Goal: Task Accomplishment & Management: Use online tool/utility

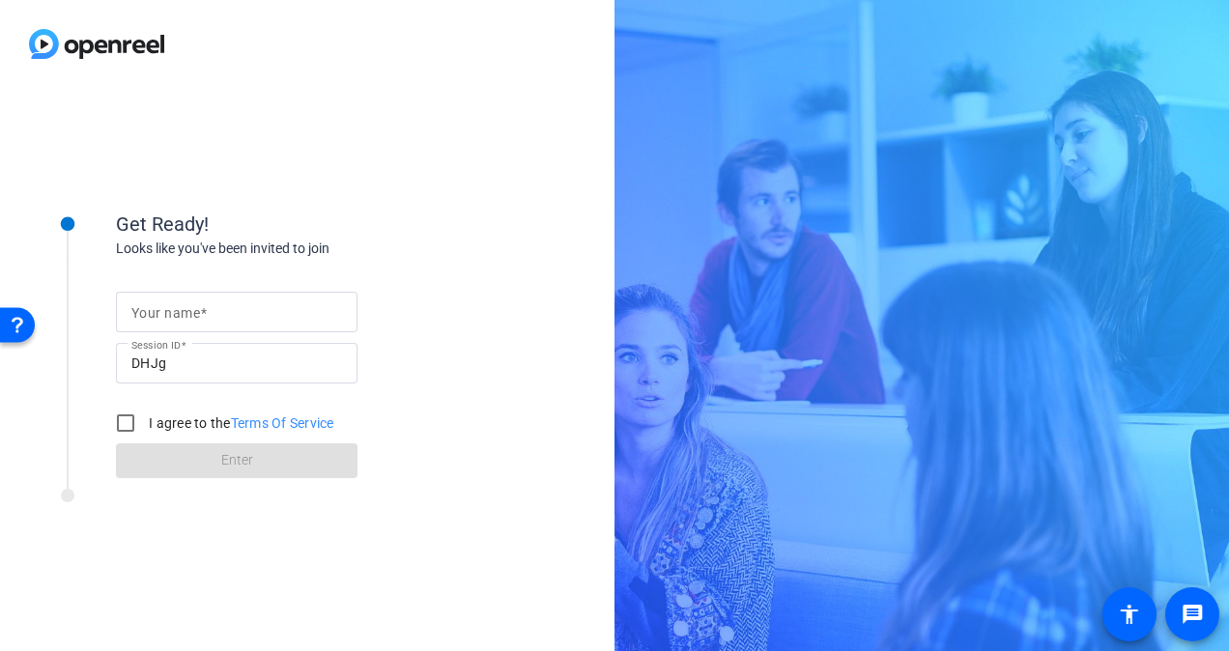
click at [183, 316] on mat-label "Your name" at bounding box center [165, 312] width 69 height 15
click at [183, 316] on input "Your name" at bounding box center [236, 311] width 211 height 23
click at [191, 312] on mat-label "Your name" at bounding box center [165, 312] width 69 height 15
click at [191, 312] on input "Your name" at bounding box center [236, 311] width 211 height 23
type input "Matthew Cruz"
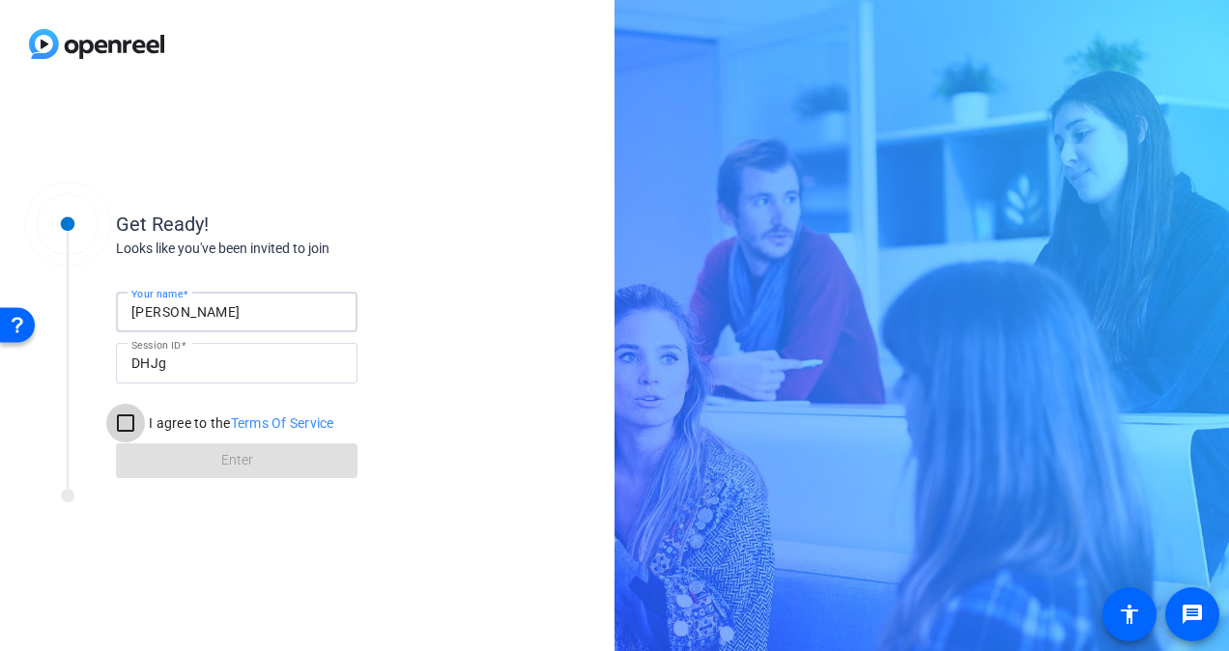
click at [122, 441] on input "I agree to the Terms Of Service" at bounding box center [125, 423] width 39 height 39
checkbox input "true"
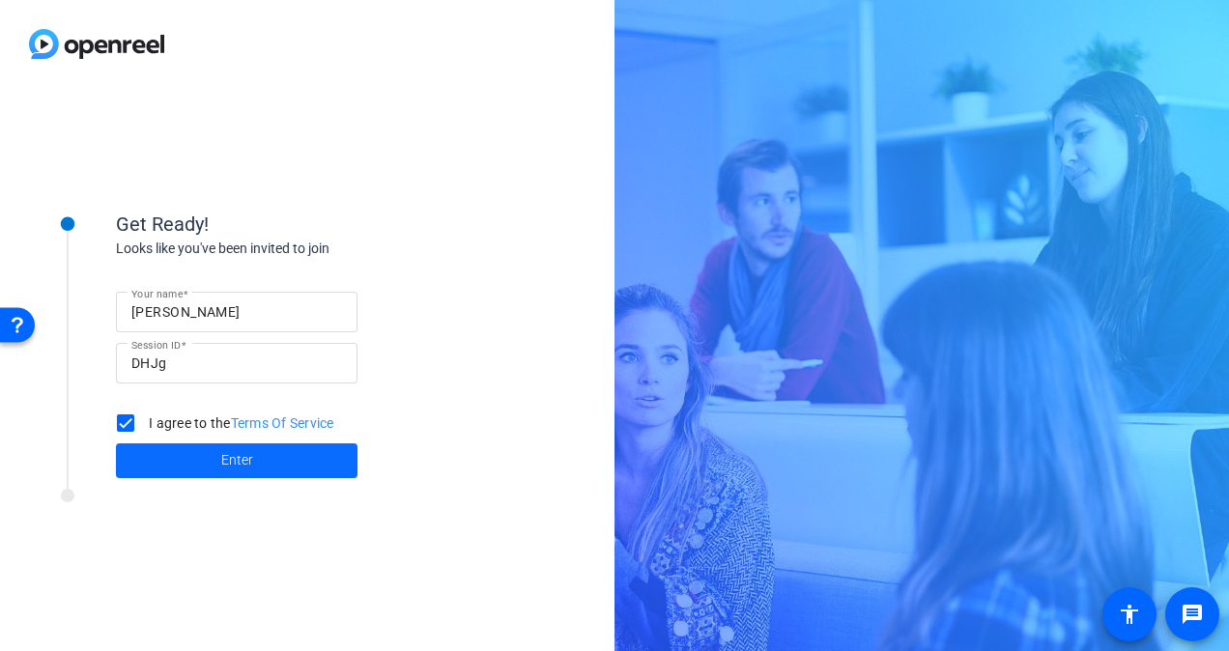
click at [168, 471] on span at bounding box center [236, 461] width 241 height 46
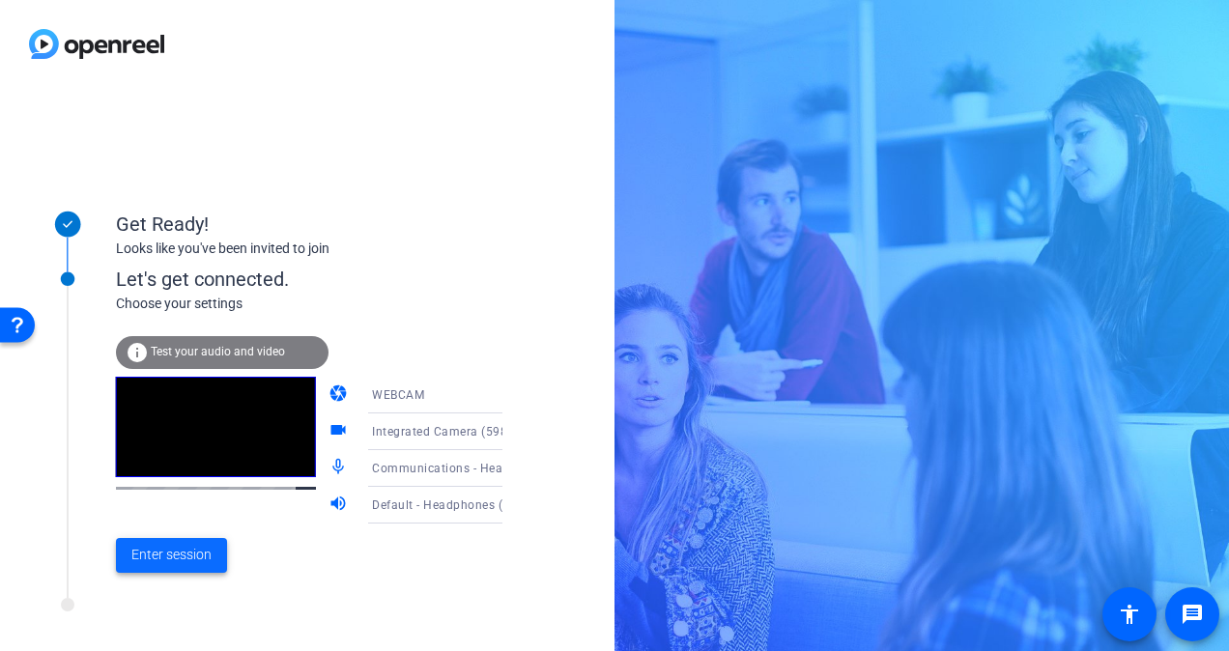
click at [178, 559] on span "Enter session" at bounding box center [171, 555] width 80 height 20
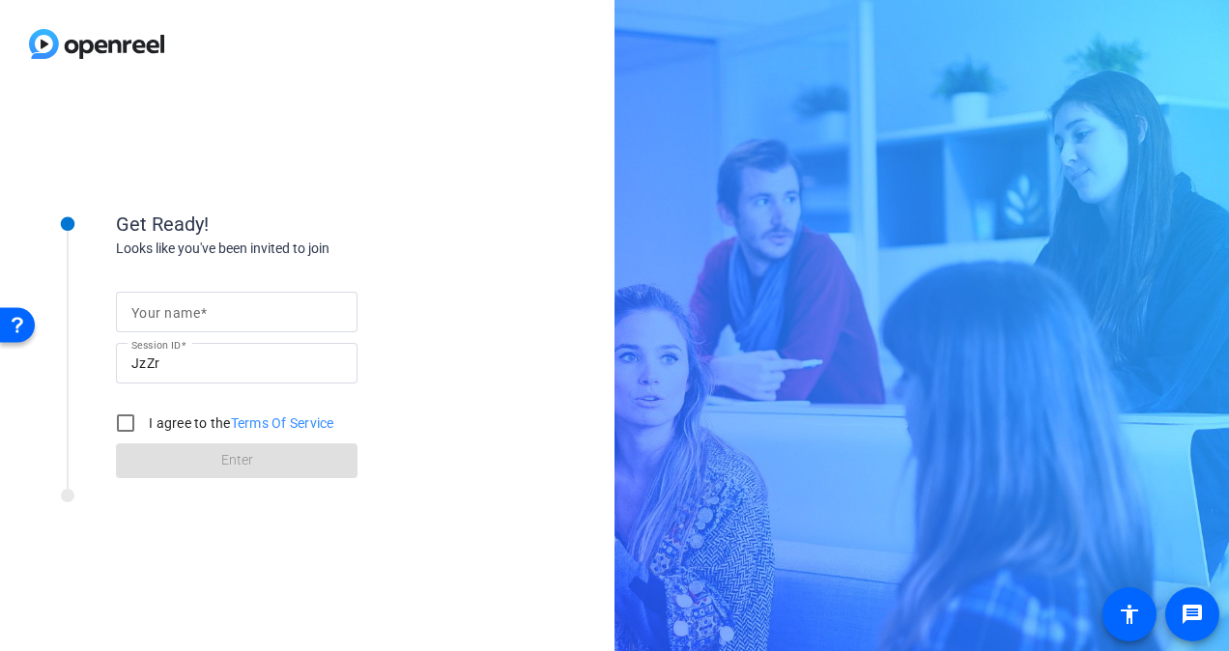
click at [110, 41] on img at bounding box center [96, 44] width 193 height 88
click at [33, 48] on img at bounding box center [96, 44] width 193 height 88
click at [49, 41] on img at bounding box center [96, 44] width 193 height 88
click at [257, 316] on input "Your name" at bounding box center [236, 311] width 211 height 23
type input "[PERSON_NAME]"
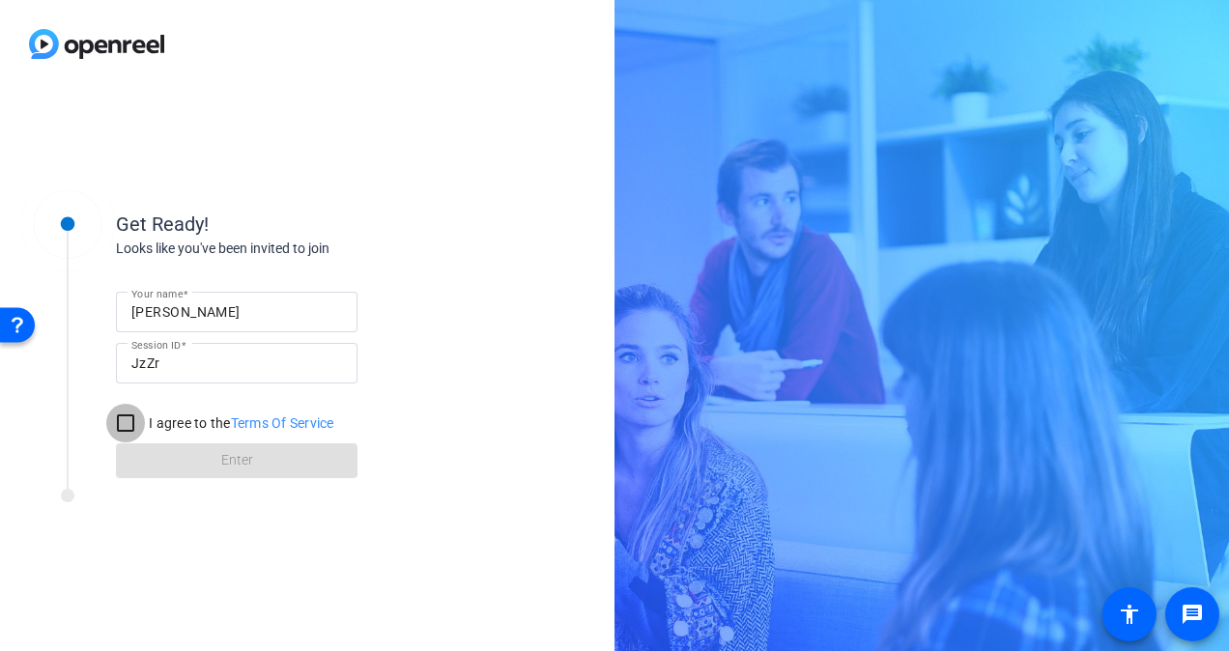
click at [134, 417] on input "I agree to the Terms Of Service" at bounding box center [125, 423] width 39 height 39
checkbox input "true"
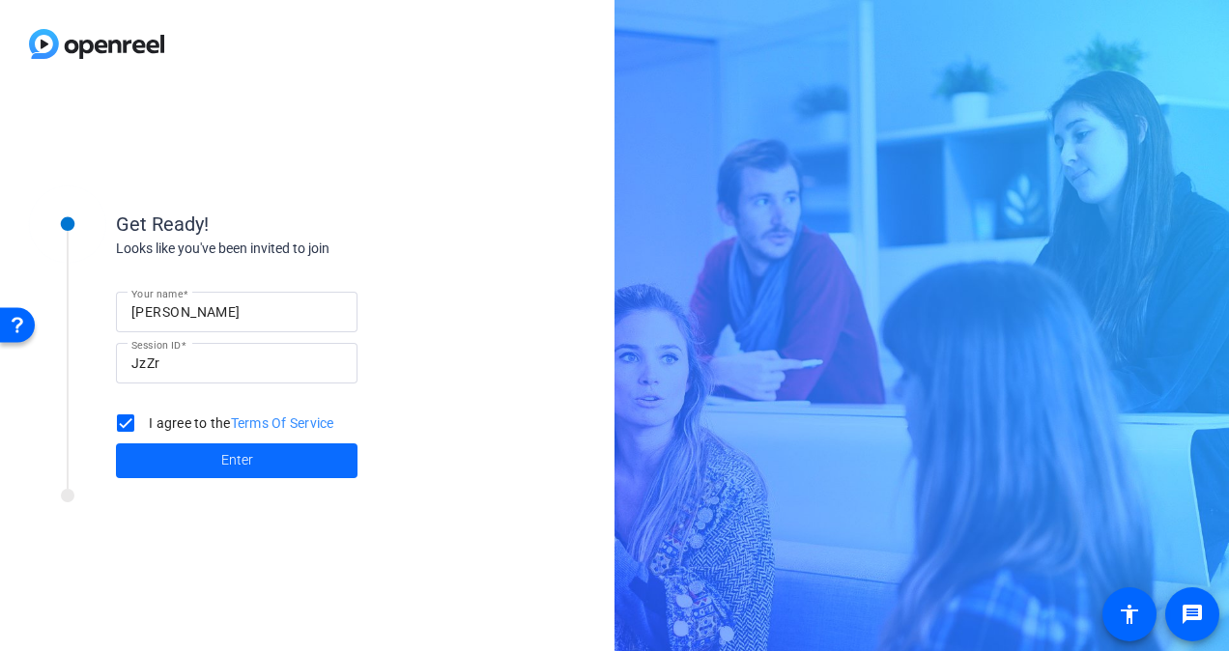
click span
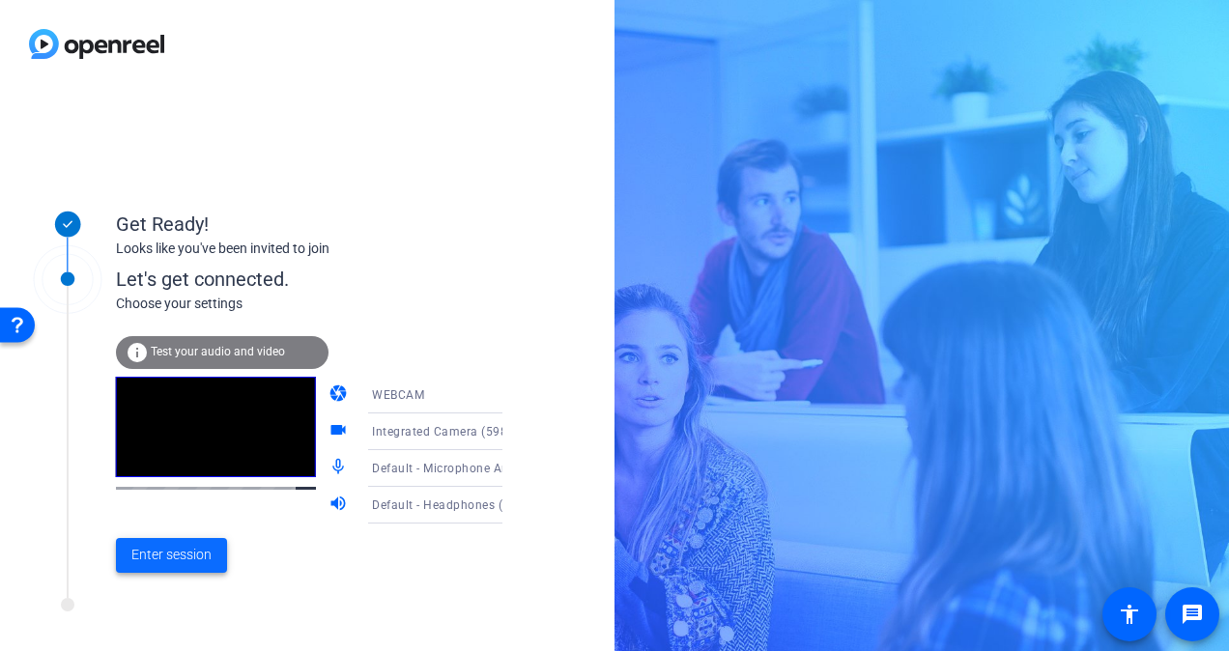
click span "Enter session"
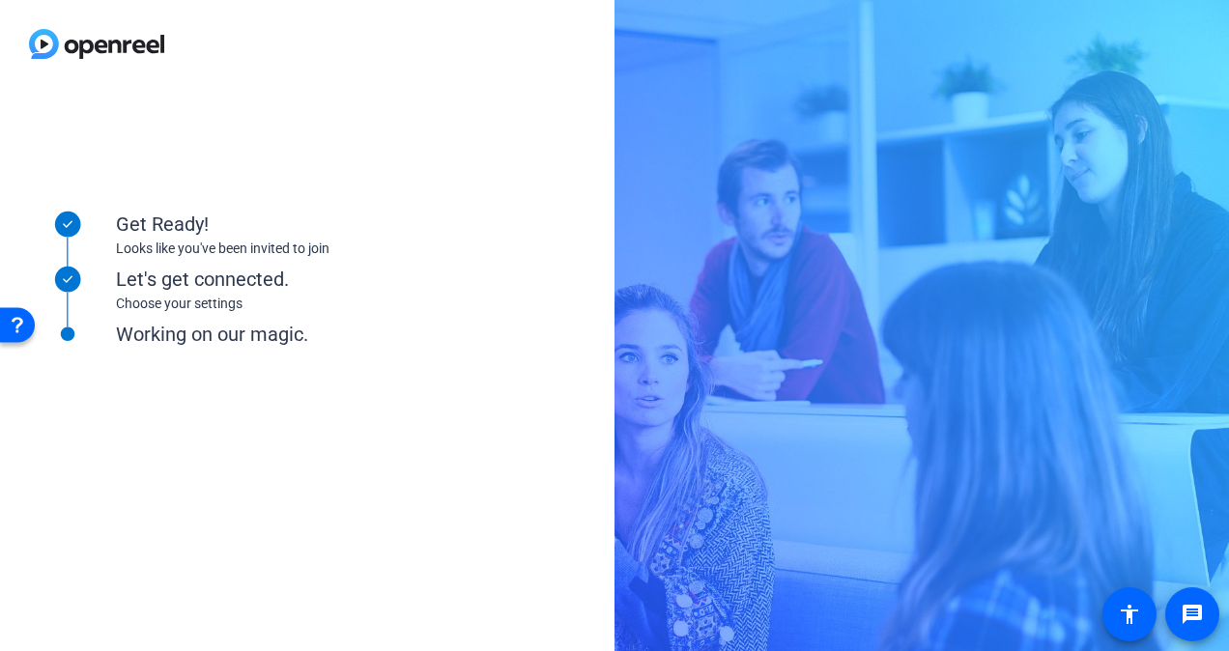
drag, startPoint x: 262, startPoint y: 383, endPoint x: 278, endPoint y: 2, distance: 380.9
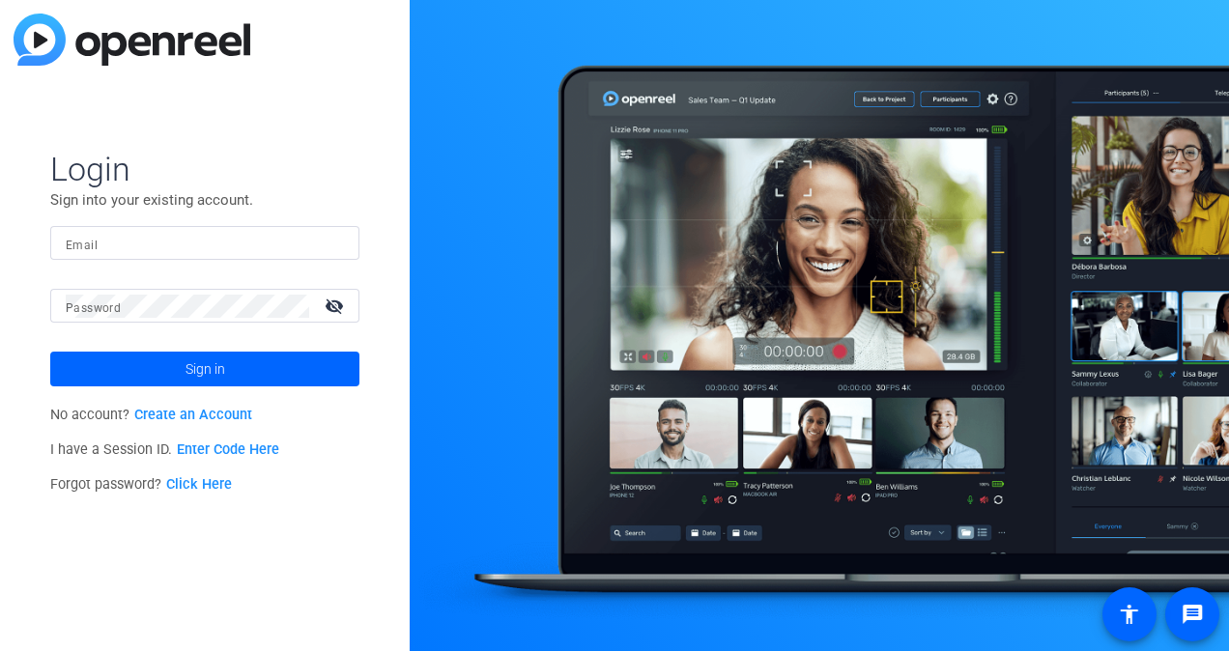
click at [193, 259] on div at bounding box center [205, 243] width 278 height 34
type input "c"
type input "matthew.cruz@pfizer.com"
click at [50, 352] on button "Sign in" at bounding box center [204, 369] width 309 height 35
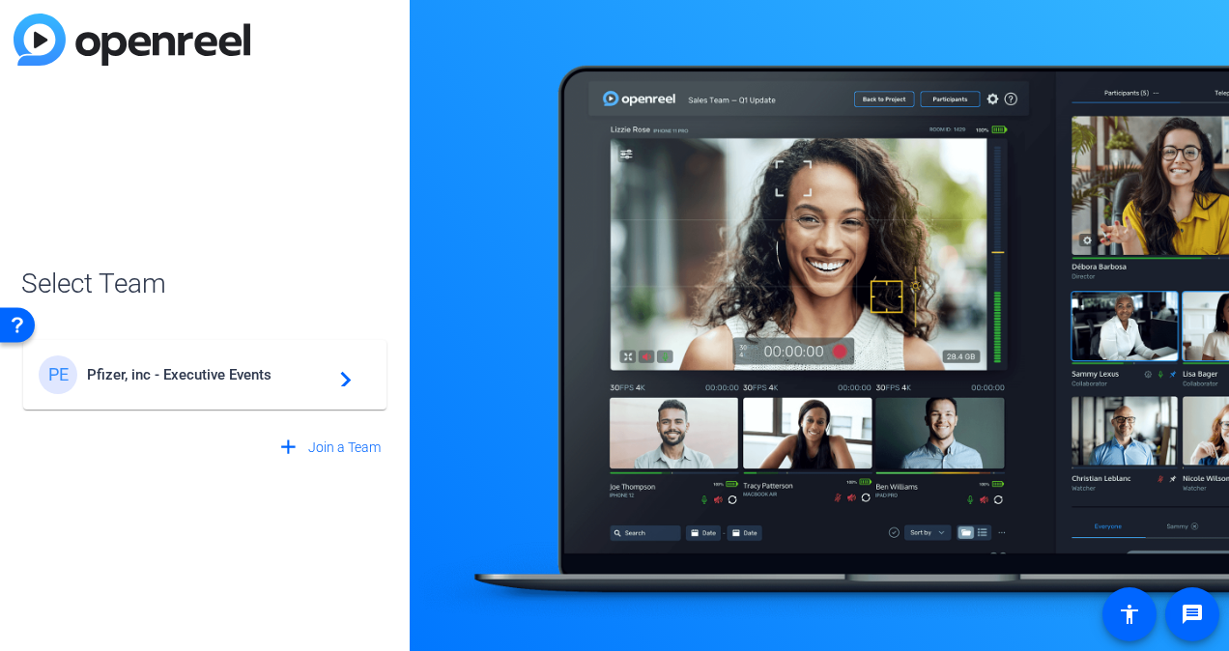
click at [216, 346] on mat-card-content "PE Pfizer, inc - Executive Events navigate_next" at bounding box center [204, 375] width 363 height 70
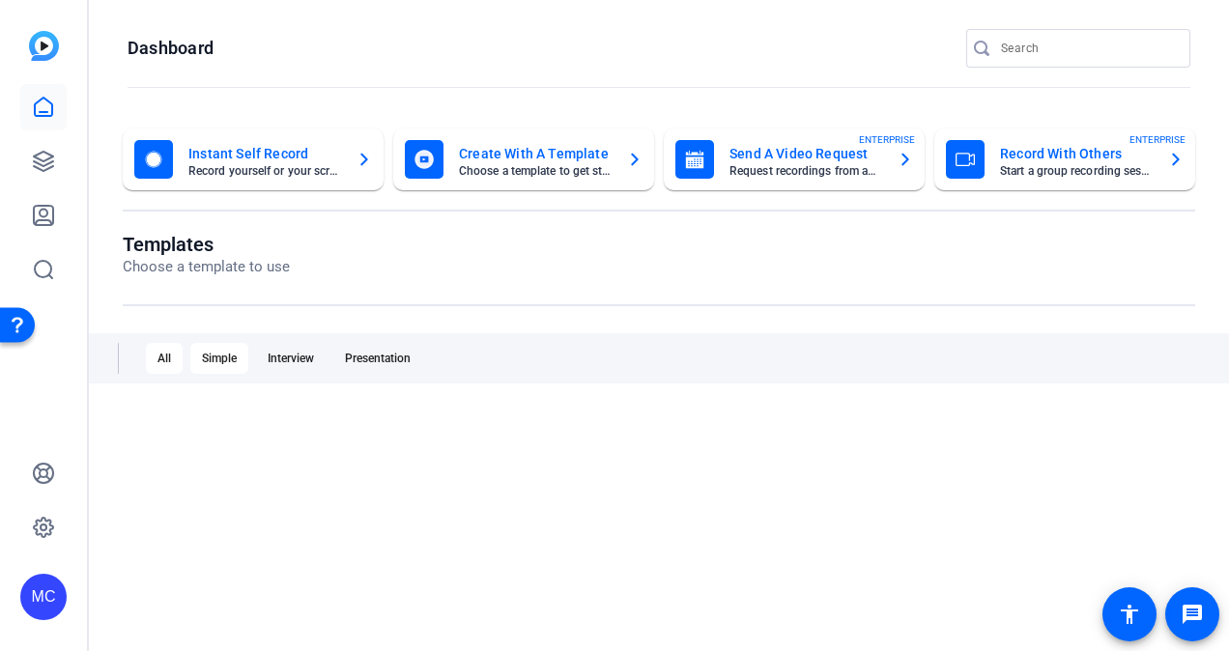
click at [214, 366] on div "Simple" at bounding box center [219, 358] width 58 height 31
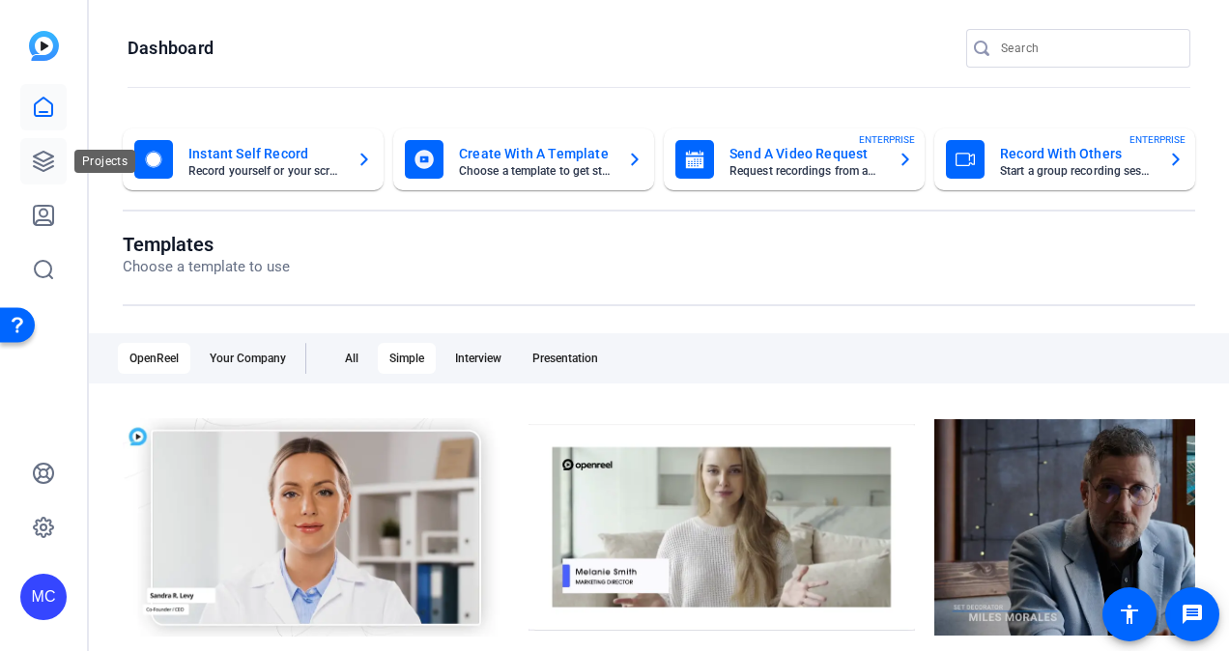
click at [46, 168] on icon at bounding box center [43, 161] width 23 height 23
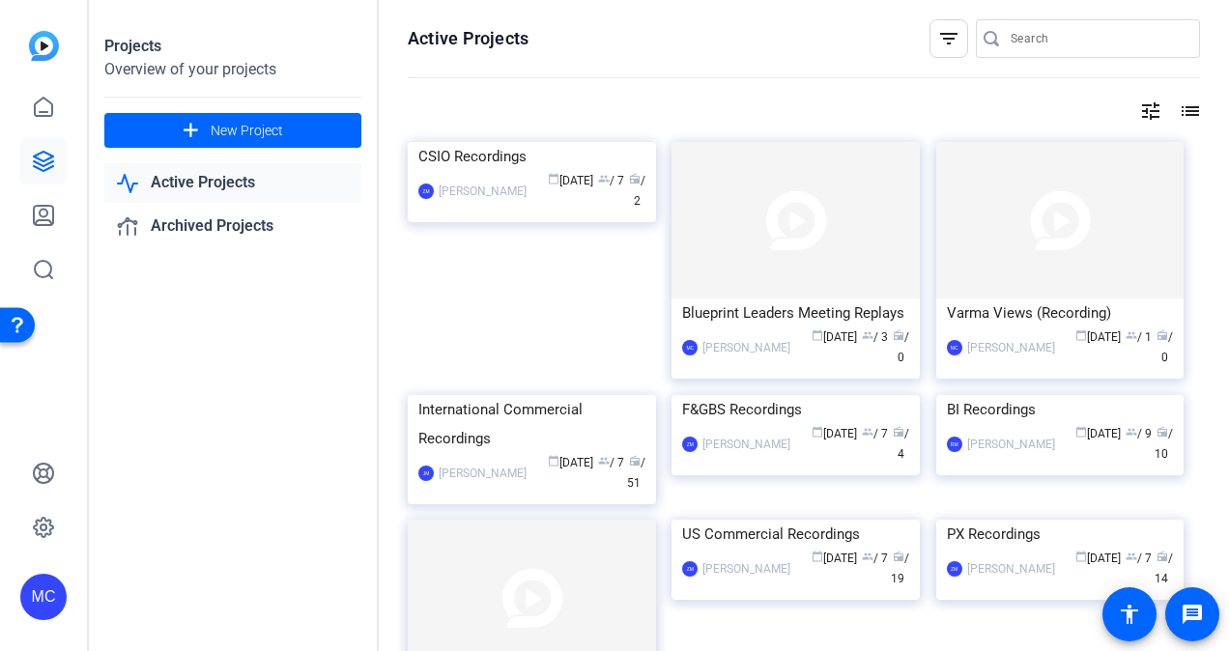
click at [216, 180] on link "Active Projects" at bounding box center [232, 183] width 257 height 40
click at [1061, 41] on input "Search" at bounding box center [1097, 38] width 174 height 23
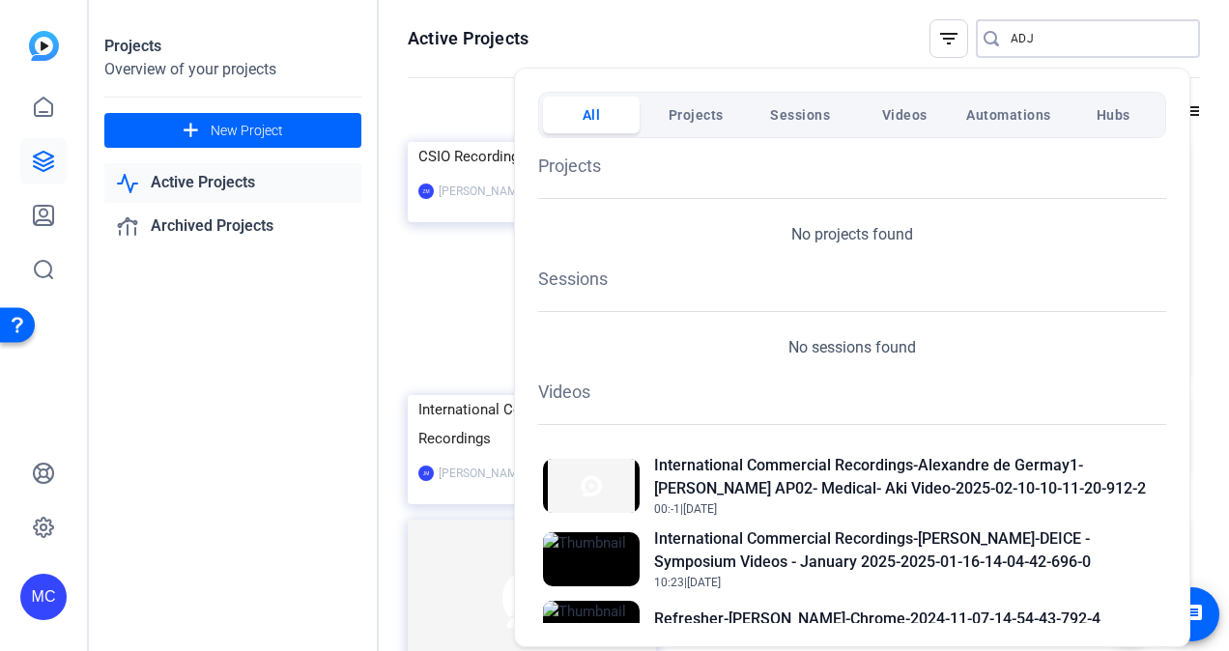
type input "ADJ"
click at [454, 377] on div at bounding box center [614, 325] width 1229 height 651
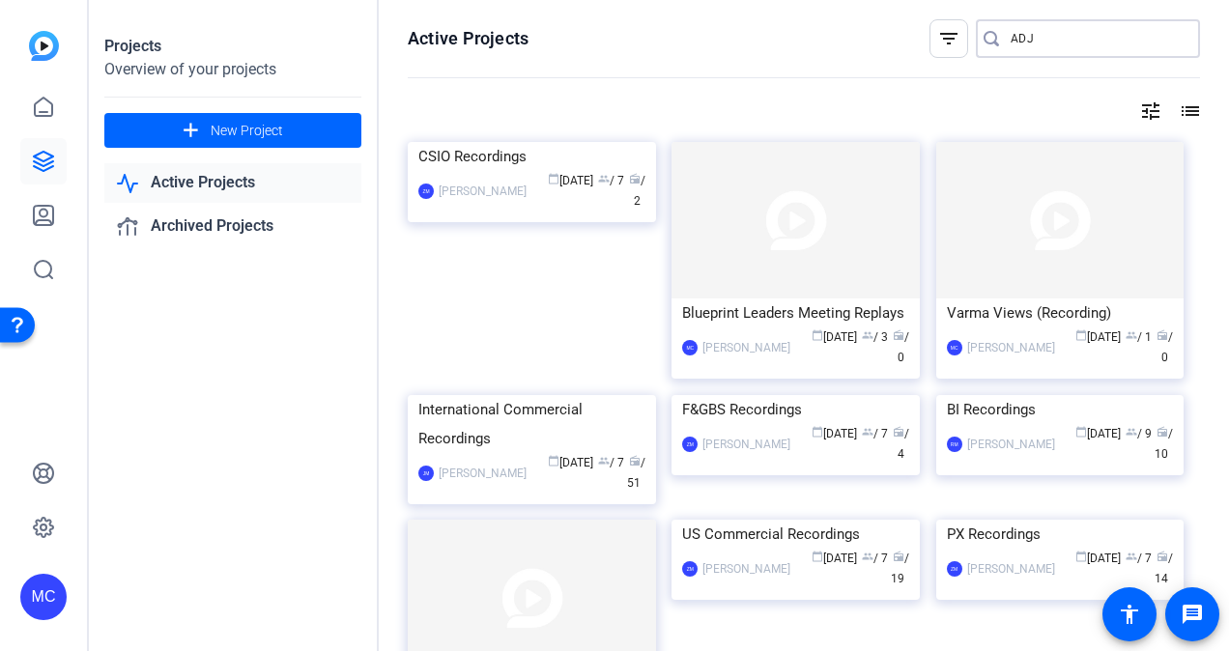
drag, startPoint x: 1064, startPoint y: 39, endPoint x: 964, endPoint y: 36, distance: 99.5
click at [984, 35] on div "ADJ" at bounding box center [1080, 38] width 209 height 39
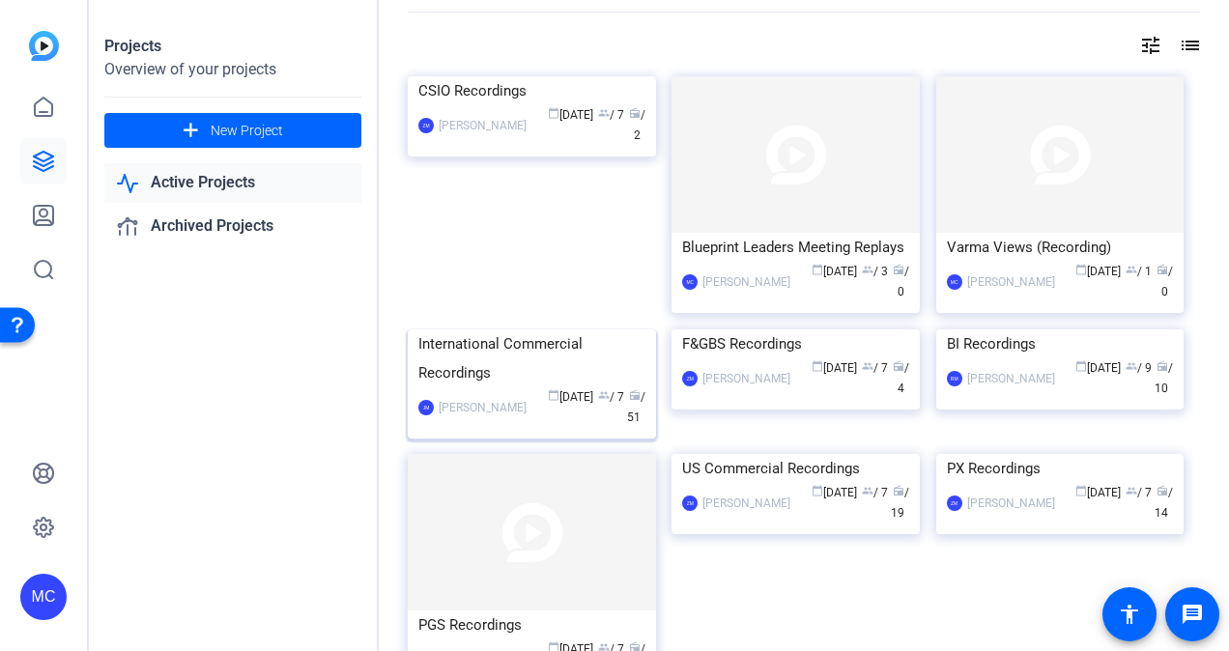
scroll to position [97, 0]
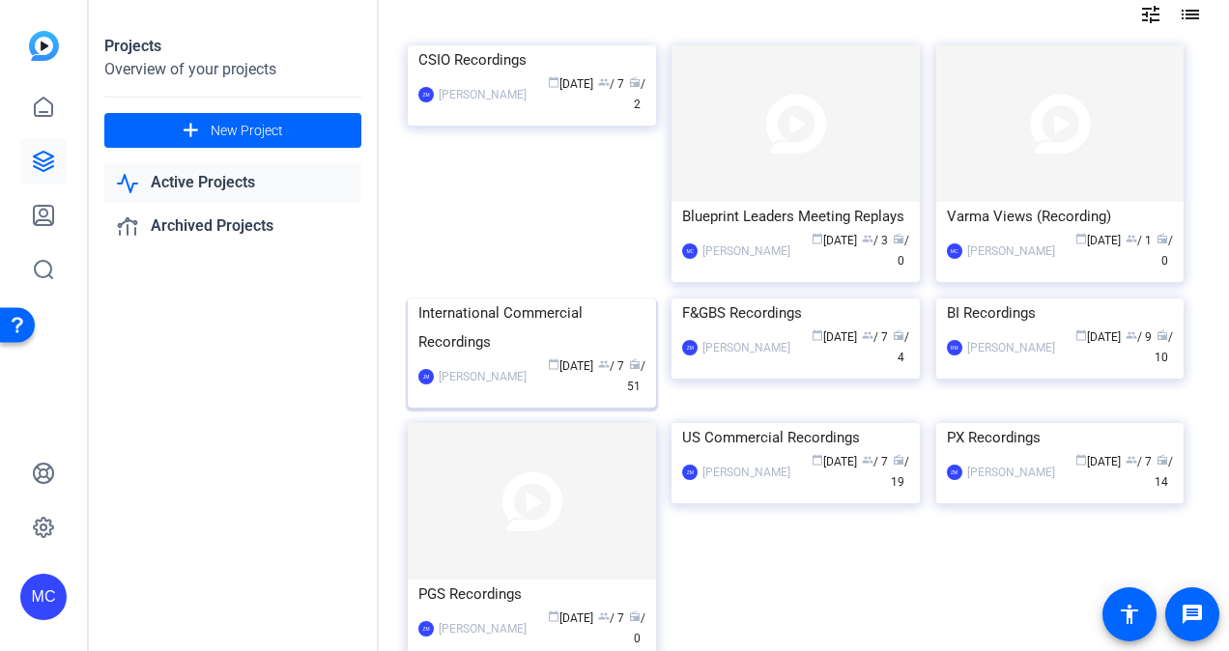
click at [473, 356] on div "International Commercial Recordings" at bounding box center [531, 327] width 227 height 58
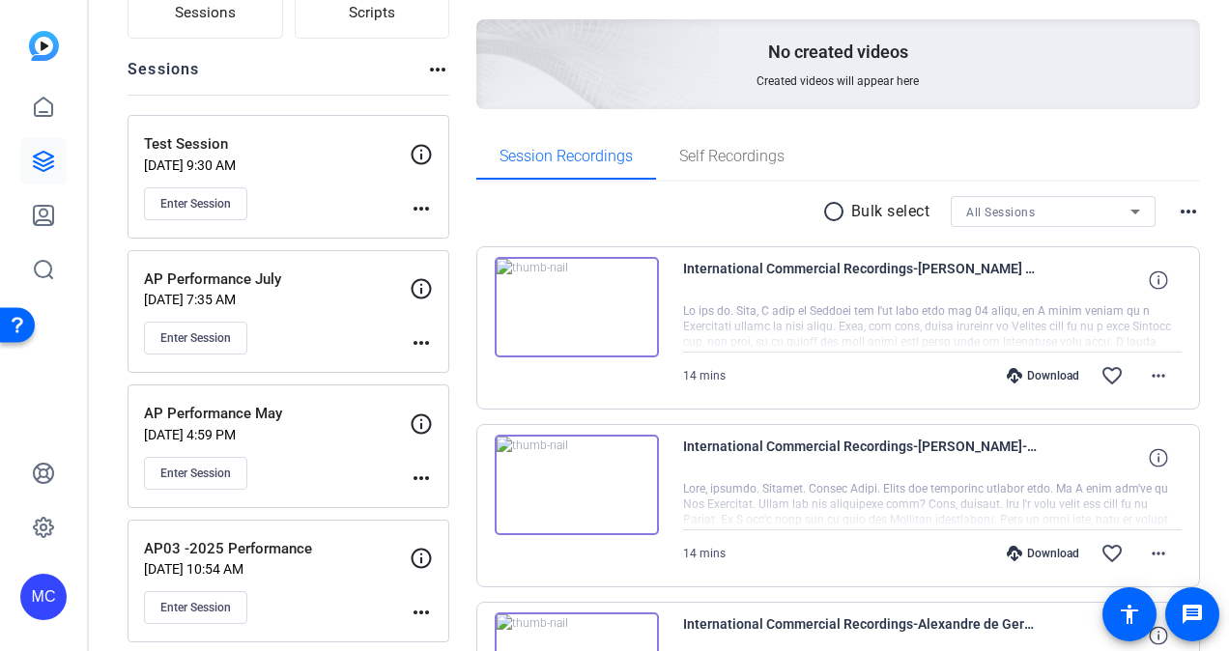
scroll to position [290, 0]
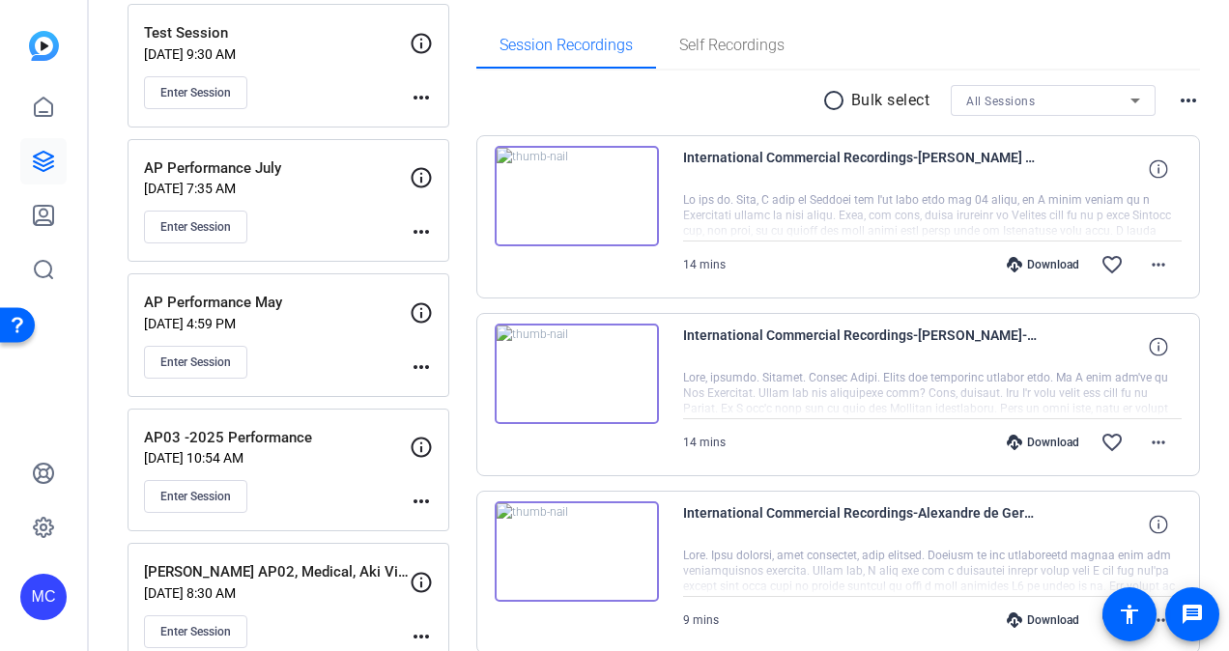
click at [315, 67] on div "Test Session Aug 19, 2025 @ 9:30 AM Enter Session" at bounding box center [277, 65] width 266 height 87
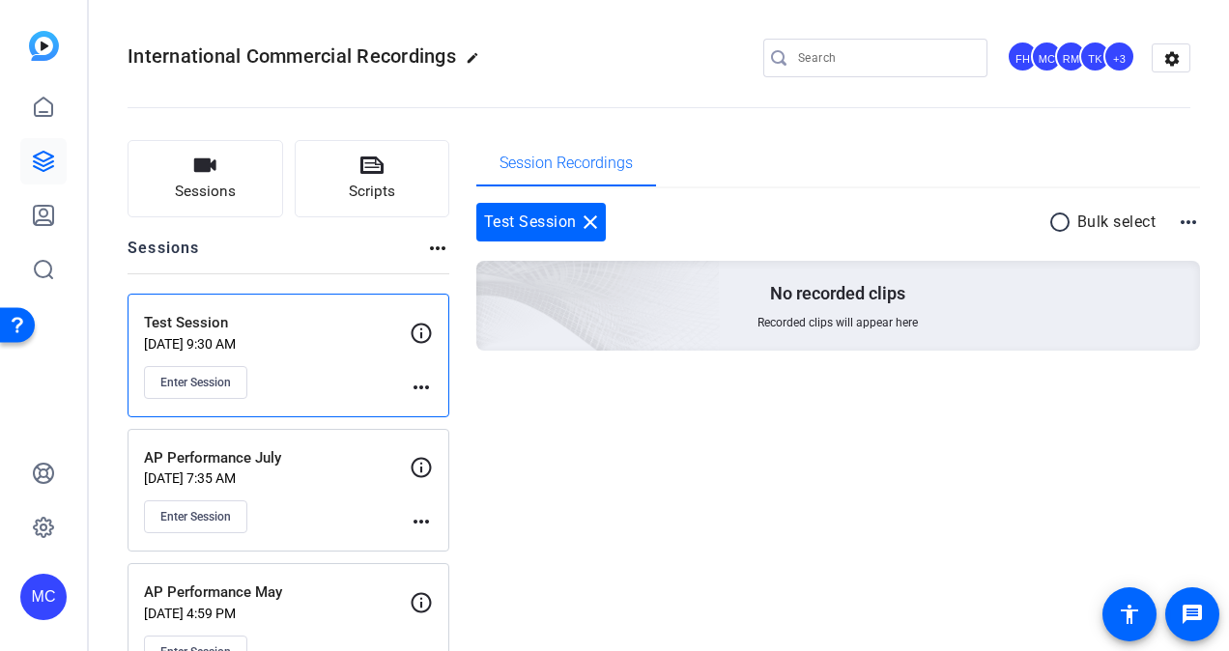
scroll to position [97, 0]
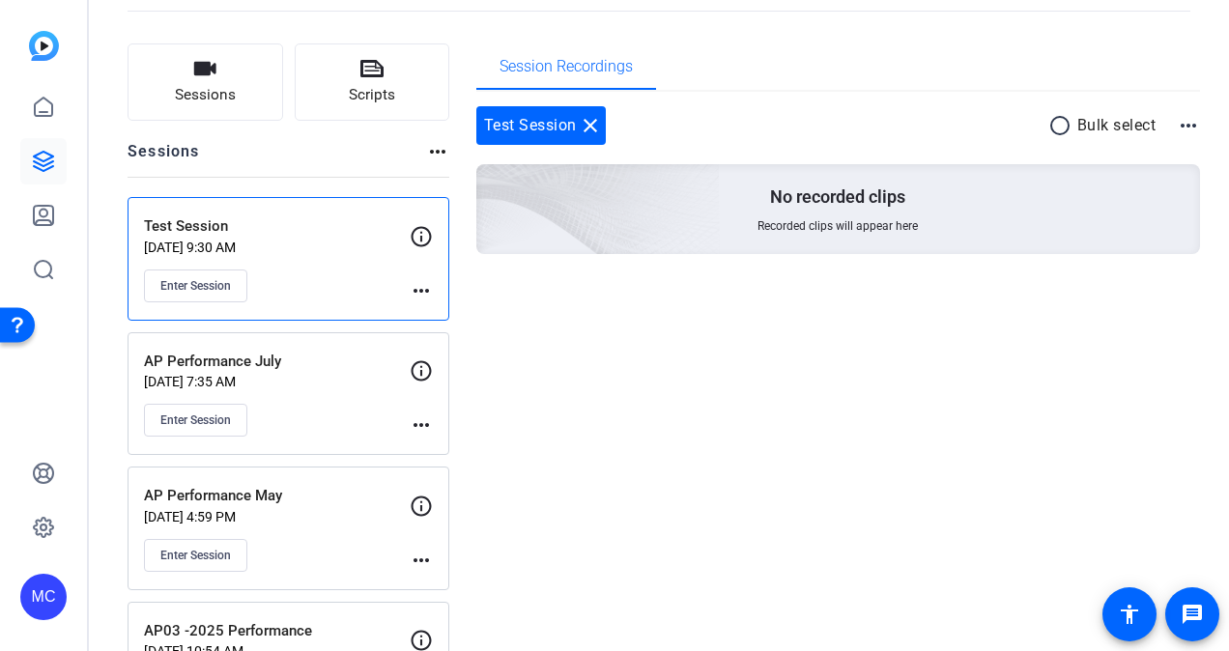
click at [312, 267] on div "Test Session Aug 19, 2025 @ 9:30 AM Enter Session" at bounding box center [277, 258] width 266 height 87
click at [299, 379] on p "Jul 02, 2025 @ 7:35 AM" at bounding box center [277, 381] width 266 height 15
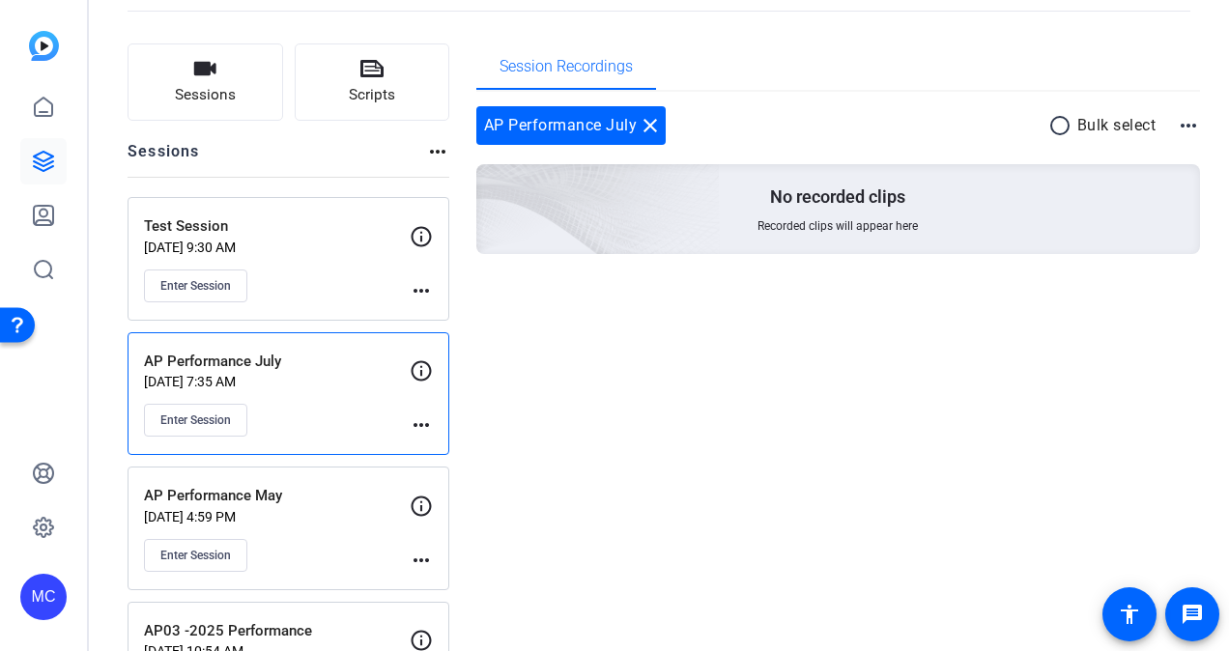
click at [286, 509] on div "AP Performance May Sep 18, 2025 @ 4:59 PM Enter Session" at bounding box center [277, 528] width 266 height 87
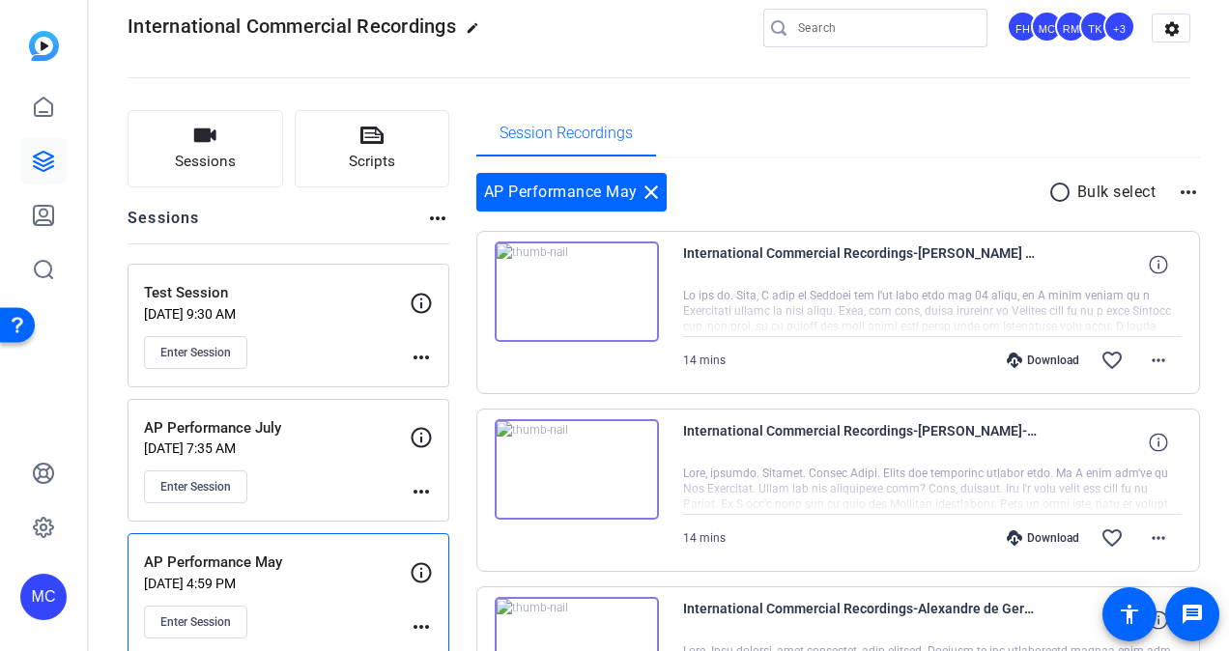
scroll to position [0, 0]
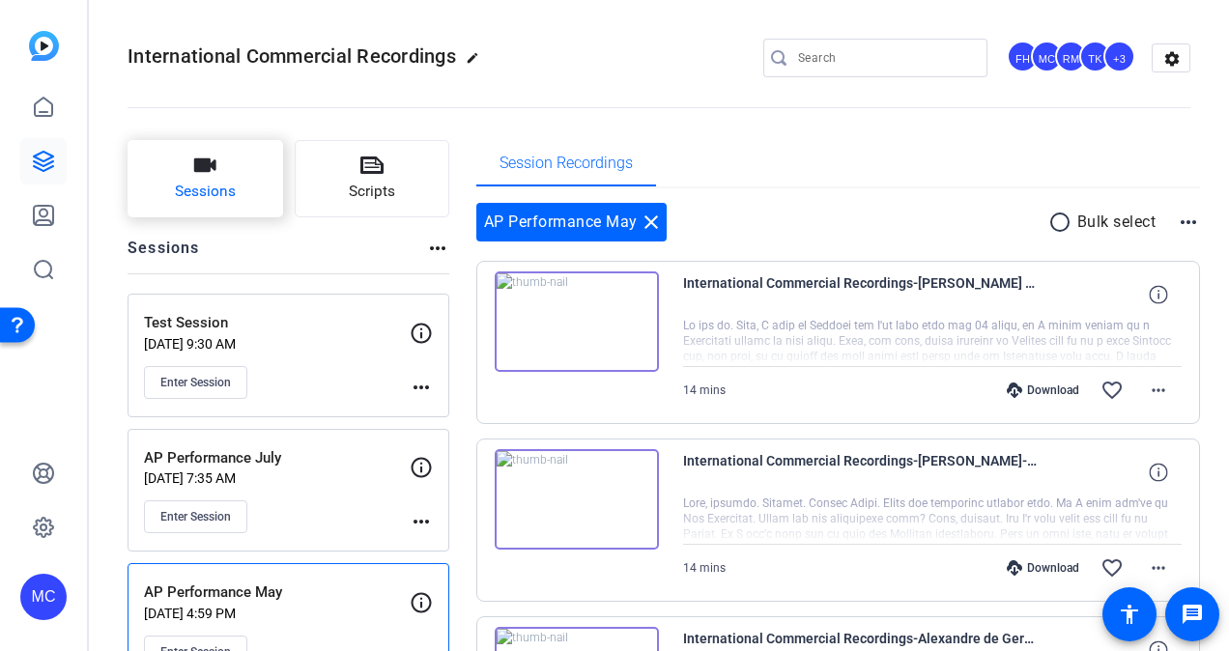
click at [219, 172] on button "Sessions" at bounding box center [206, 178] width 156 height 77
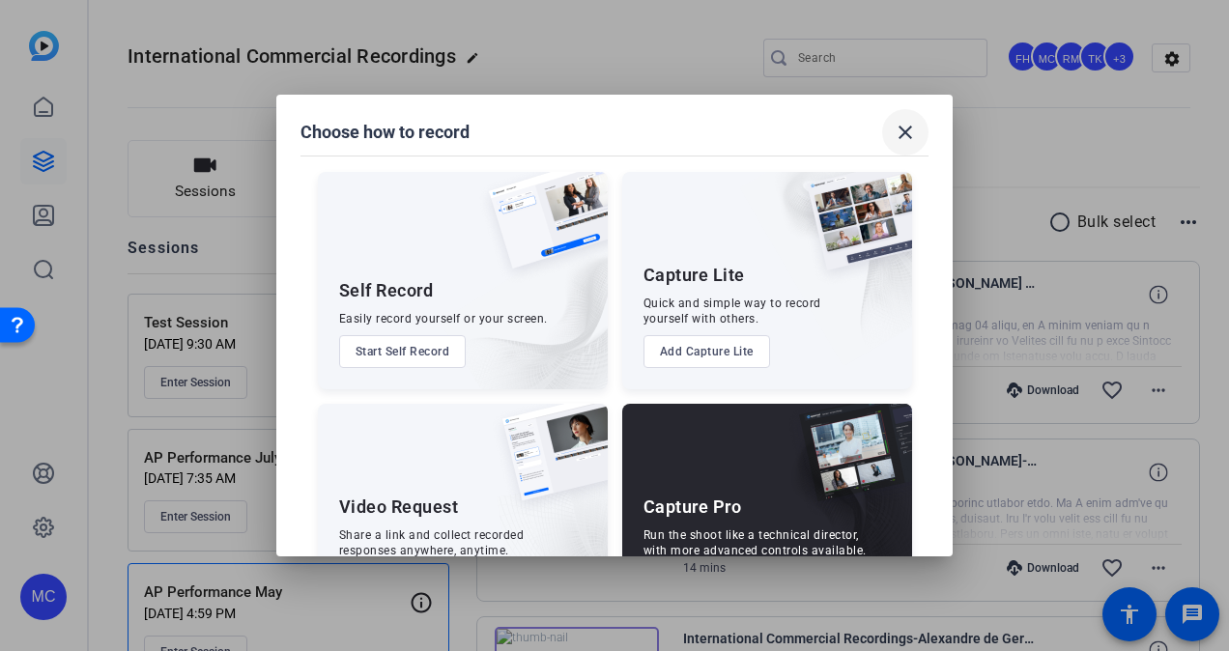
click at [908, 135] on mat-icon "close" at bounding box center [905, 132] width 23 height 23
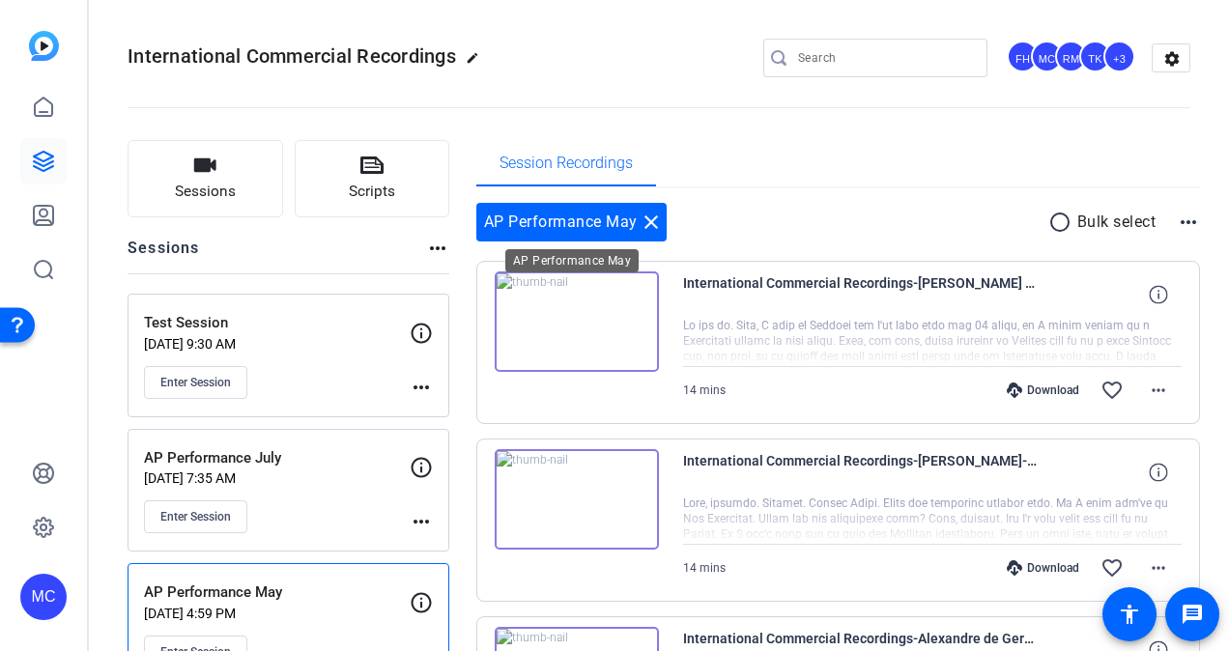
click at [649, 218] on mat-icon "close" at bounding box center [650, 222] width 23 height 23
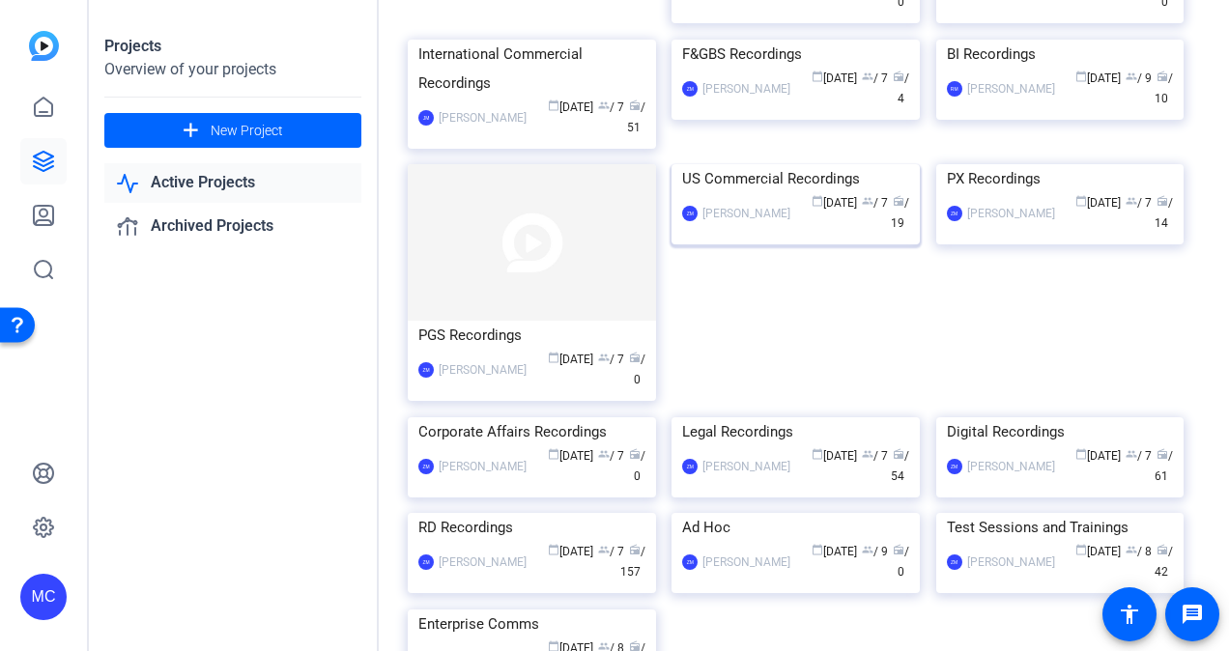
scroll to position [386, 0]
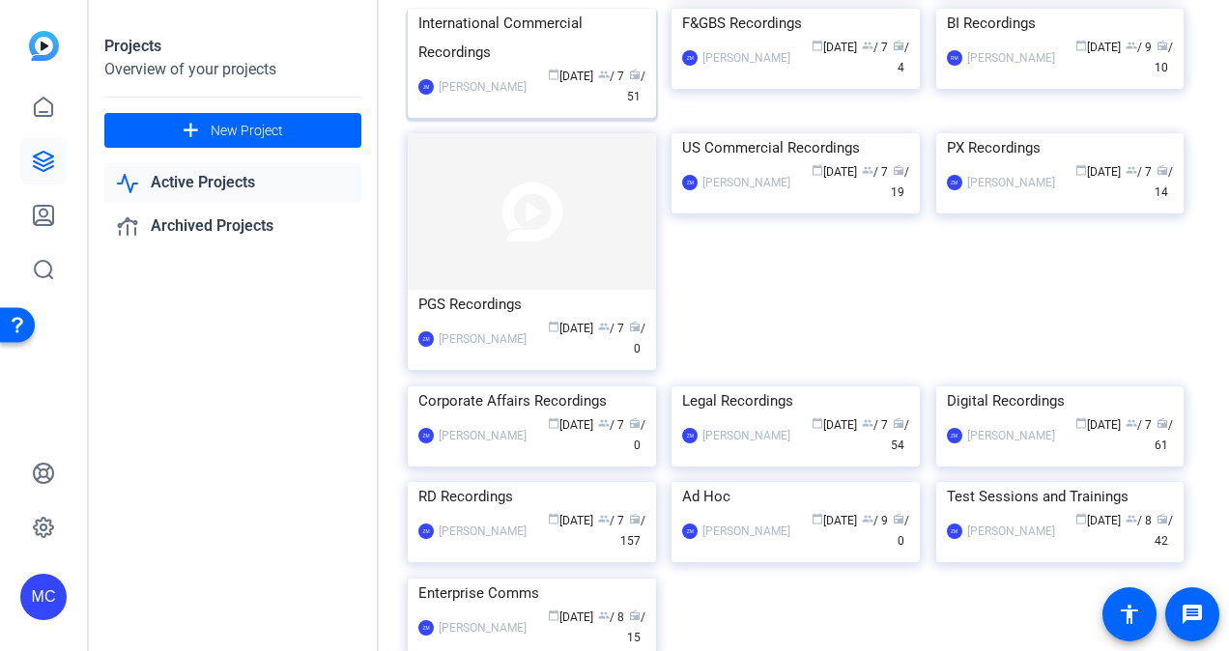
click at [491, 67] on div "International Commercial Recordings" at bounding box center [531, 38] width 227 height 58
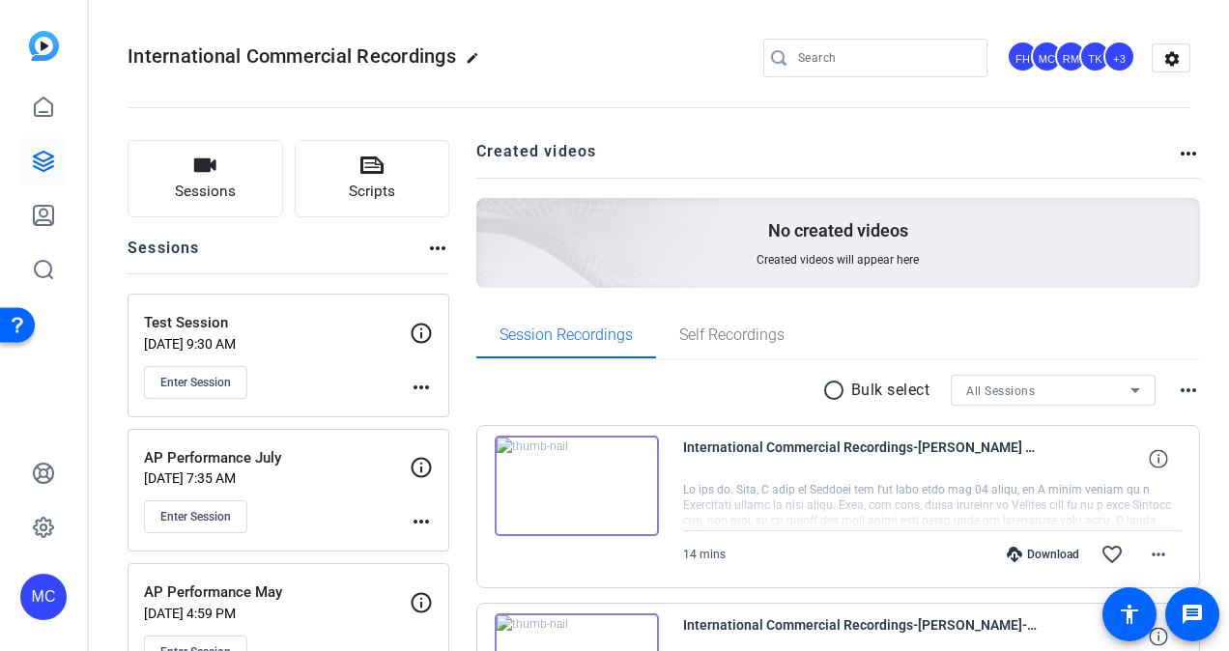
scroll to position [97, 0]
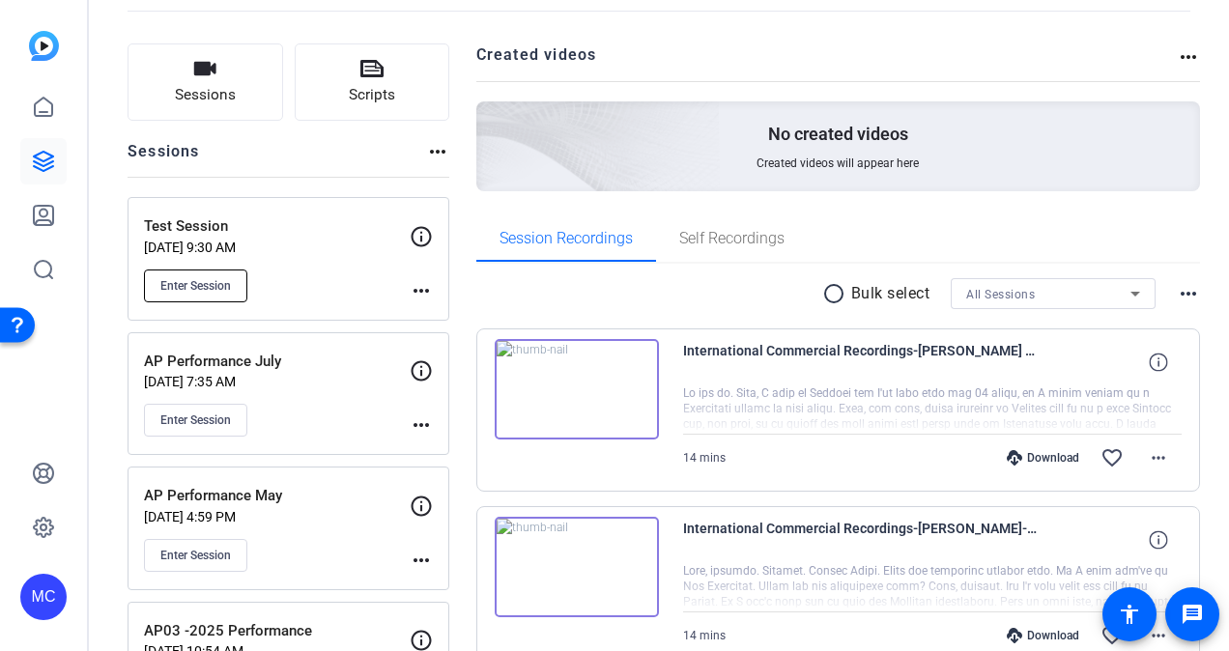
click at [195, 284] on span "Enter Session" at bounding box center [195, 285] width 71 height 15
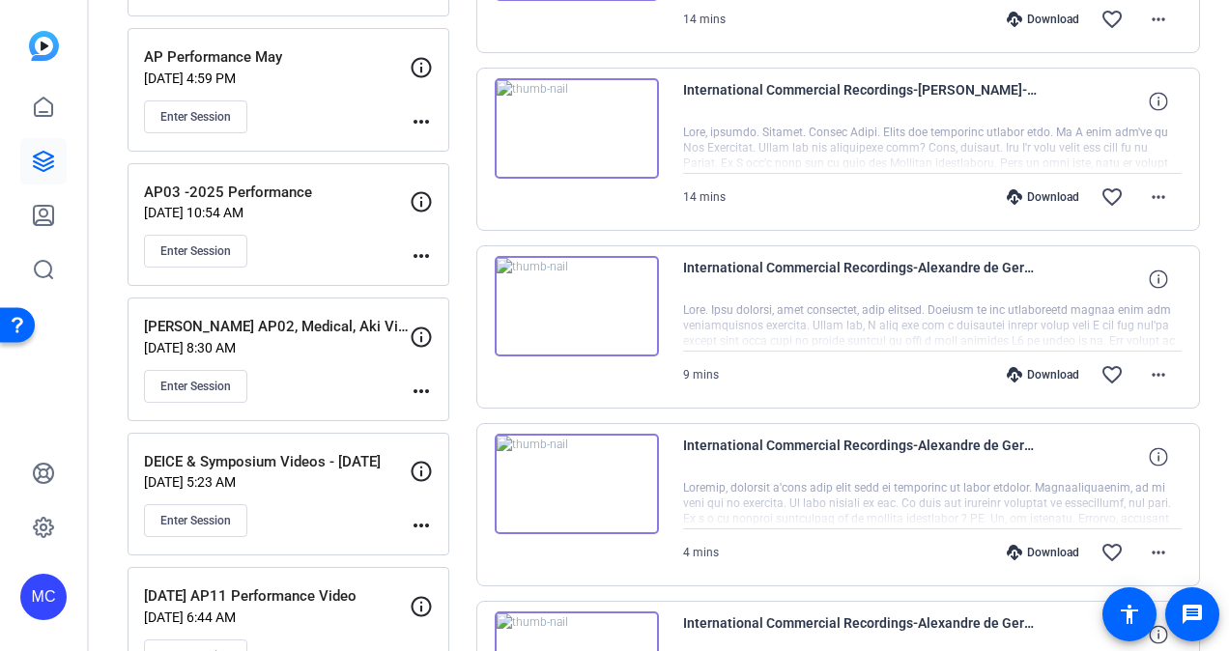
scroll to position [386, 0]
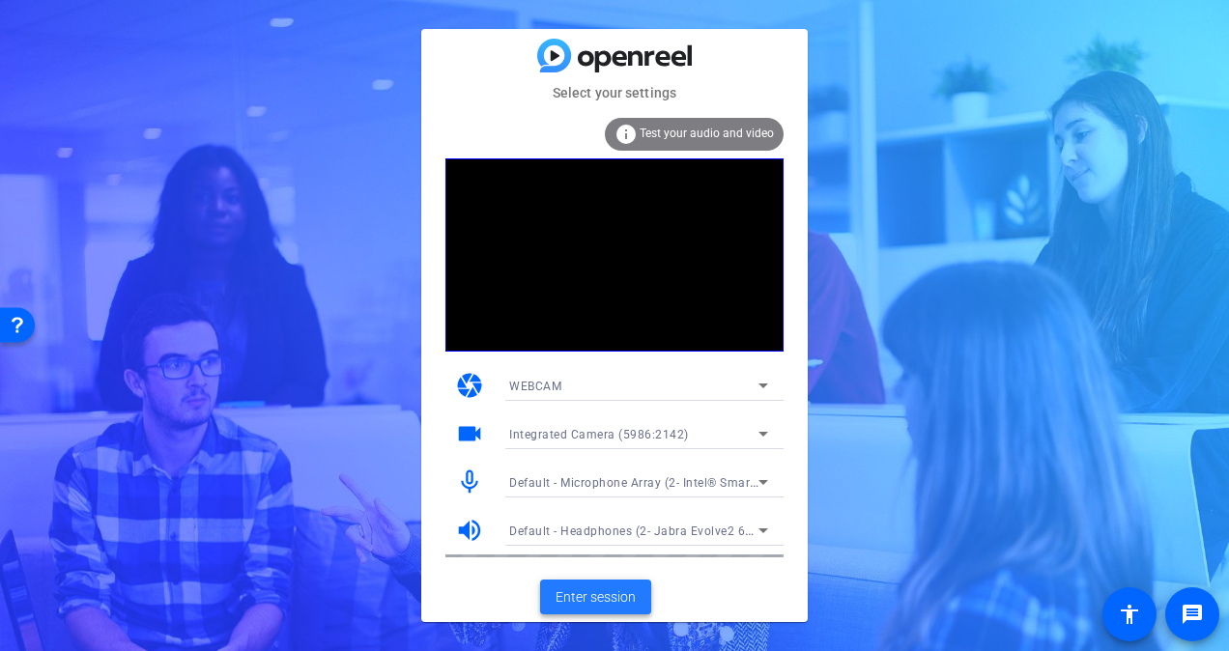
click at [578, 595] on span "Enter session" at bounding box center [595, 597] width 80 height 20
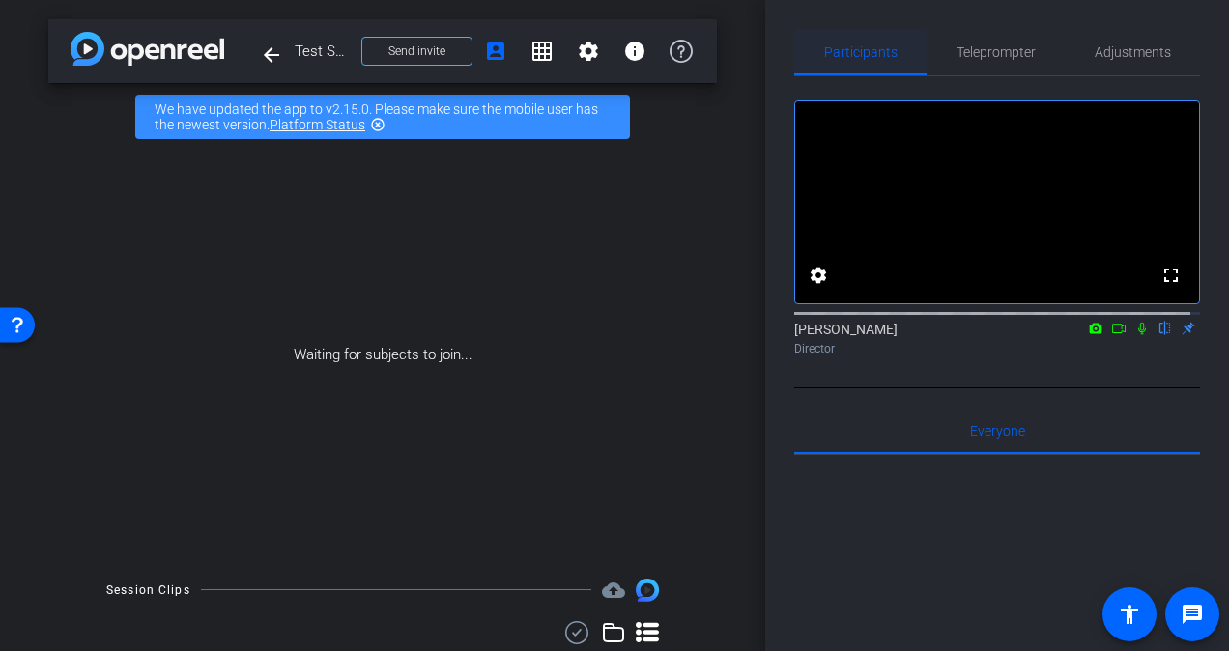
click at [846, 47] on span "Participants" at bounding box center [860, 52] width 73 height 14
click at [989, 454] on span "Everyone 0" at bounding box center [997, 431] width 55 height 46
click at [487, 52] on mat-icon "account_box" at bounding box center [495, 51] width 23 height 23
click at [272, 45] on mat-icon "arrow_back" at bounding box center [271, 54] width 23 height 23
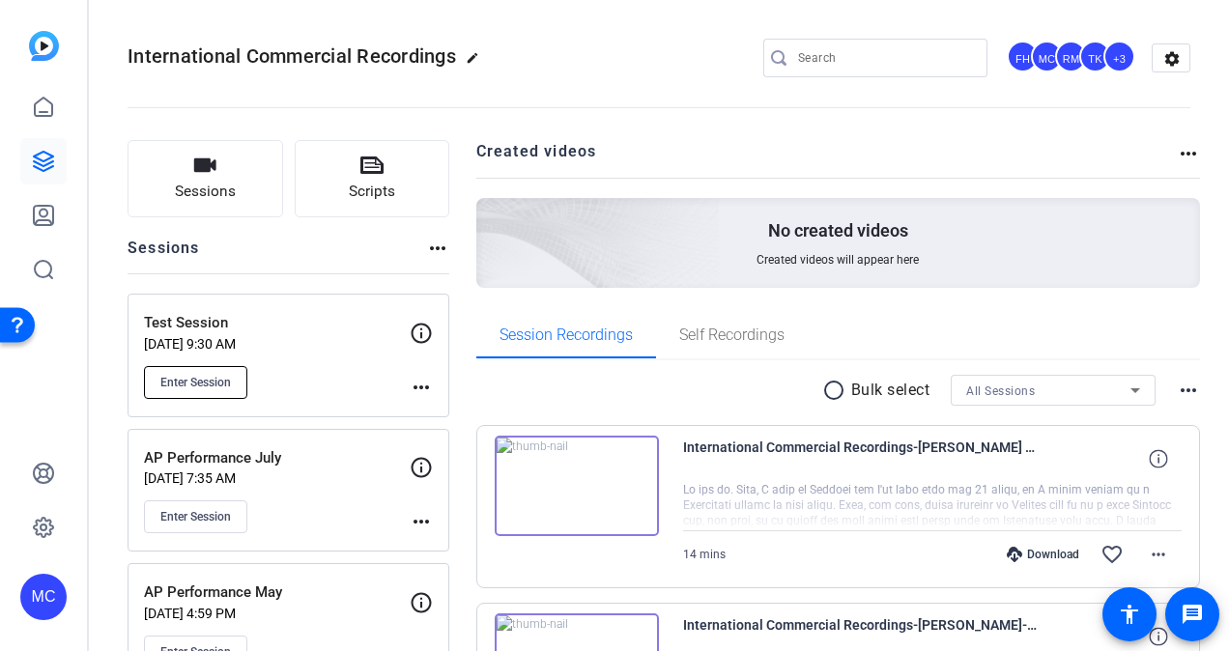
click at [184, 383] on span "Enter Session" at bounding box center [195, 382] width 71 height 15
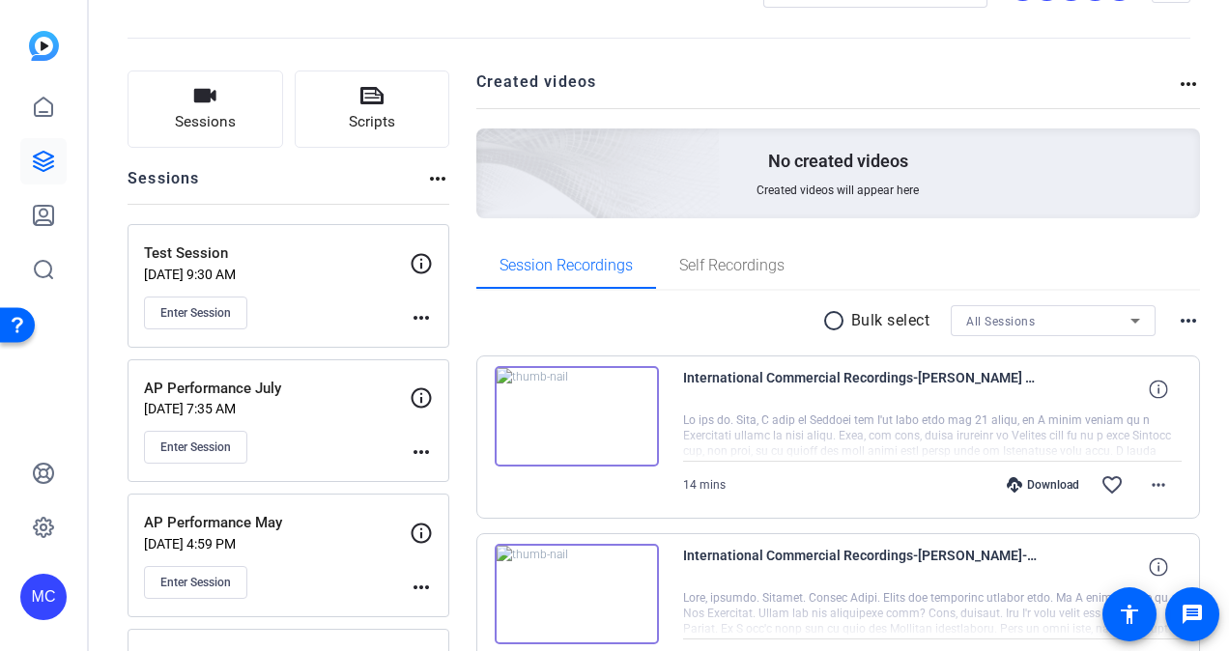
scroll to position [97, 0]
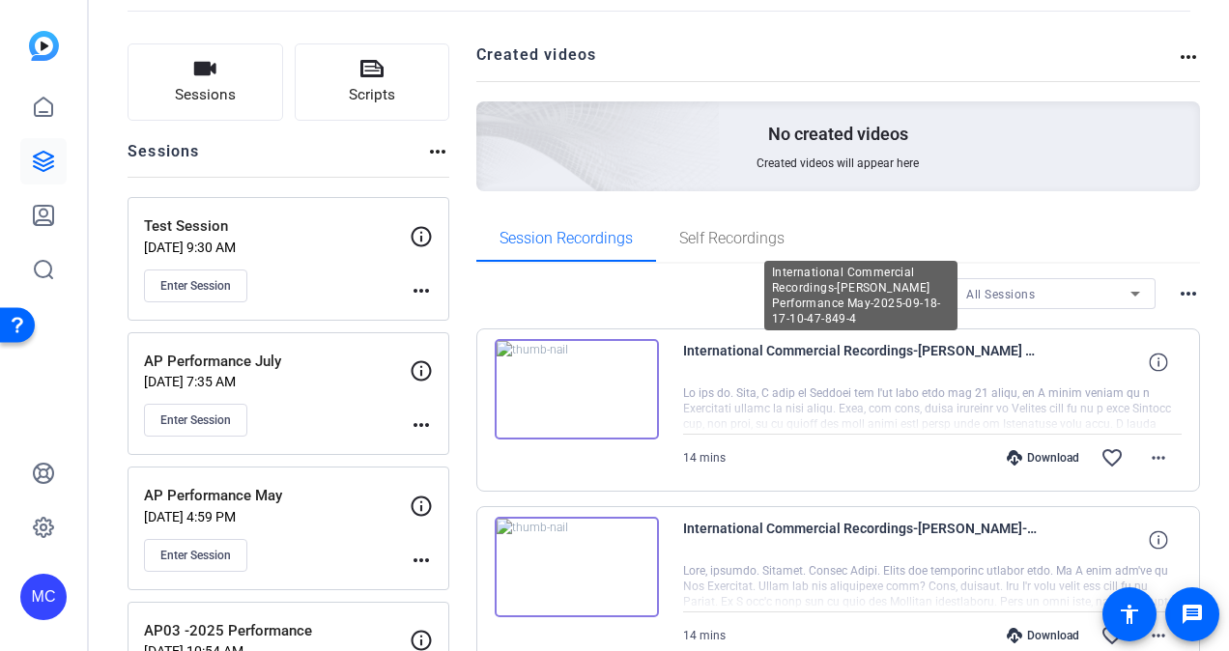
click at [918, 350] on span "International Commercial Recordings-Wally-AP Performance May-2025-09-18-17-10-4…" at bounding box center [861, 362] width 357 height 46
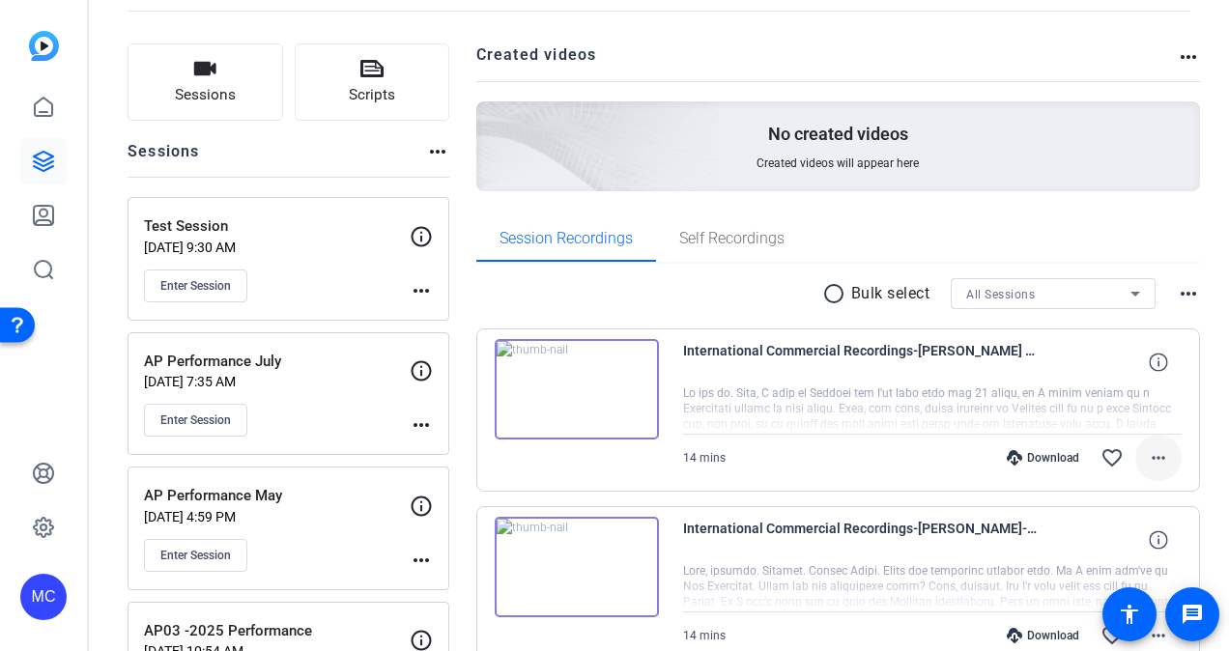
click at [1159, 464] on mat-icon "more_horiz" at bounding box center [1158, 457] width 23 height 23
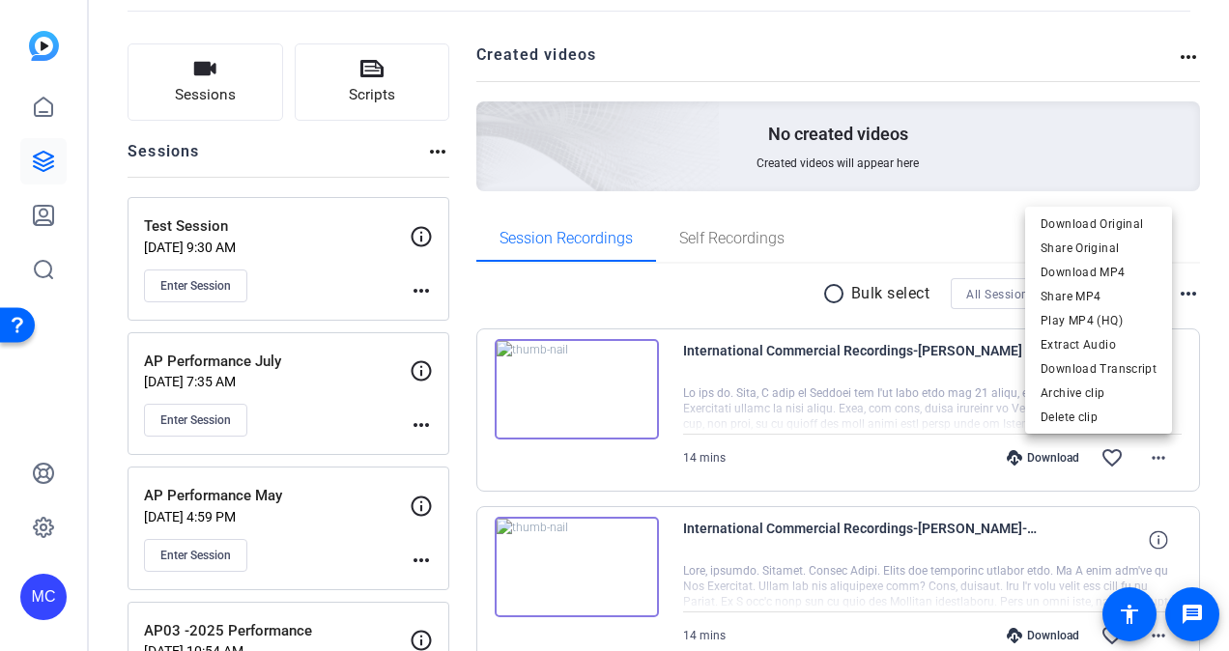
click at [902, 231] on div at bounding box center [614, 325] width 1229 height 651
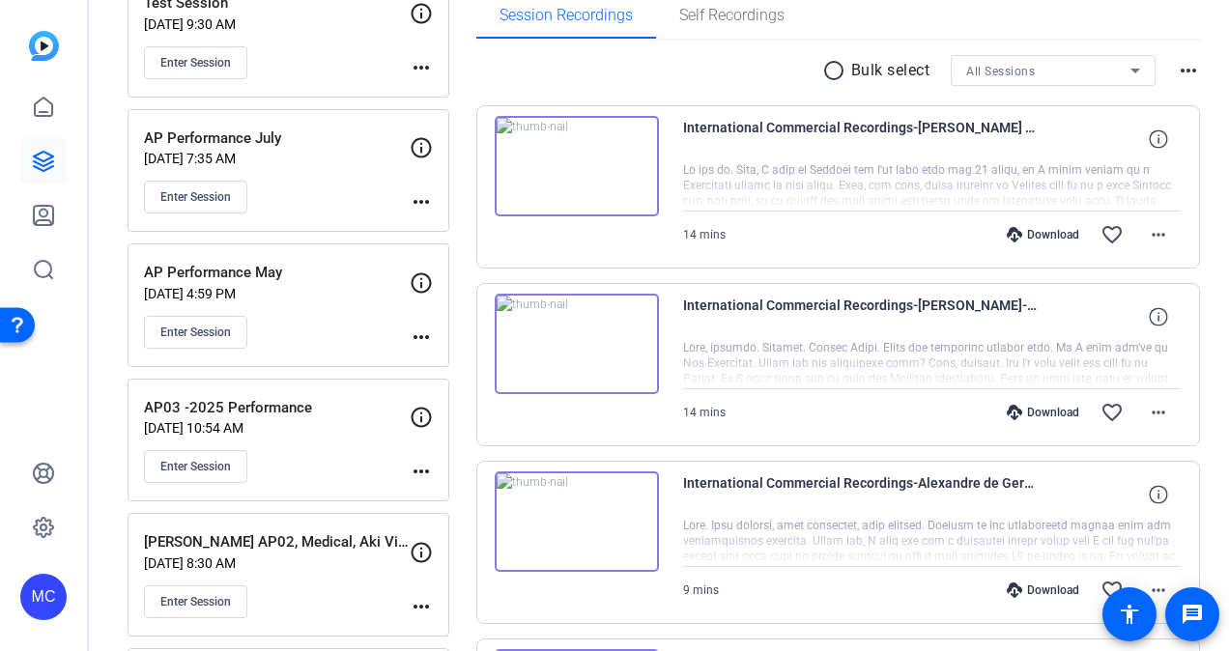
scroll to position [290, 0]
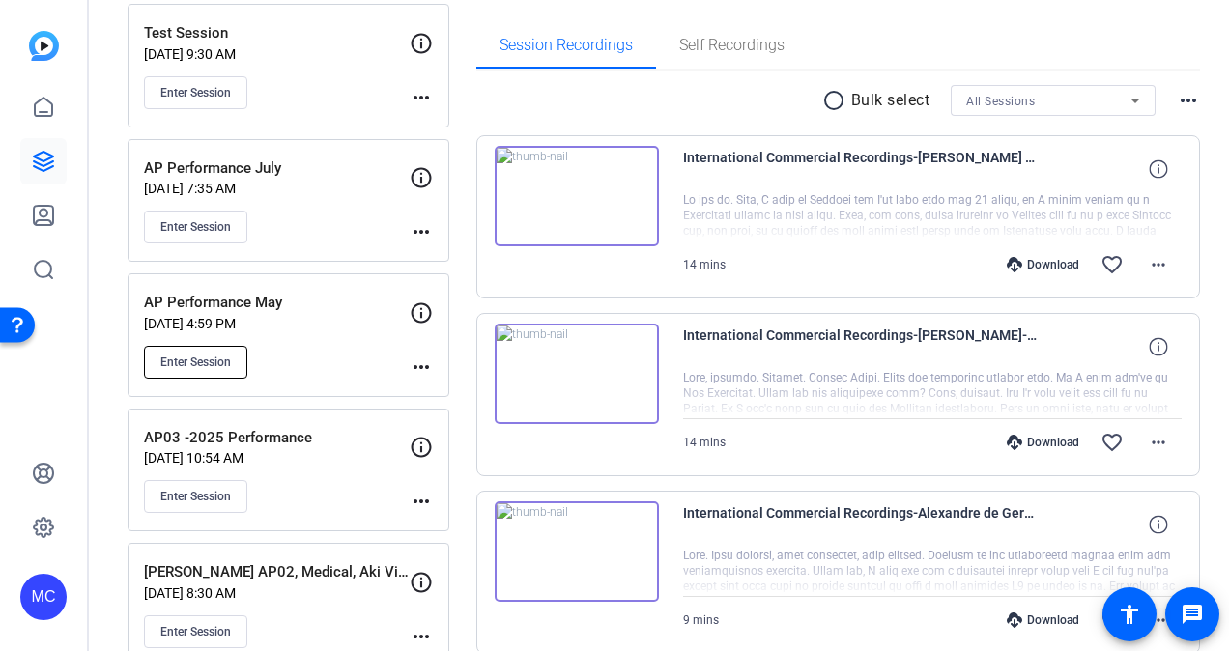
click at [197, 355] on span "Enter Session" at bounding box center [195, 362] width 71 height 15
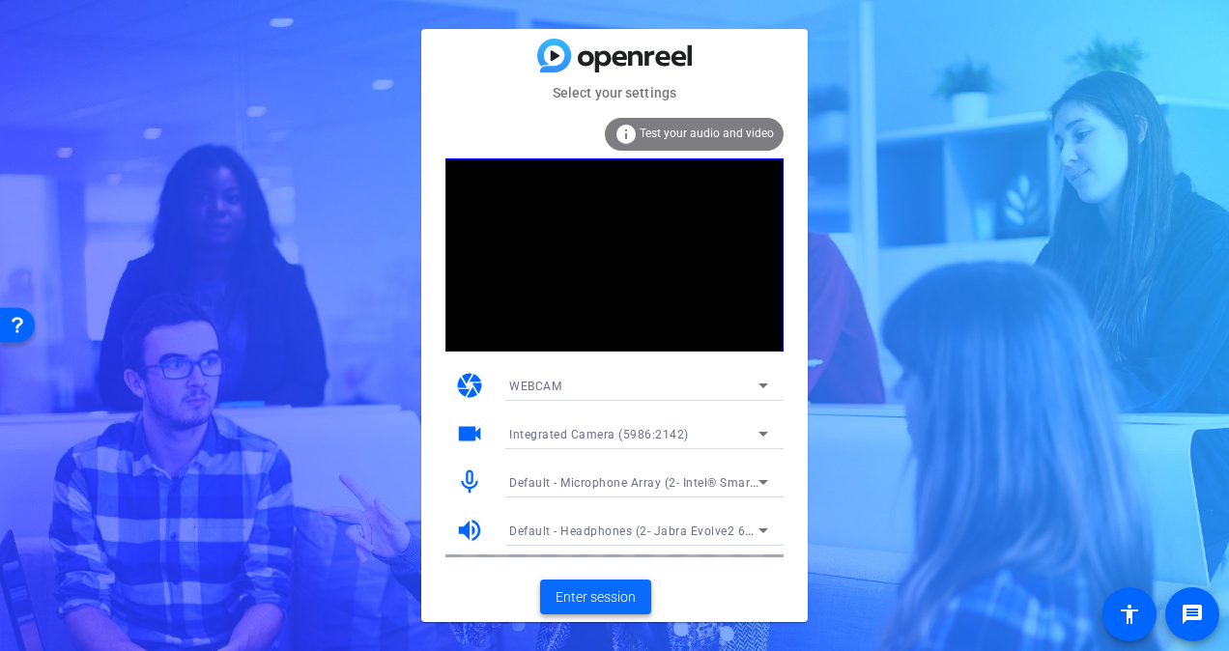
click at [589, 604] on span "Enter session" at bounding box center [595, 597] width 80 height 20
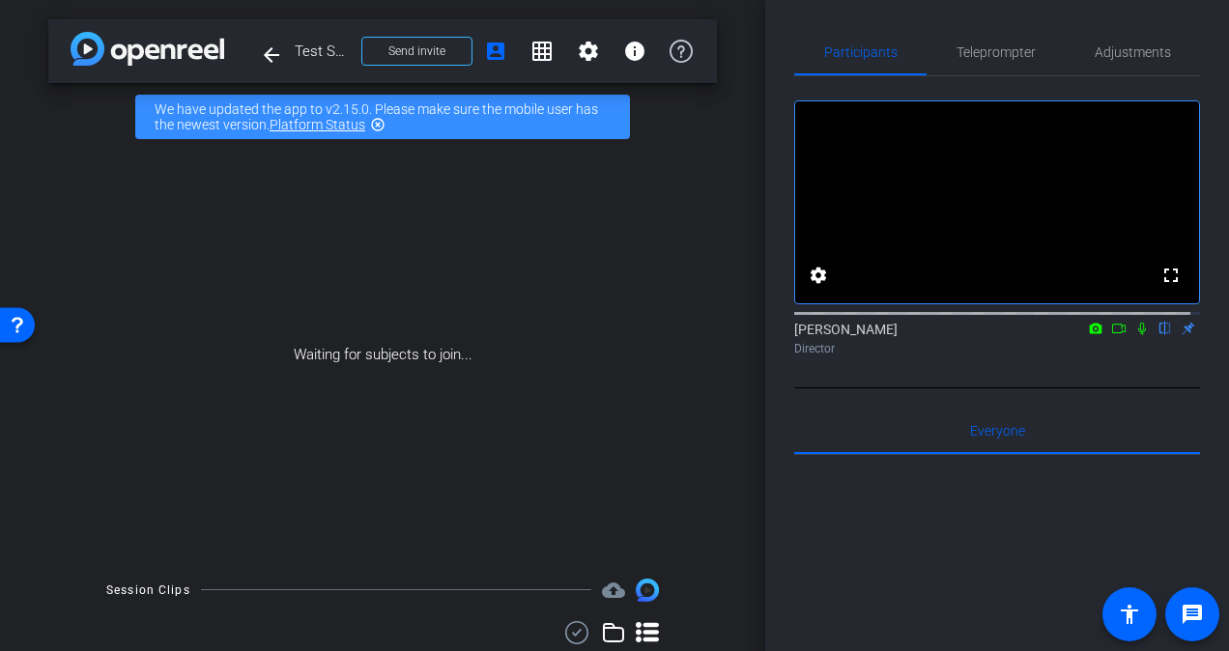
click at [380, 122] on mat-icon "highlight_off" at bounding box center [377, 124] width 15 height 15
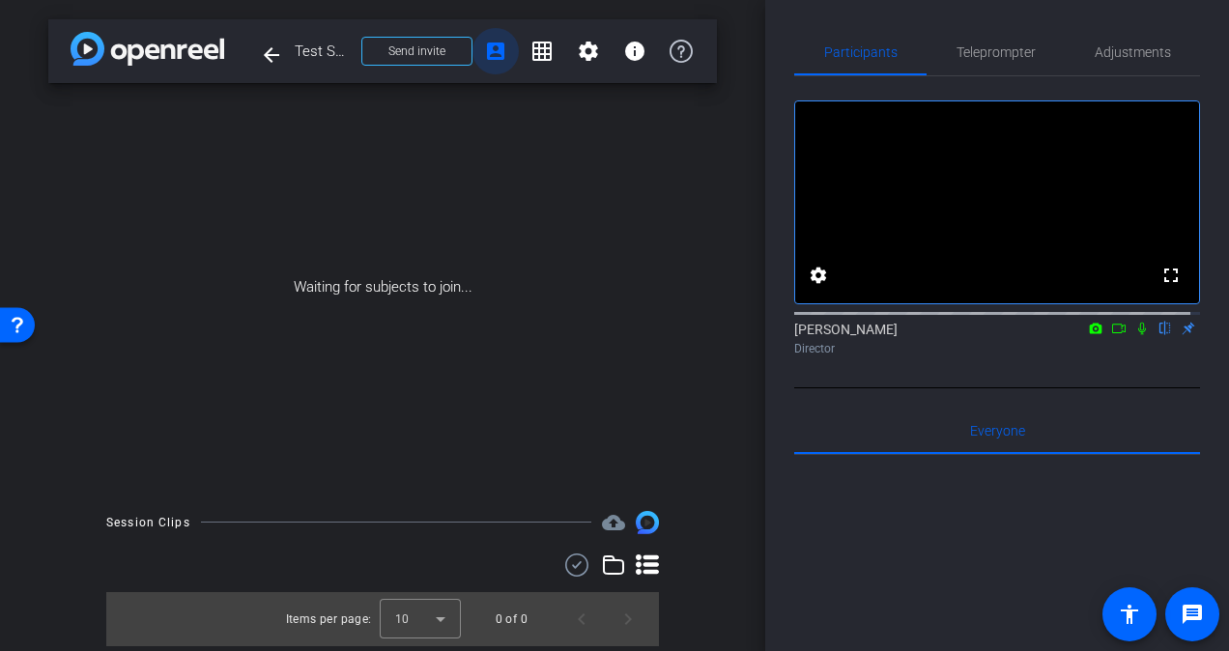
click at [494, 42] on mat-icon "account_box" at bounding box center [495, 51] width 23 height 23
click at [972, 52] on span "Teleprompter" at bounding box center [995, 52] width 79 height 14
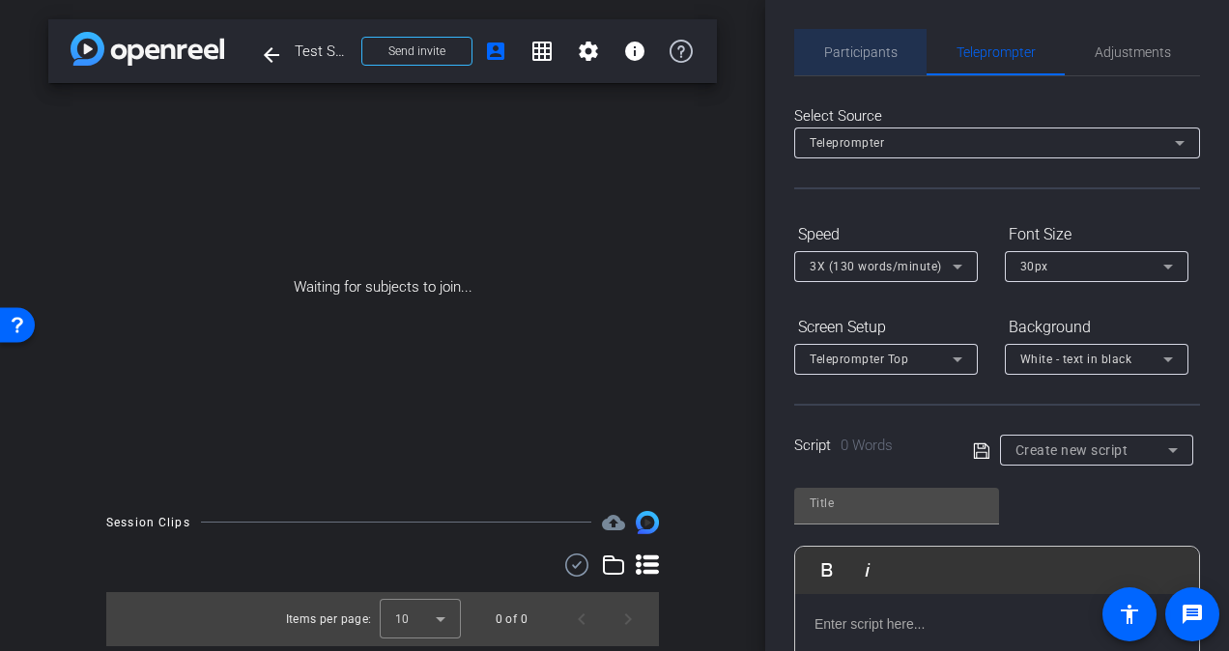
click at [873, 48] on span "Participants" at bounding box center [860, 52] width 73 height 14
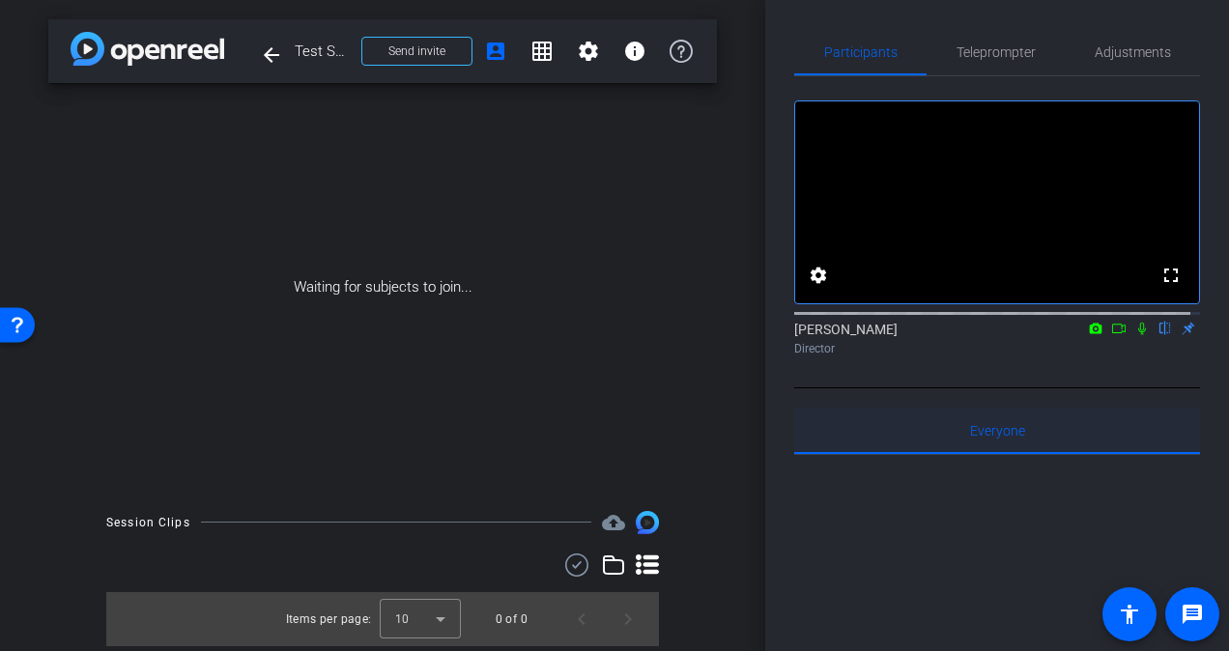
click at [988, 438] on span "Everyone 0" at bounding box center [997, 431] width 55 height 14
click at [405, 57] on span "Send invite" at bounding box center [416, 50] width 57 height 15
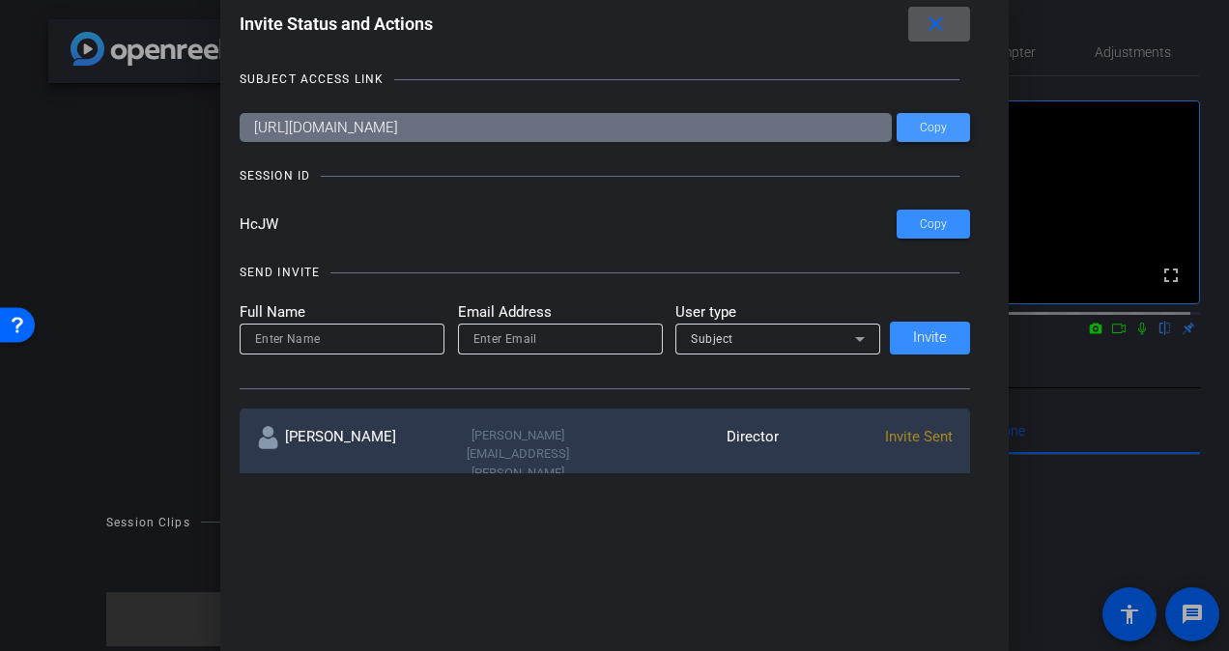
click at [939, 121] on span "Copy" at bounding box center [933, 128] width 27 height 14
click at [1097, 404] on div at bounding box center [614, 325] width 1229 height 651
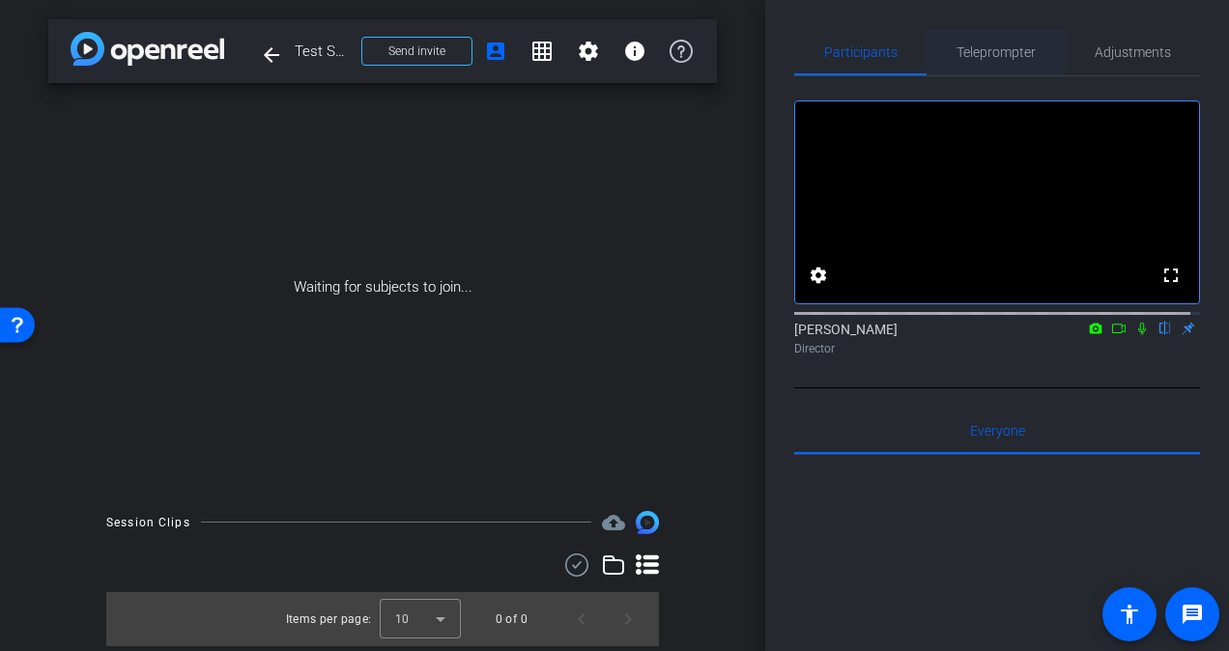
click at [990, 47] on span "Teleprompter" at bounding box center [995, 52] width 79 height 14
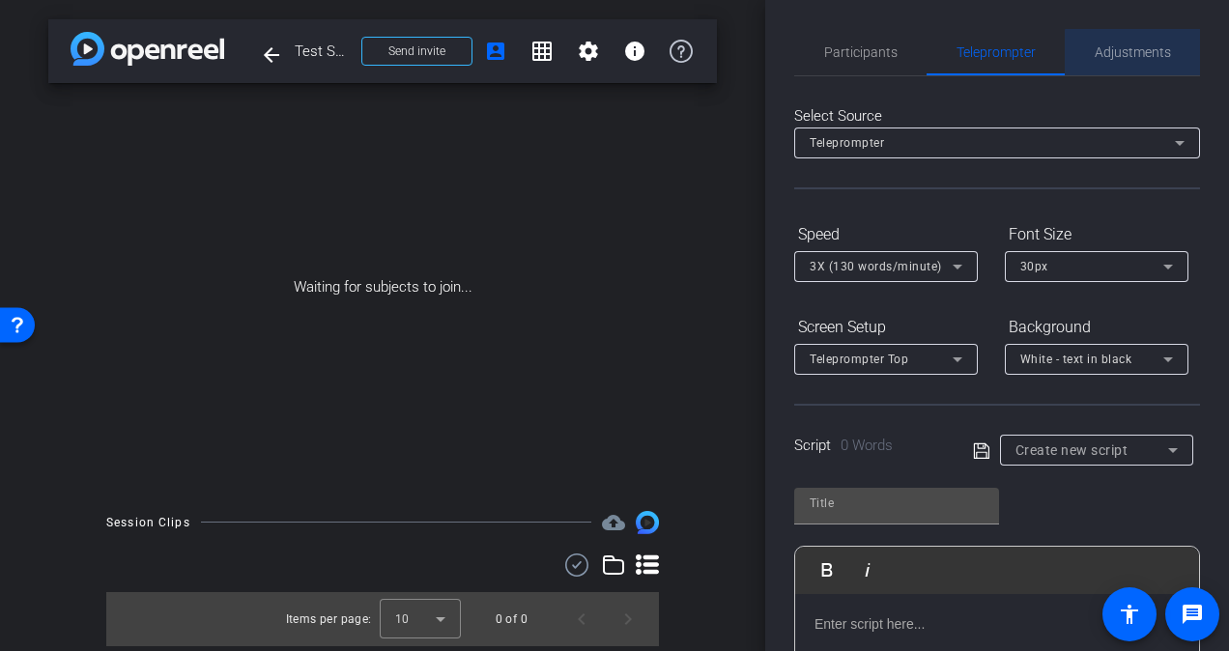
click at [1148, 53] on span "Adjustments" at bounding box center [1132, 52] width 76 height 14
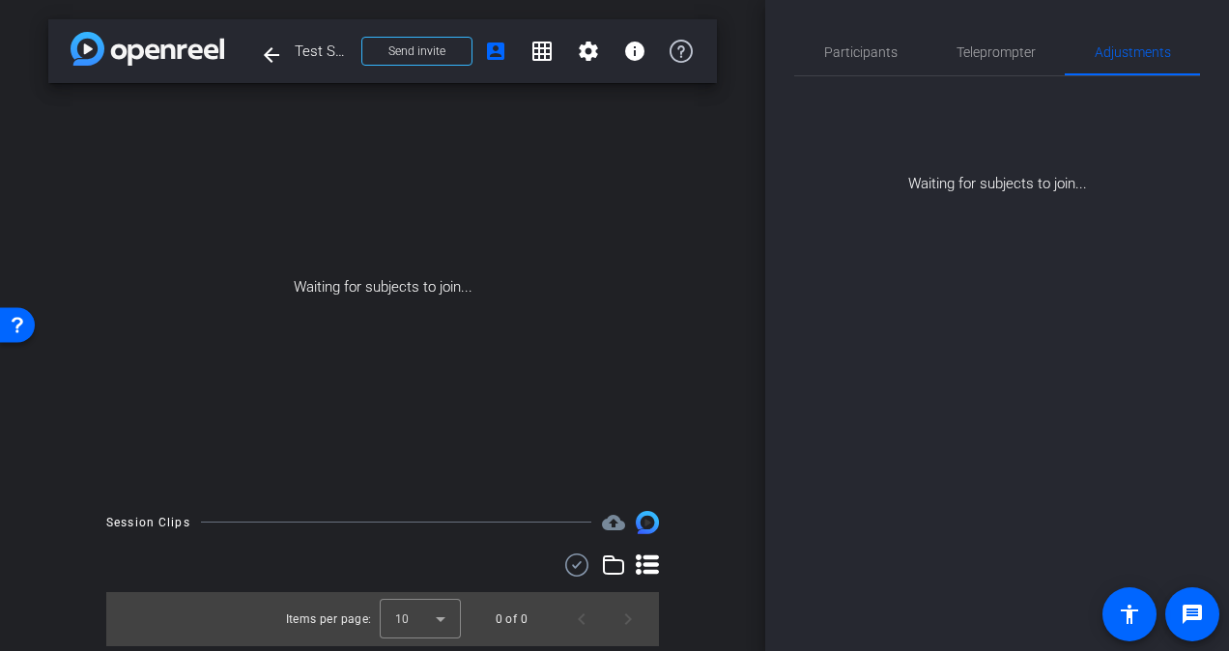
click at [438, 363] on div "Waiting for subjects to join..." at bounding box center [382, 287] width 668 height 409
click at [587, 40] on mat-icon "settings" at bounding box center [588, 51] width 23 height 23
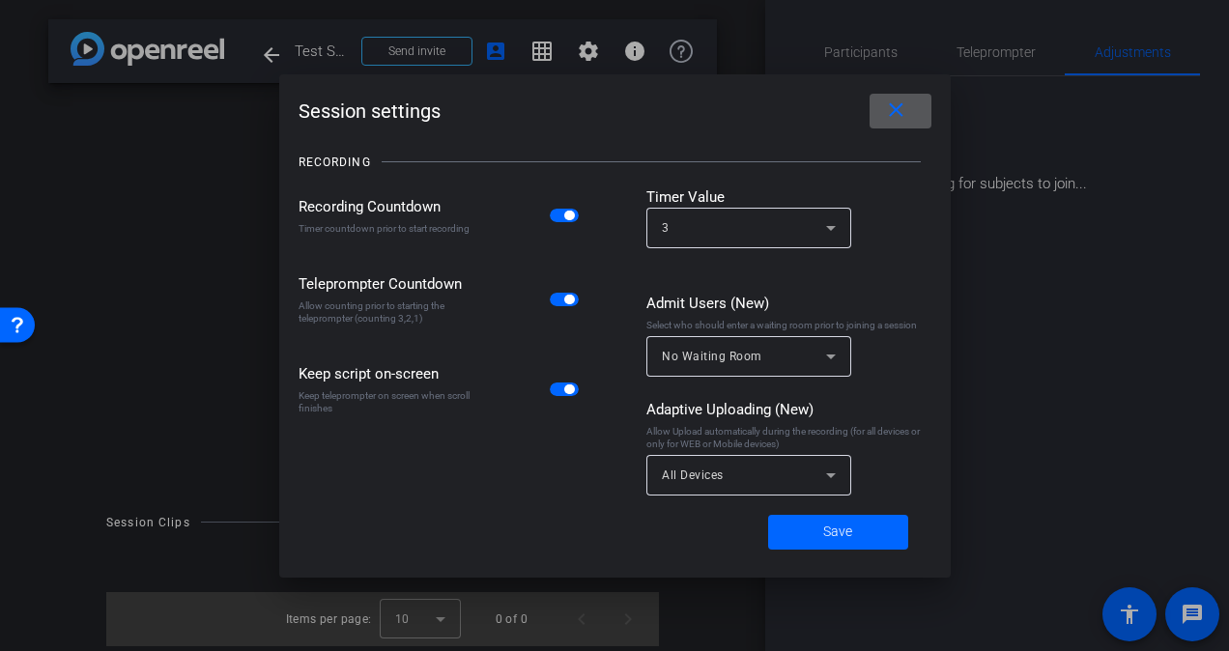
click at [912, 128] on span at bounding box center [900, 111] width 62 height 46
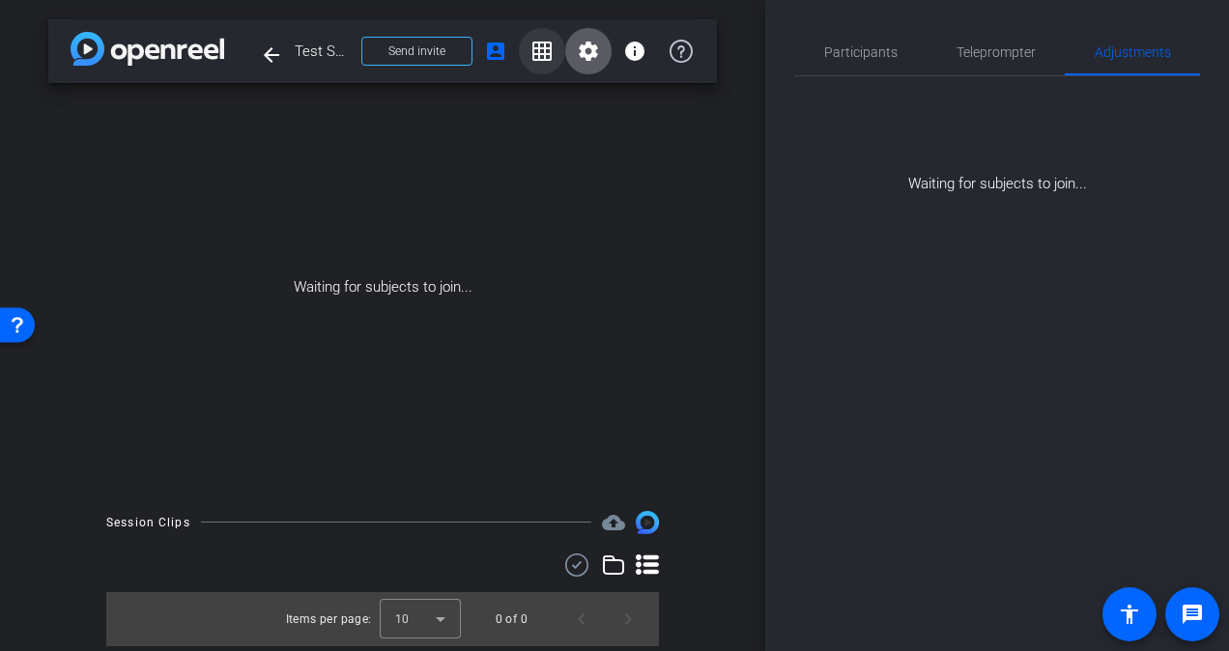
click at [535, 63] on span at bounding box center [542, 51] width 46 height 46
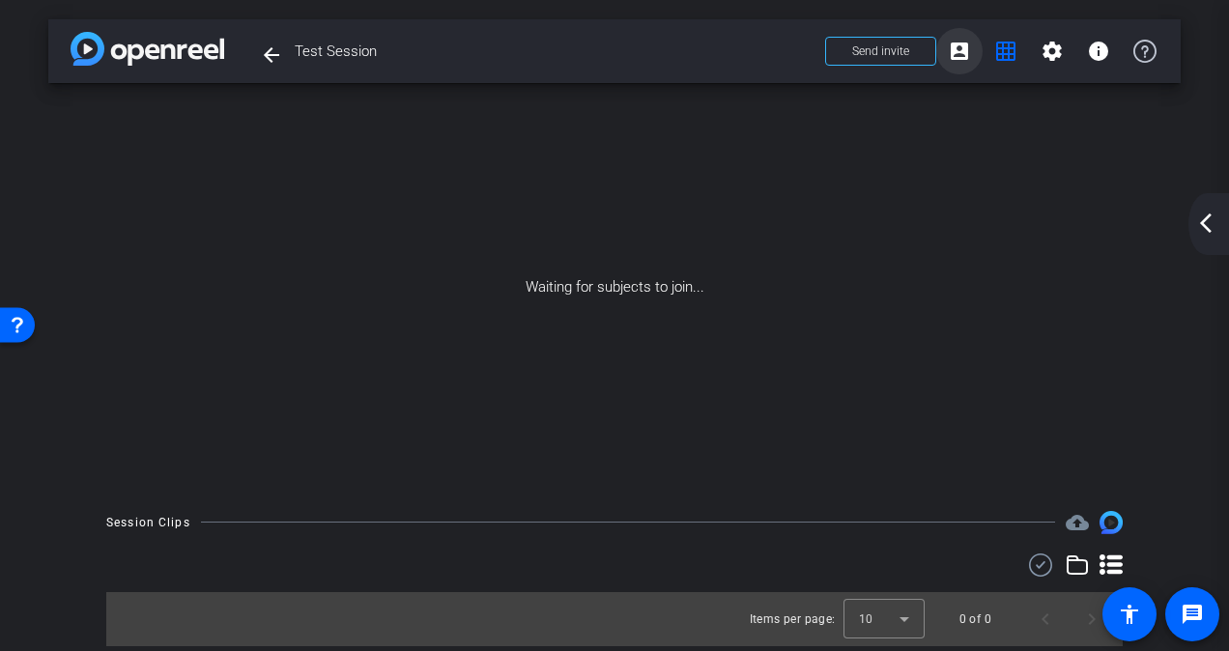
click at [956, 56] on mat-icon "account_box" at bounding box center [959, 51] width 23 height 23
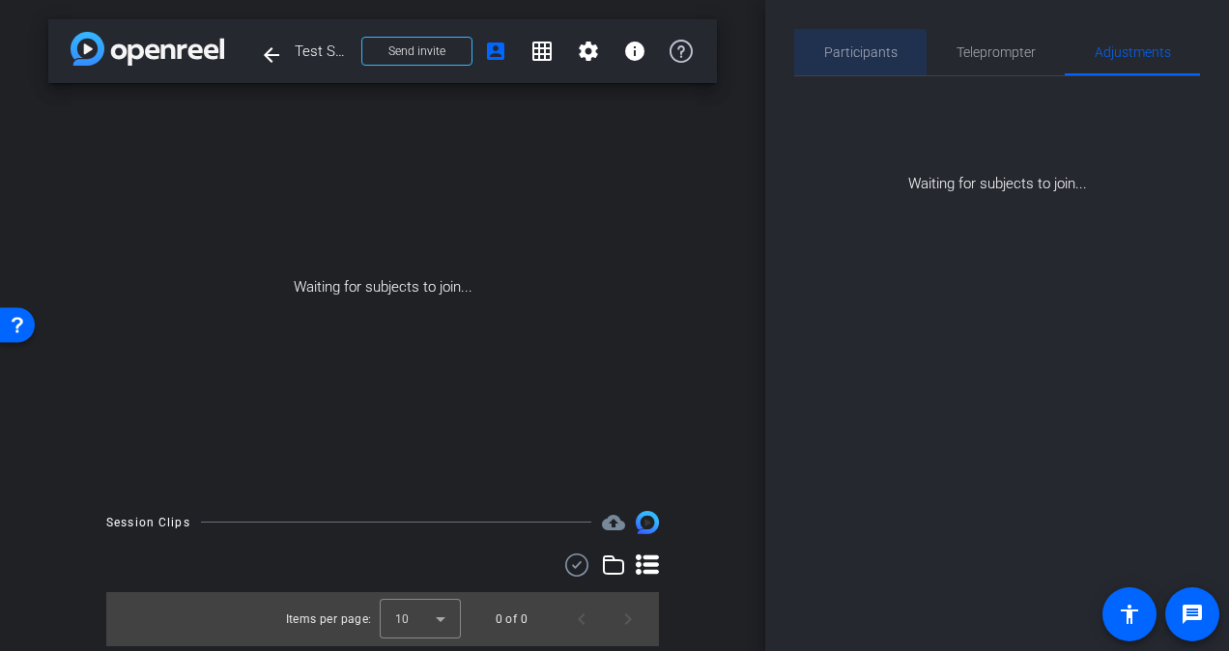
click at [846, 71] on span "Participants" at bounding box center [860, 52] width 73 height 46
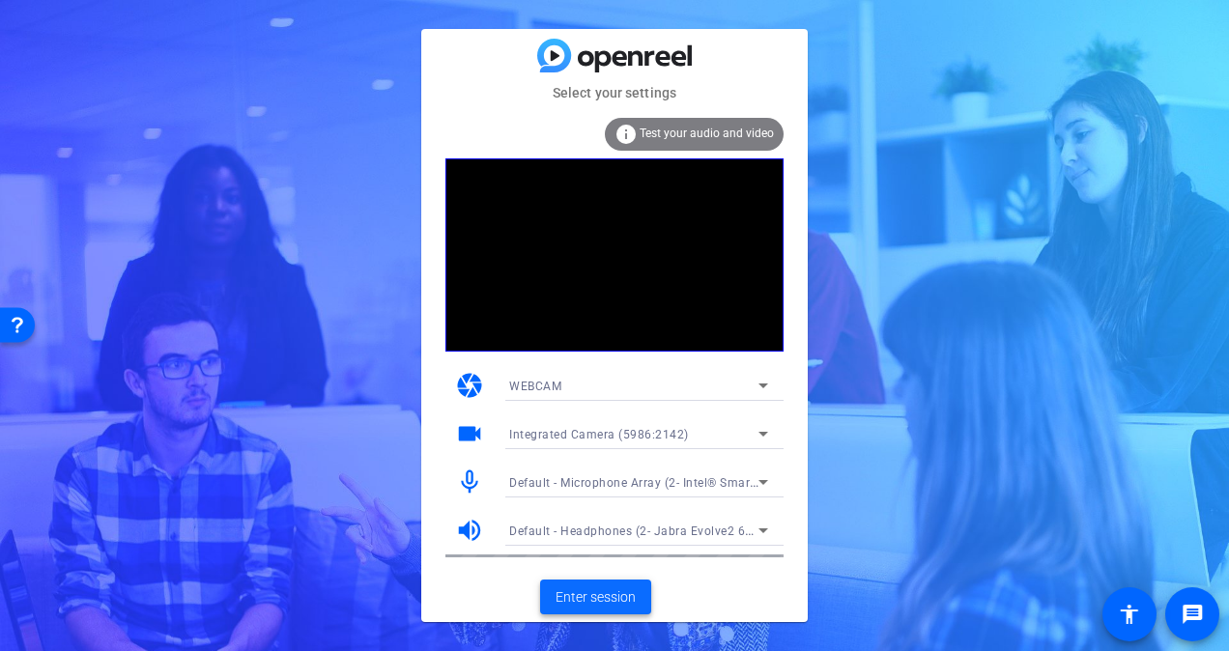
click at [599, 599] on span "Enter session" at bounding box center [595, 597] width 80 height 20
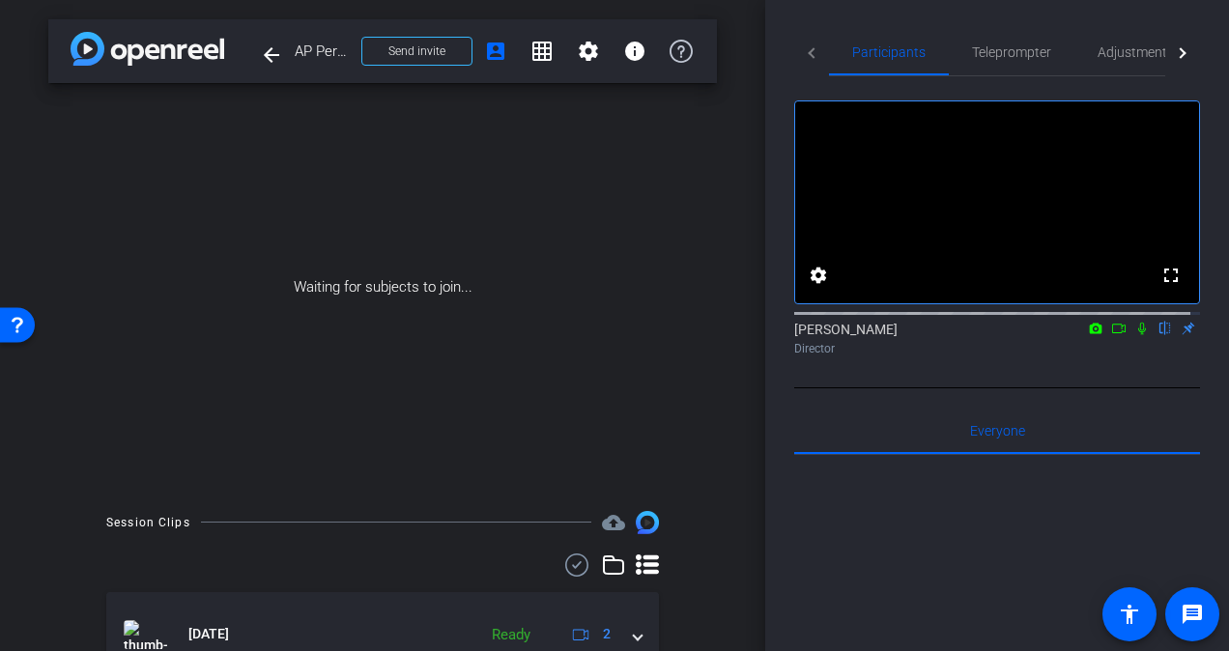
click at [305, 55] on span "AP Performance May" at bounding box center [322, 51] width 55 height 39
click at [309, 46] on span "AP Performance May" at bounding box center [322, 51] width 55 height 39
click at [260, 59] on mat-icon "arrow_back" at bounding box center [271, 54] width 23 height 23
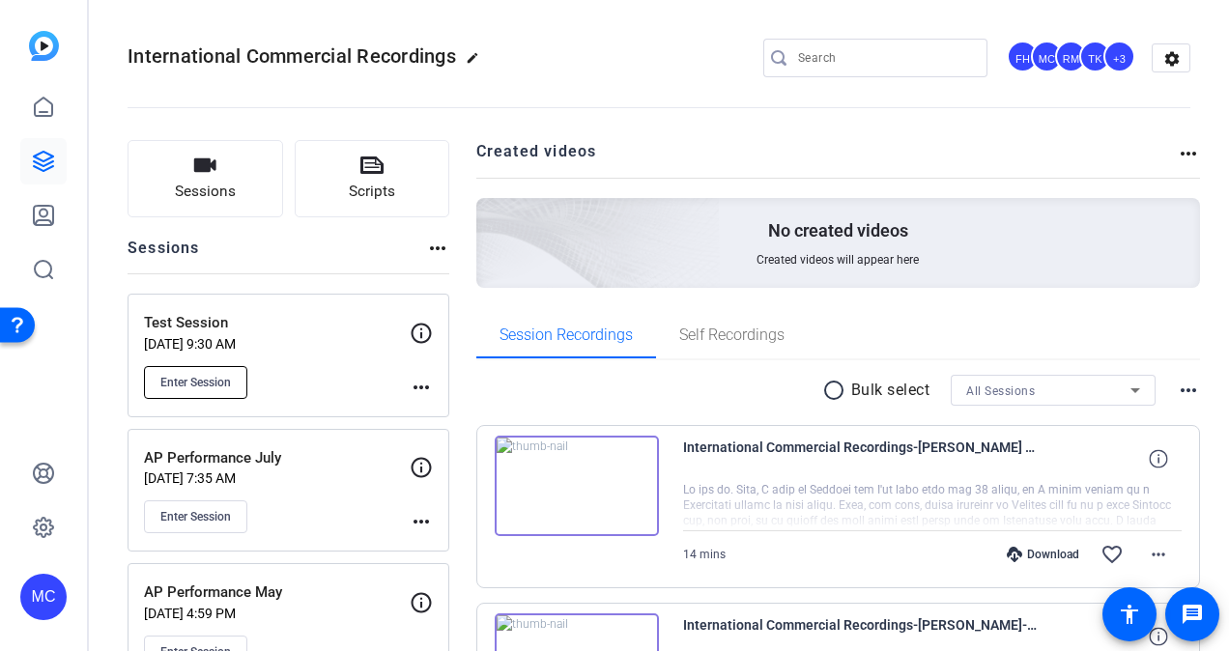
click at [205, 379] on span "Enter Session" at bounding box center [195, 382] width 71 height 15
click at [226, 379] on span "Enter Session" at bounding box center [195, 382] width 71 height 15
click at [50, 99] on icon at bounding box center [43, 107] width 23 height 23
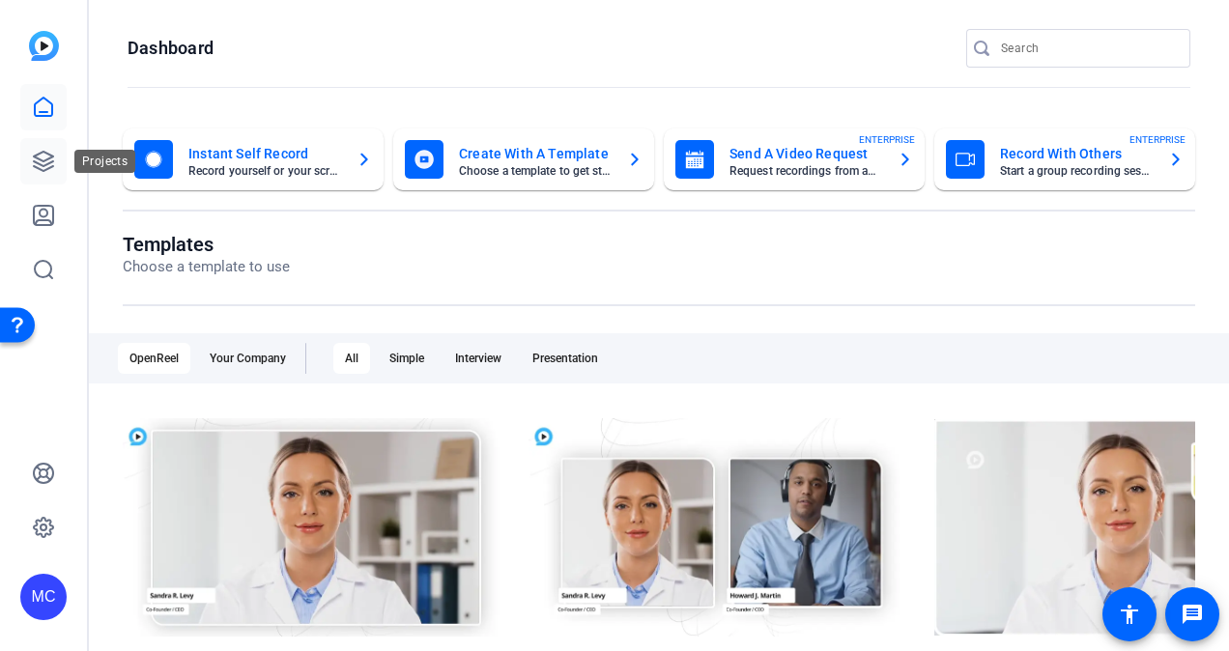
click at [50, 176] on link at bounding box center [43, 161] width 46 height 46
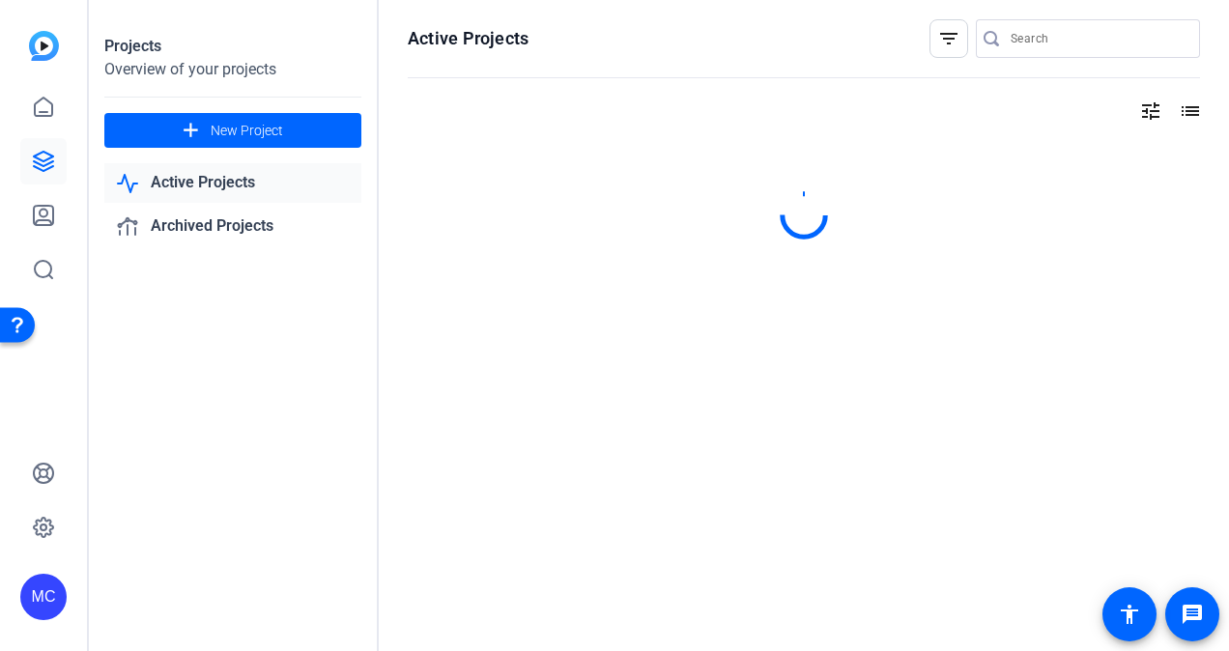
click at [232, 182] on link "Active Projects" at bounding box center [232, 183] width 257 height 40
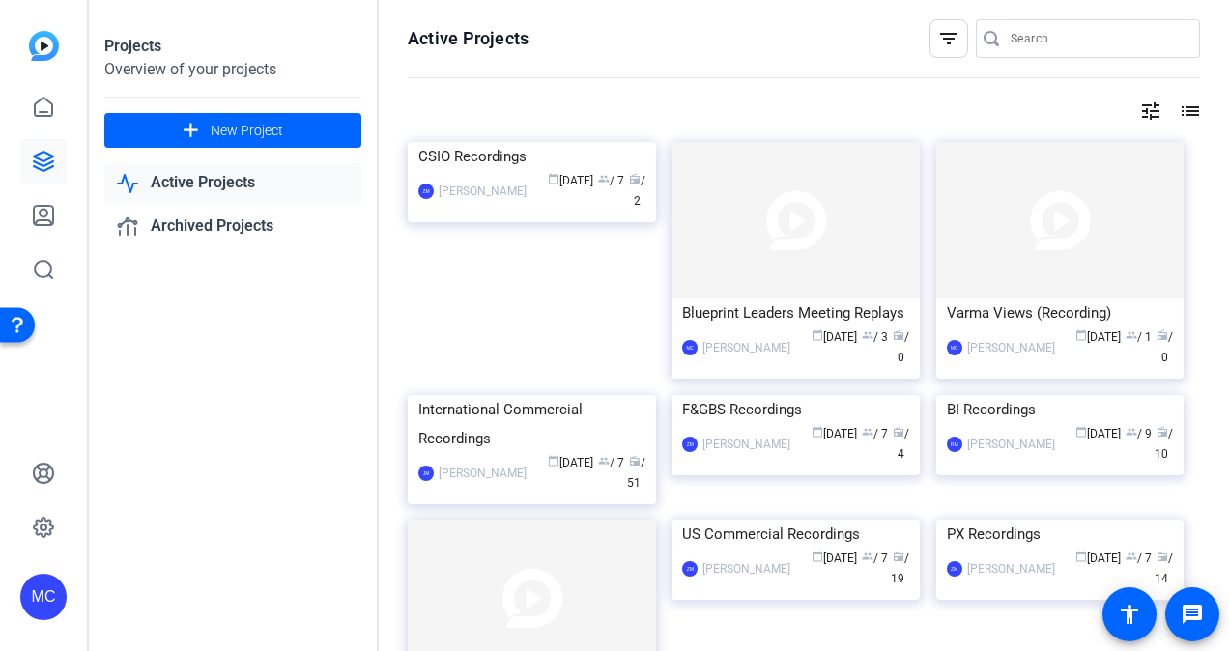
click at [1091, 43] on input "Search" at bounding box center [1097, 38] width 174 height 23
type input "May ADG Session"
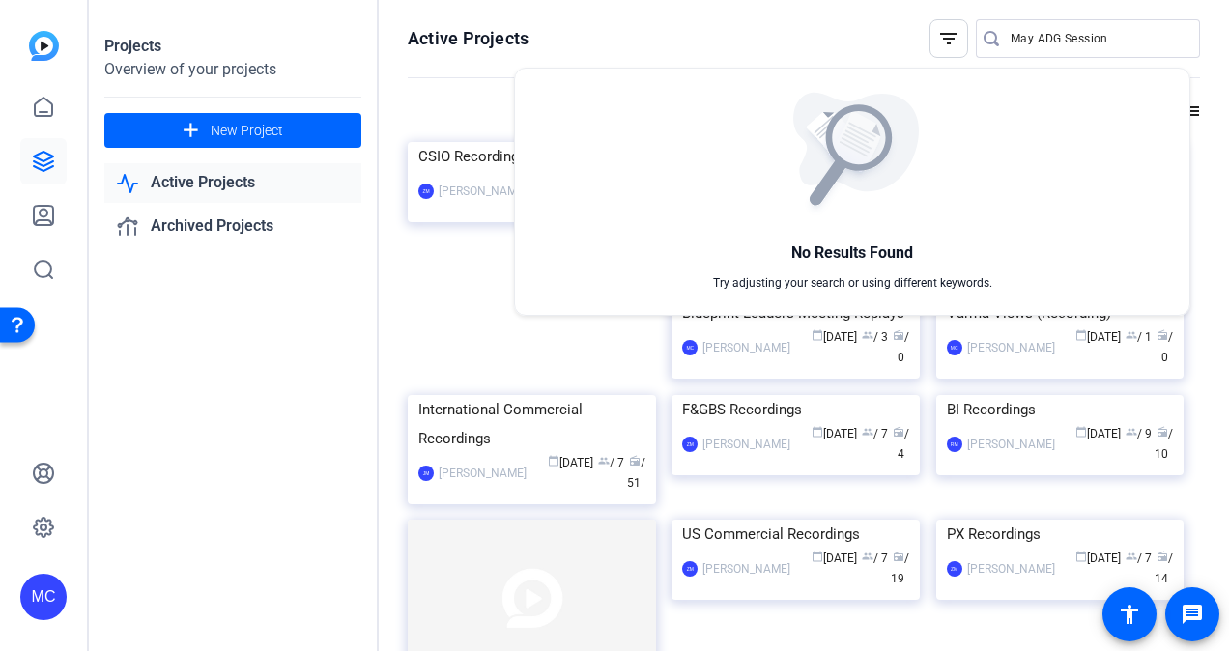
click at [743, 24] on div at bounding box center [614, 325] width 1229 height 651
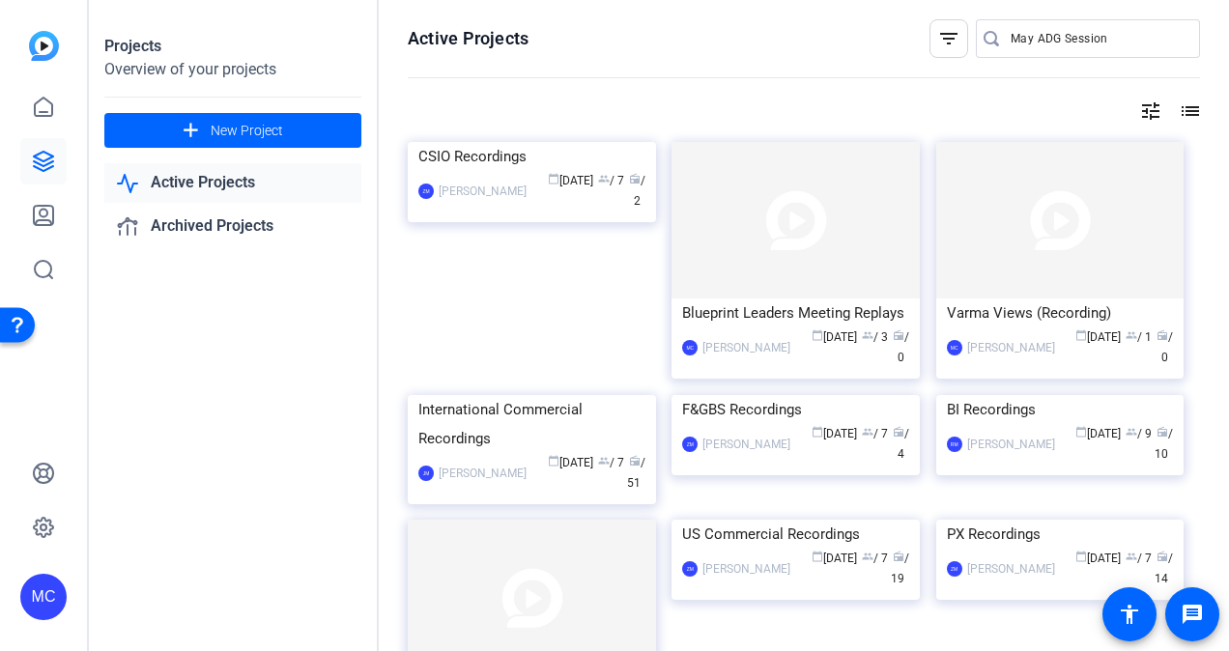
click at [1028, 28] on input "May ADG Session" at bounding box center [1097, 38] width 174 height 23
click at [33, 168] on icon at bounding box center [43, 161] width 23 height 23
click at [56, 108] on link at bounding box center [43, 107] width 46 height 46
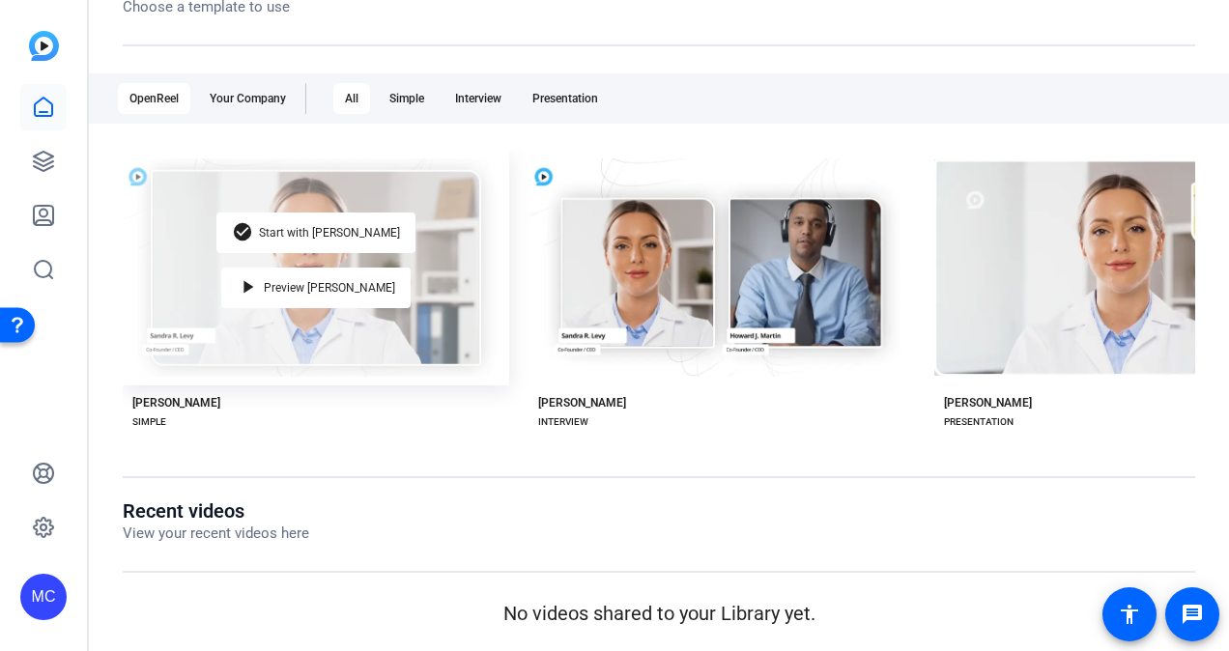
scroll to position [261, 0]
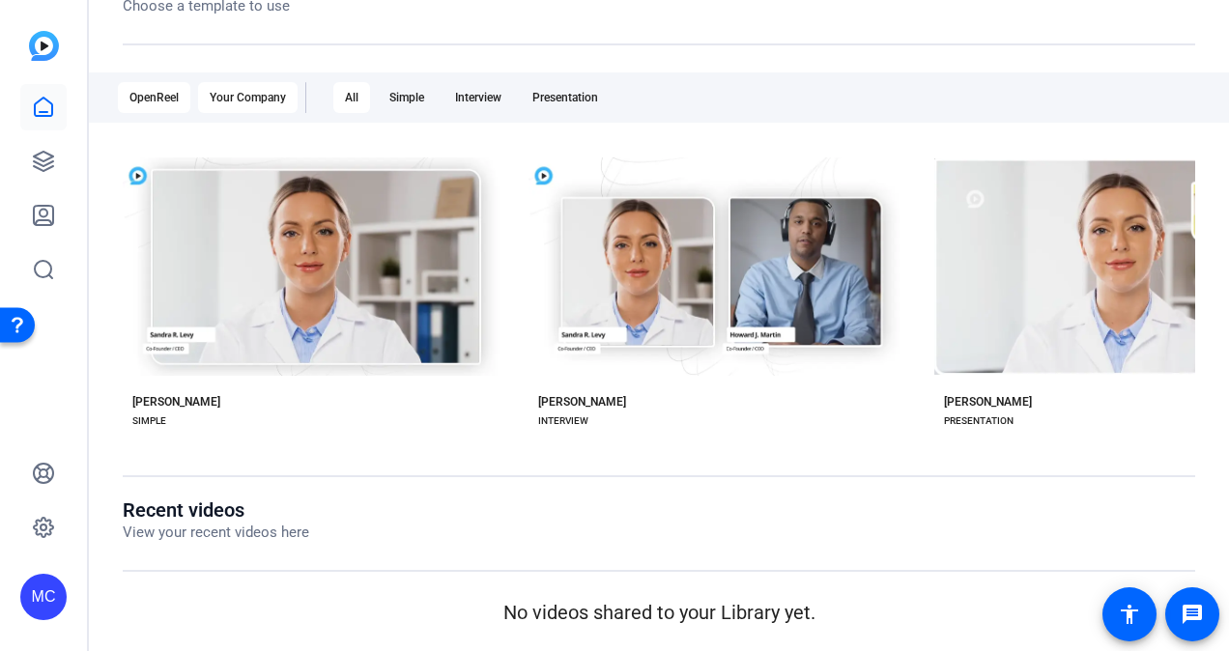
click at [214, 111] on div "Your Company" at bounding box center [247, 97] width 99 height 31
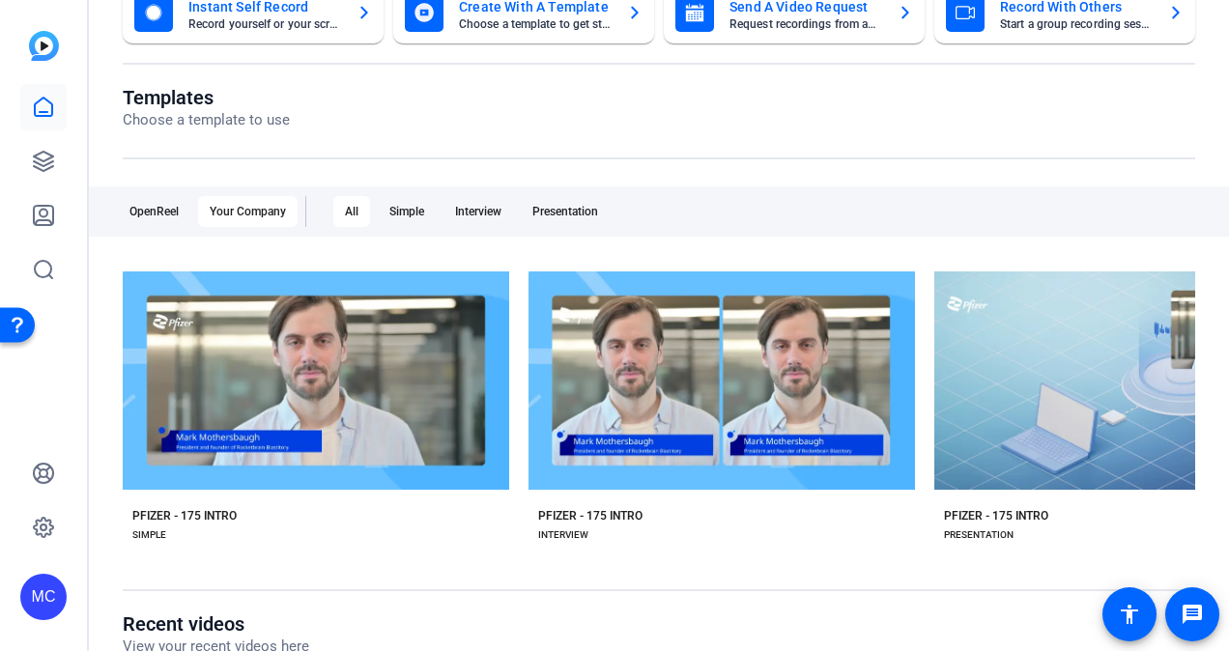
scroll to position [68, 0]
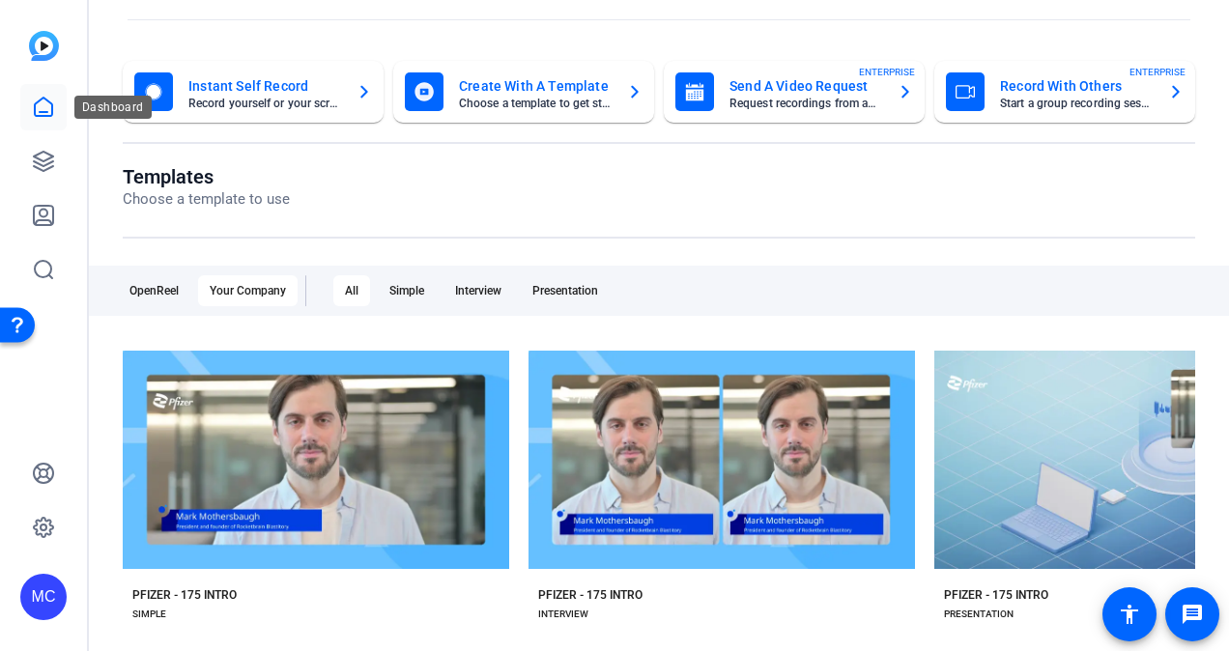
click at [46, 102] on icon at bounding box center [43, 107] width 23 height 23
click at [38, 173] on link at bounding box center [43, 161] width 46 height 46
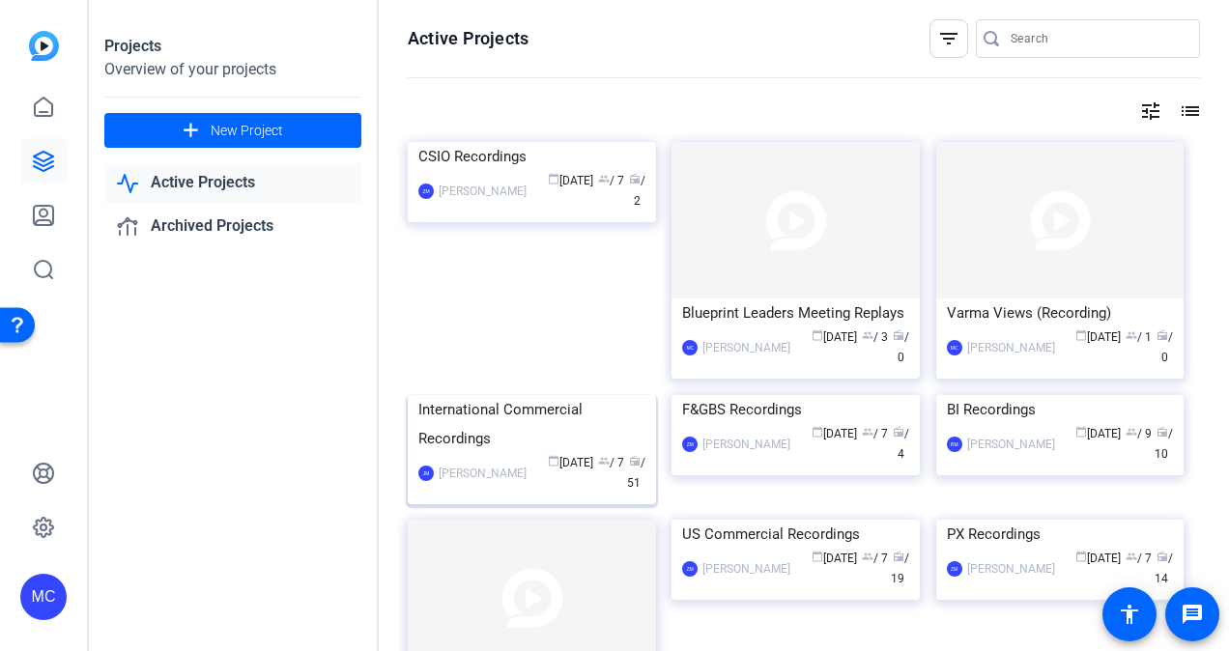
click at [529, 453] on div "International Commercial Recordings" at bounding box center [531, 424] width 227 height 58
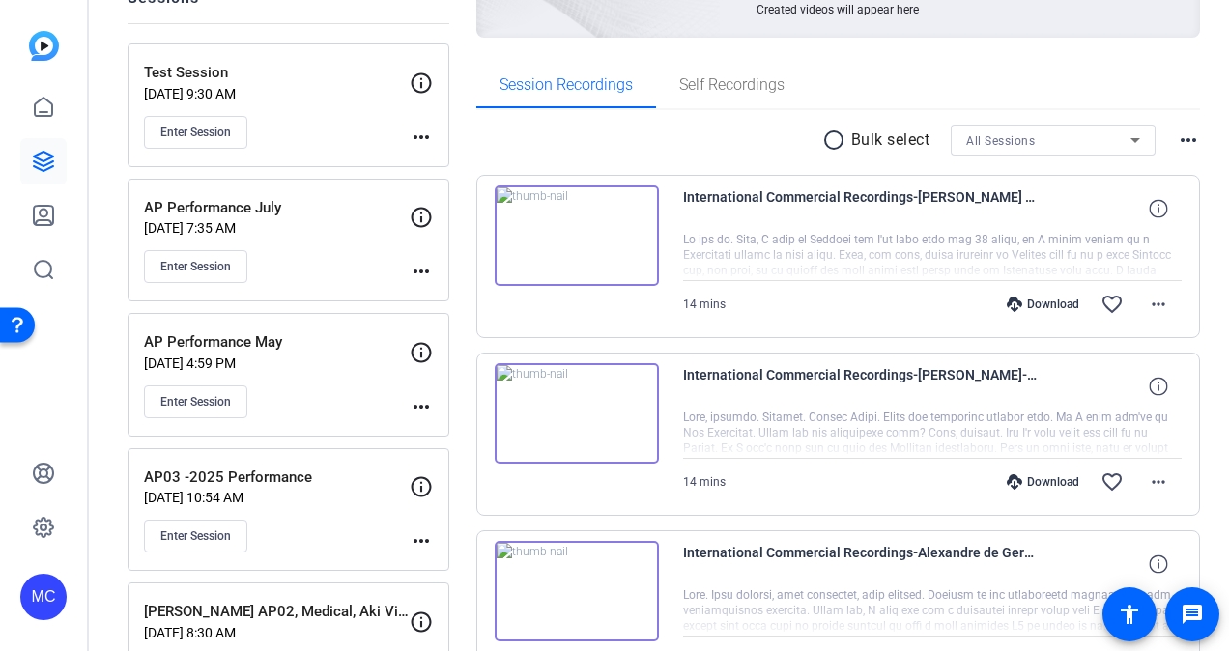
scroll to position [290, 0]
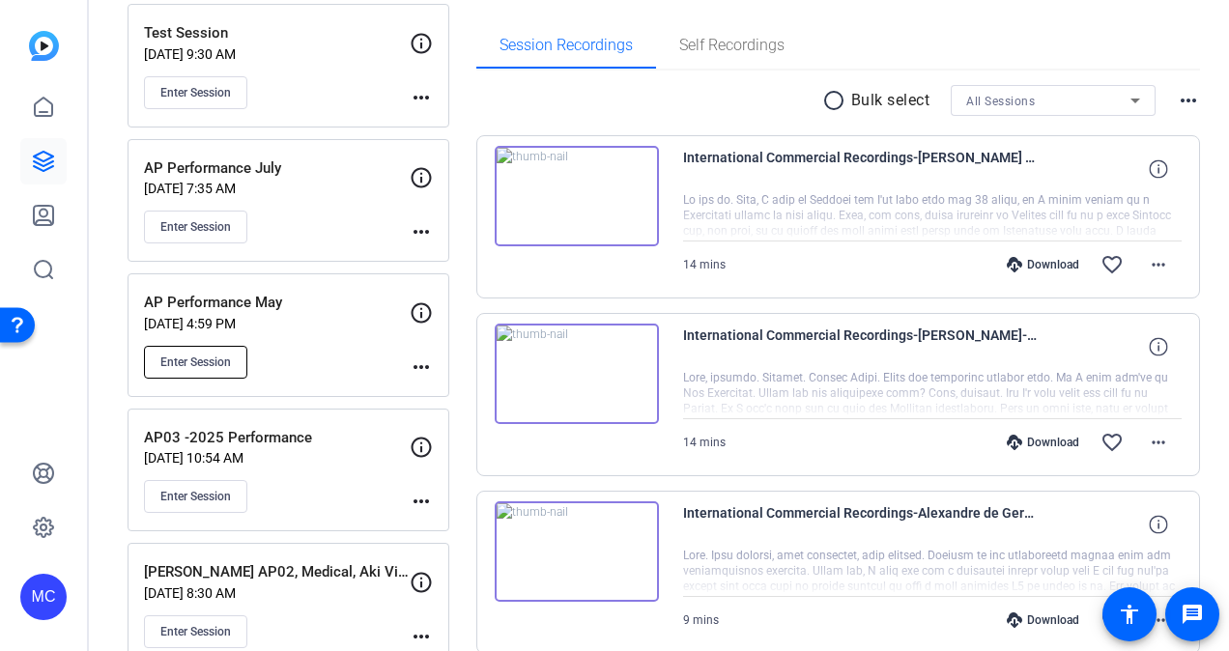
click at [226, 359] on span "Enter Session" at bounding box center [195, 362] width 71 height 15
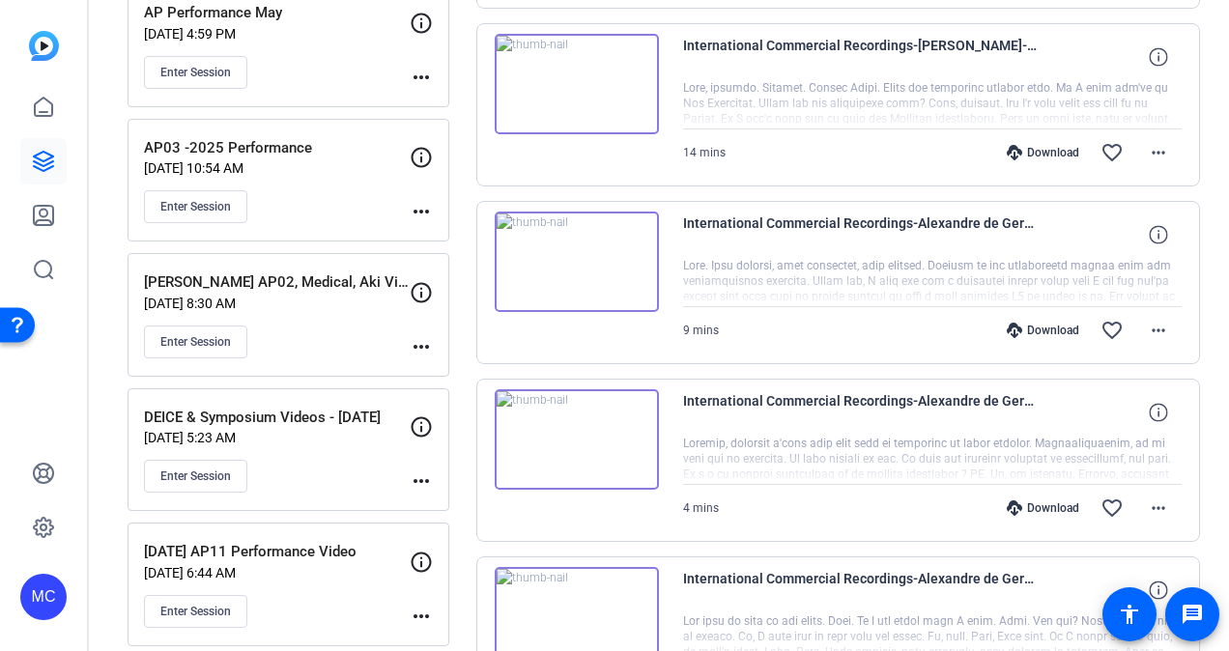
scroll to position [386, 0]
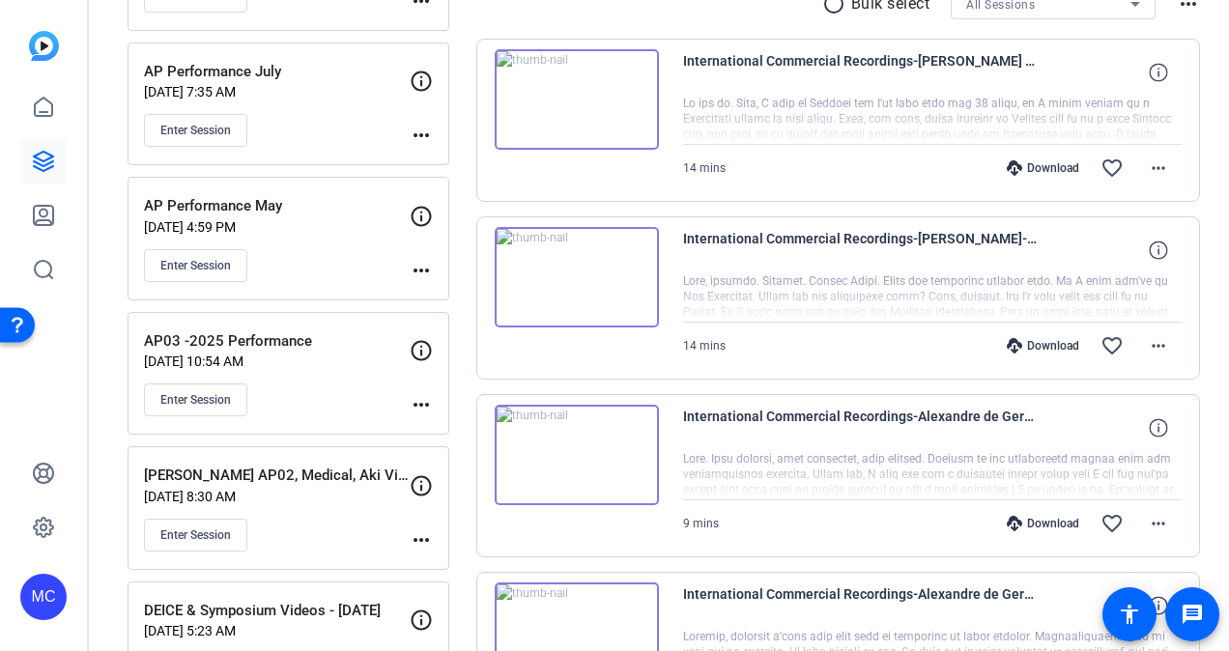
click at [423, 209] on icon at bounding box center [421, 216] width 23 height 23
click at [428, 264] on mat-icon "more_horiz" at bounding box center [421, 270] width 23 height 23
click at [341, 213] on div at bounding box center [614, 325] width 1229 height 651
click at [429, 215] on icon at bounding box center [422, 216] width 20 height 20
click at [419, 75] on icon at bounding box center [422, 81] width 20 height 20
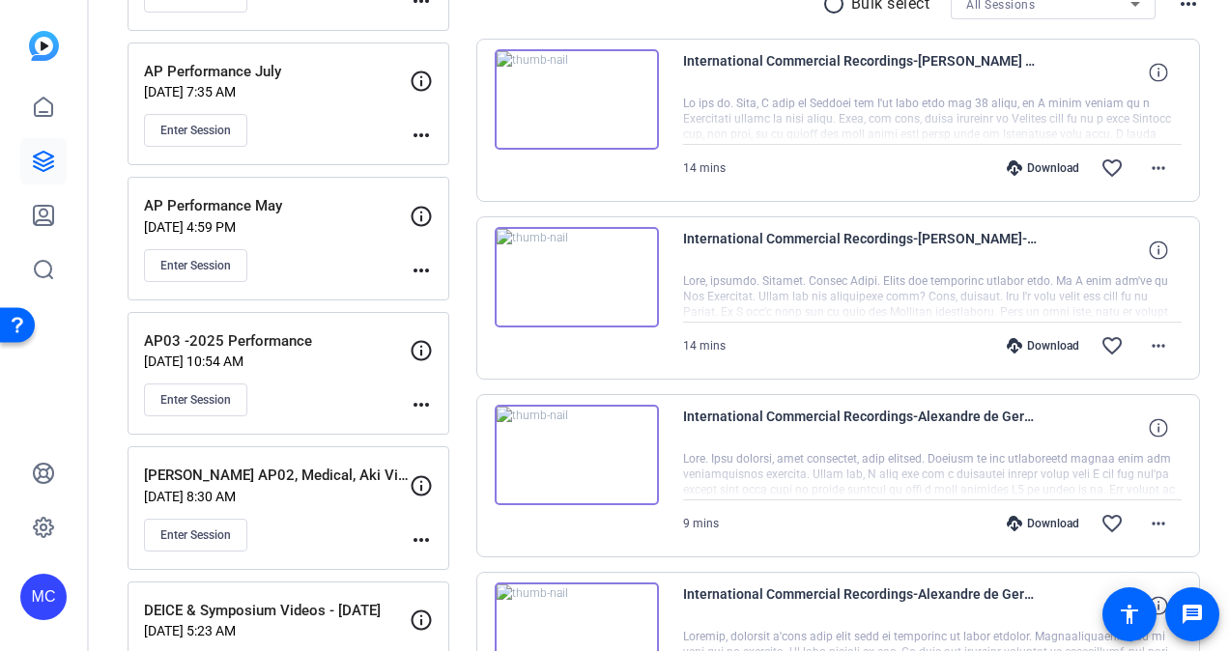
click at [423, 129] on mat-icon "more_horiz" at bounding box center [421, 135] width 23 height 23
click at [301, 109] on div at bounding box center [614, 325] width 1229 height 651
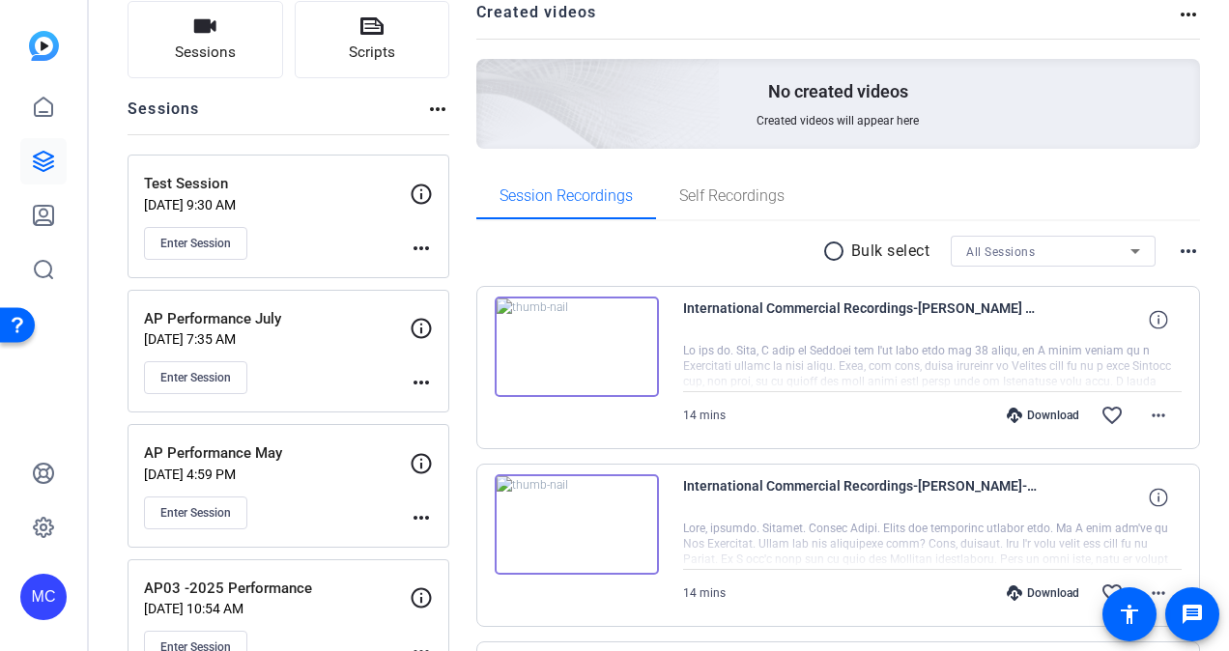
scroll to position [97, 0]
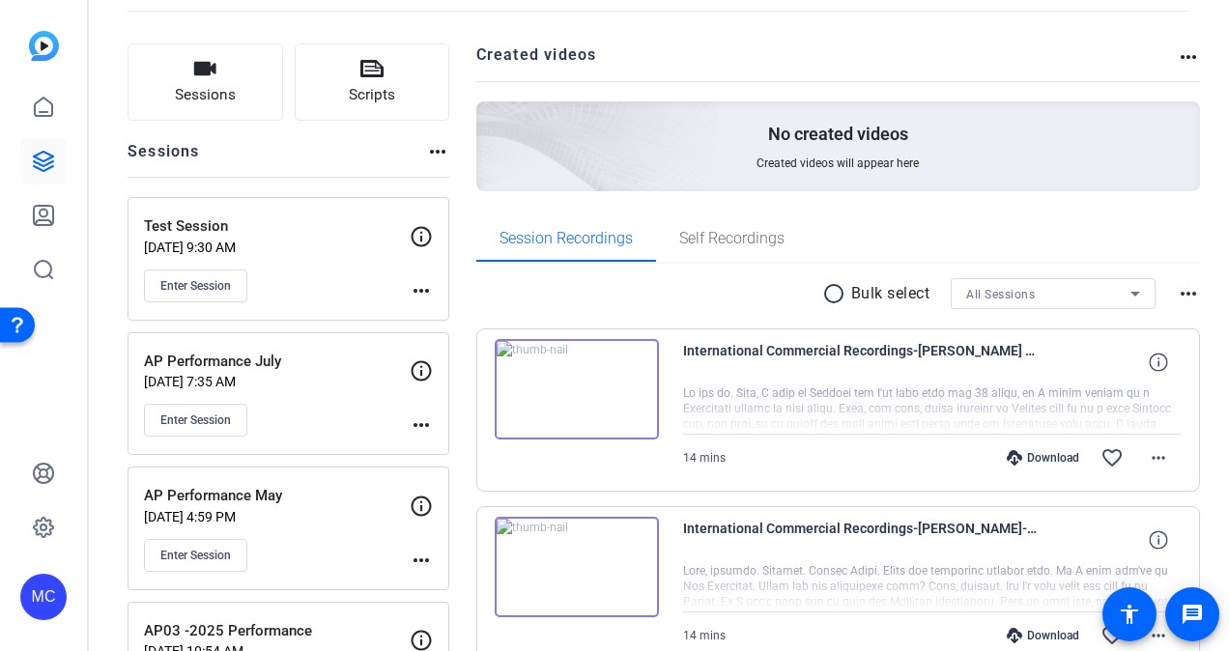
click at [422, 237] on icon at bounding box center [421, 236] width 23 height 23
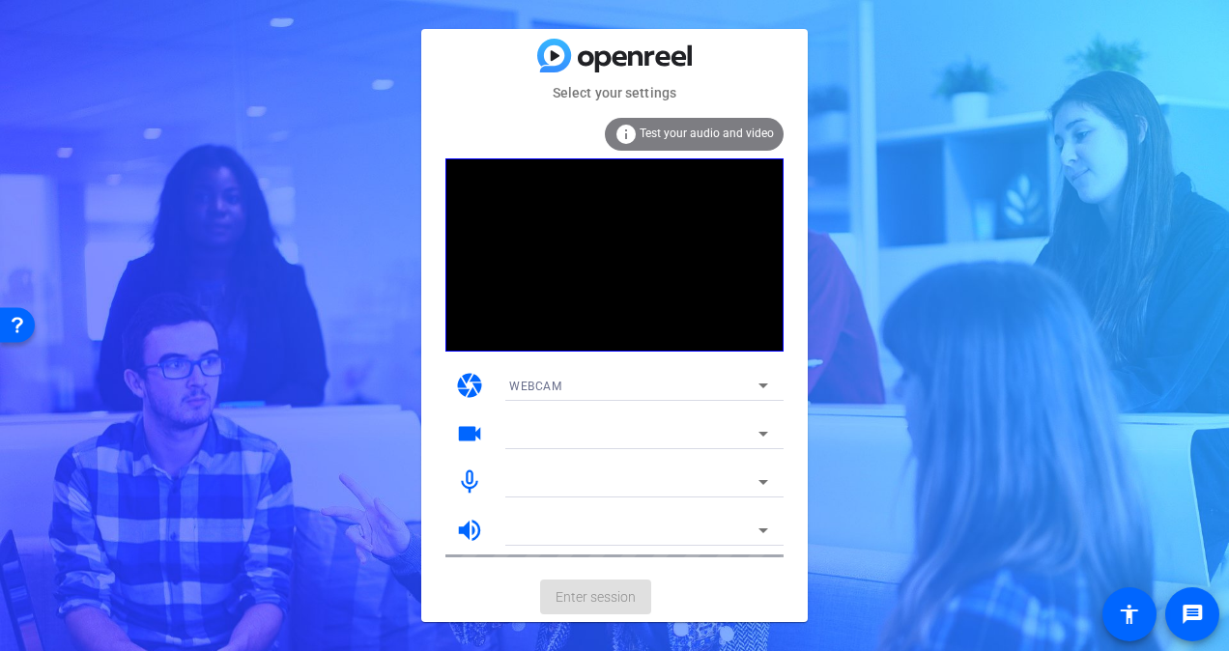
click at [981, 570] on div "Select your settings info Test your audio and video camera WEBCAM videocam mic_…" at bounding box center [614, 325] width 1229 height 651
click at [574, 594] on mat-card-actions "Enter session" at bounding box center [614, 597] width 386 height 50
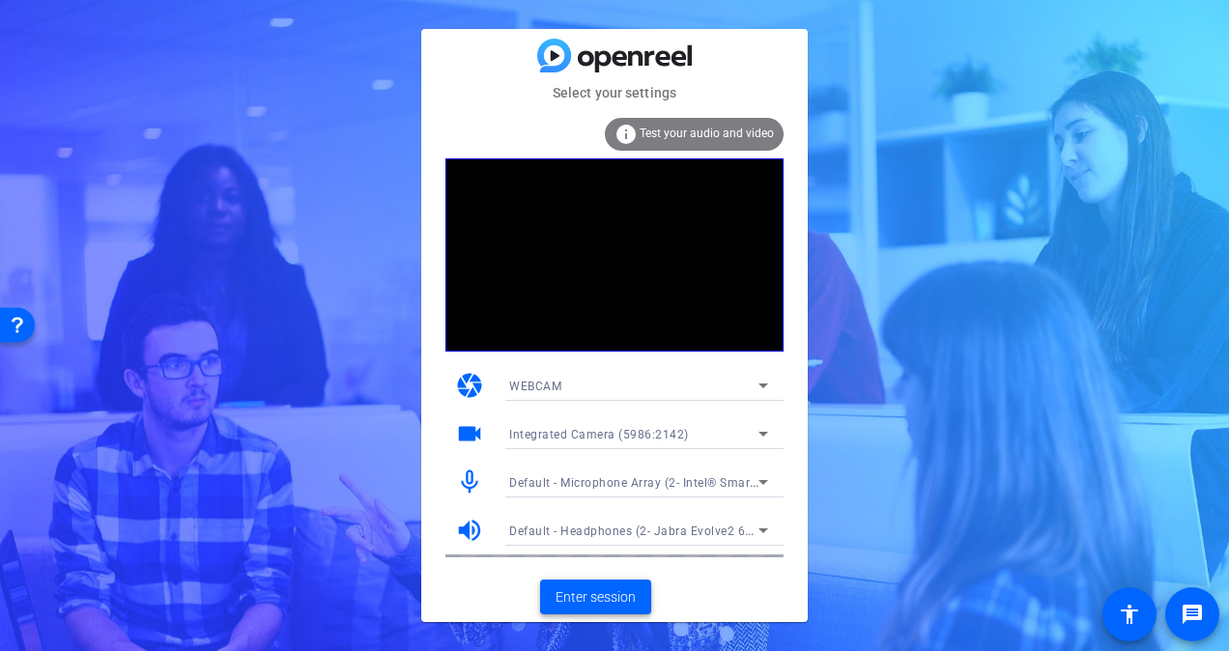
click at [605, 599] on span "Enter session" at bounding box center [595, 597] width 80 height 20
click at [582, 597] on span "Enter session" at bounding box center [595, 597] width 80 height 20
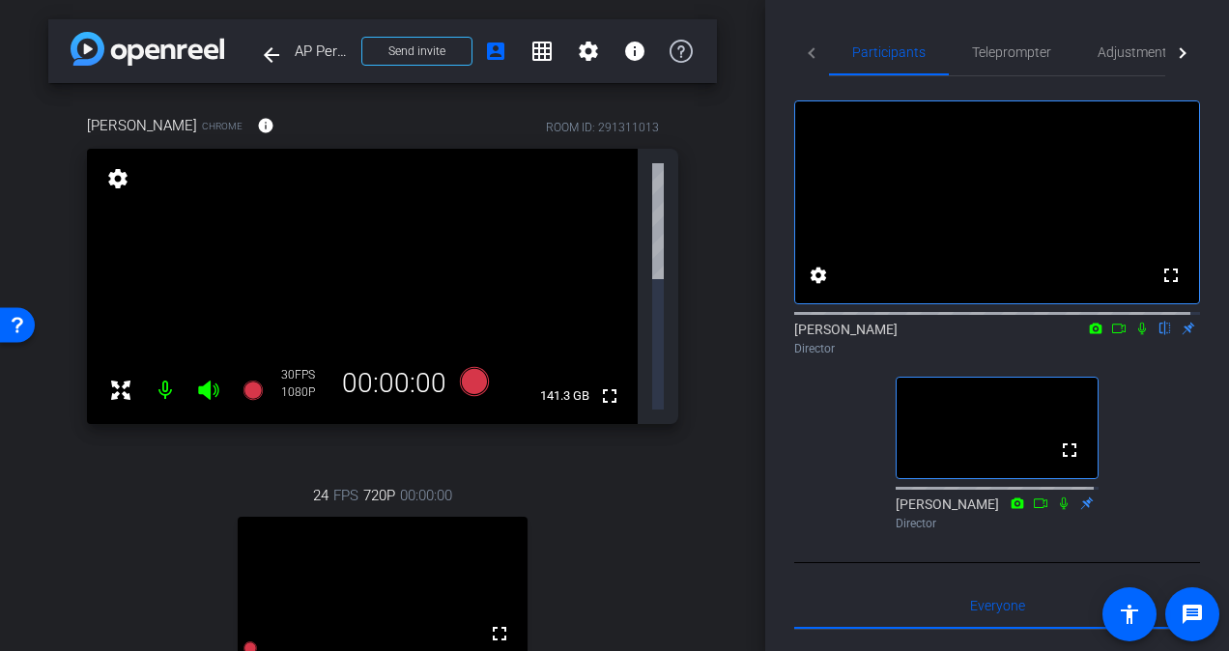
click at [1134, 335] on icon at bounding box center [1141, 329] width 15 height 14
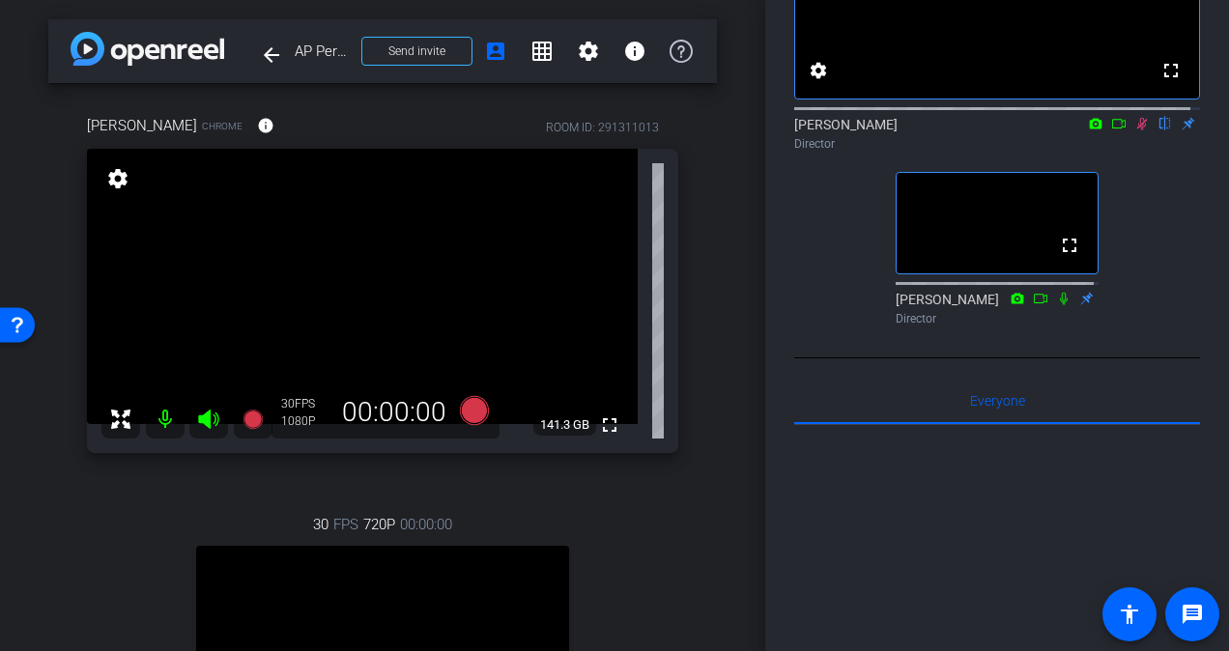
scroll to position [97, 0]
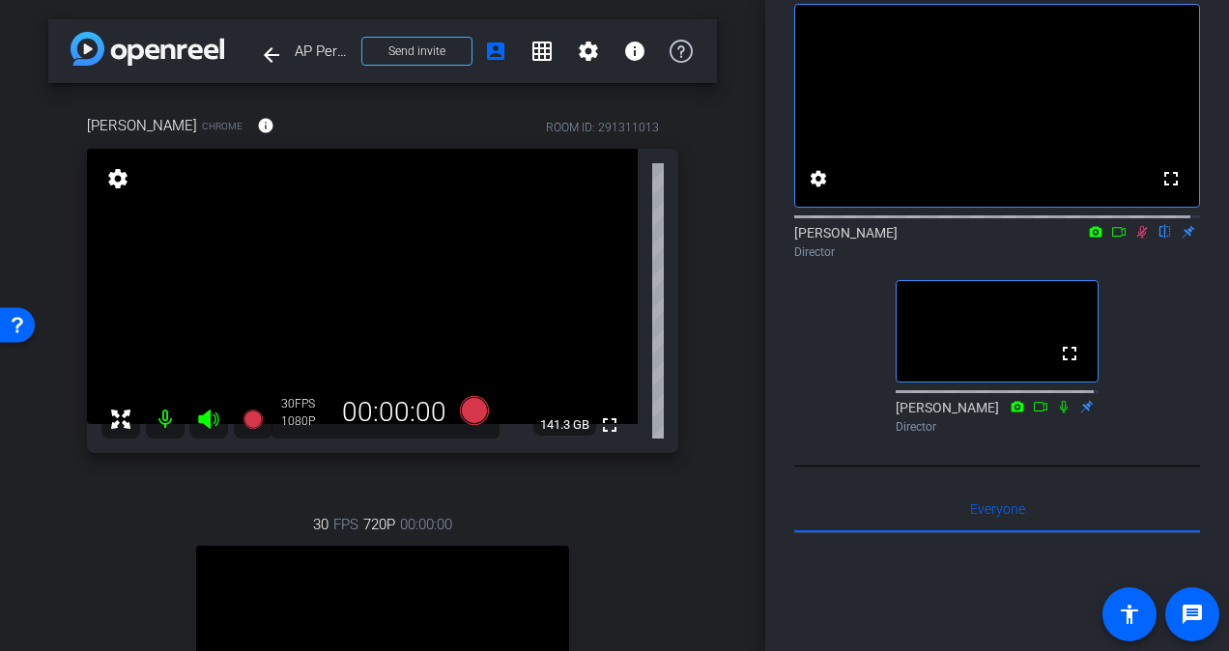
click at [1090, 237] on icon at bounding box center [1096, 231] width 13 height 11
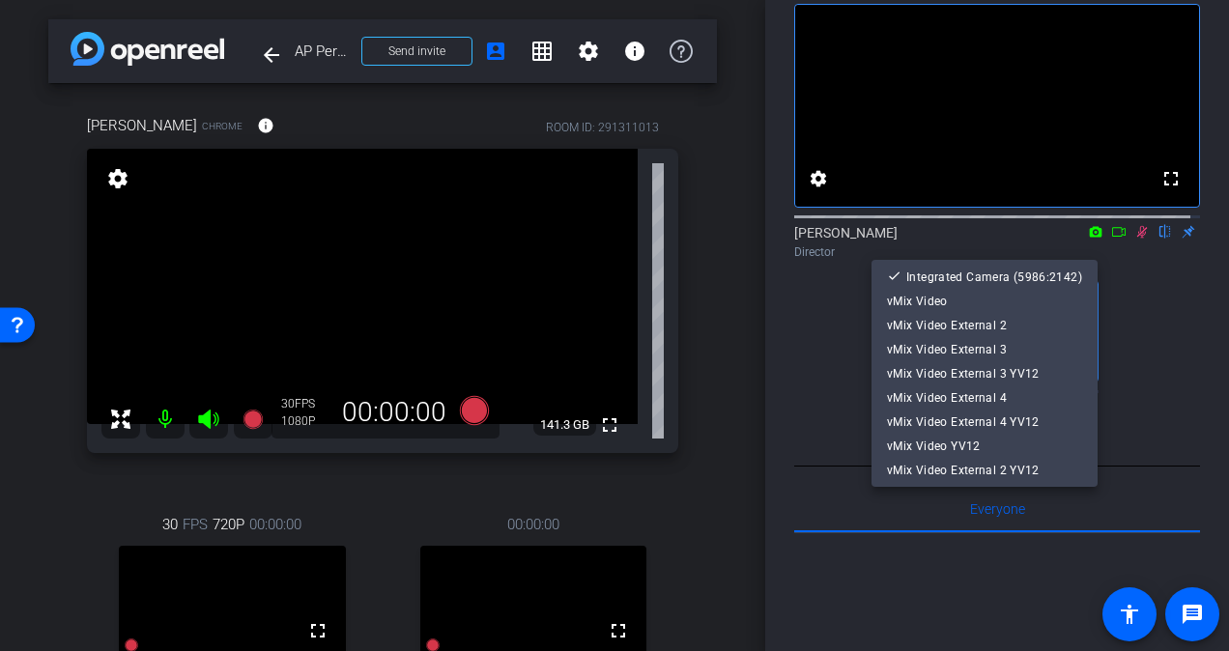
click at [1104, 251] on div at bounding box center [614, 325] width 1229 height 651
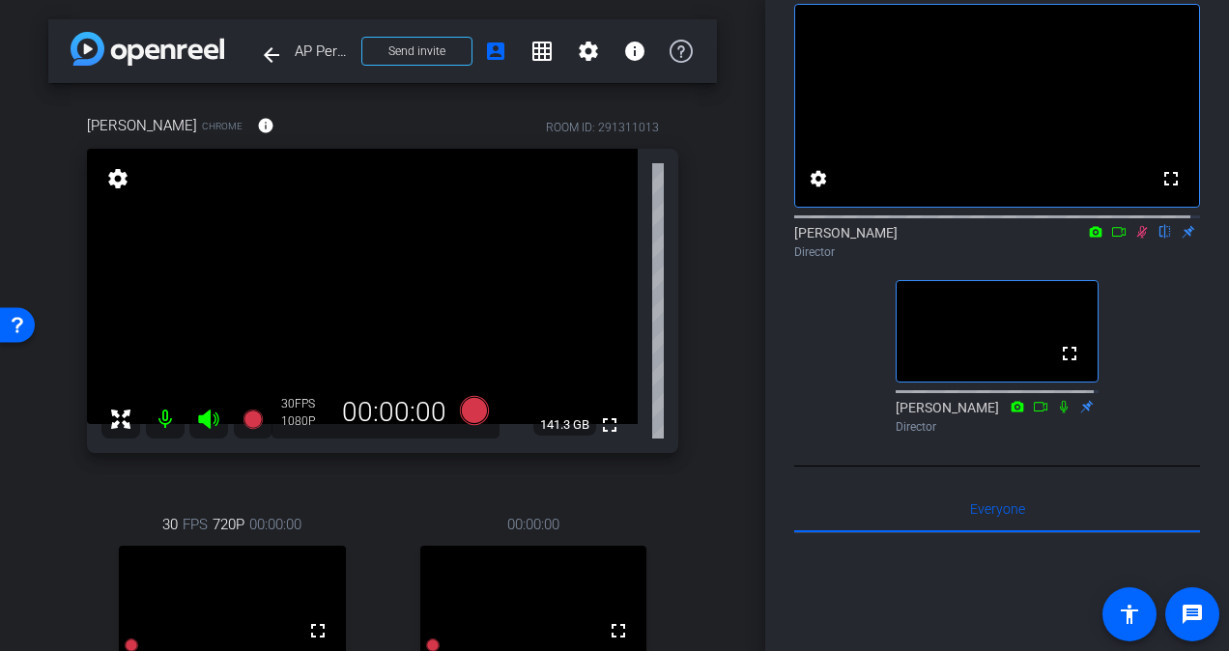
click at [1112, 237] on icon at bounding box center [1119, 232] width 14 height 10
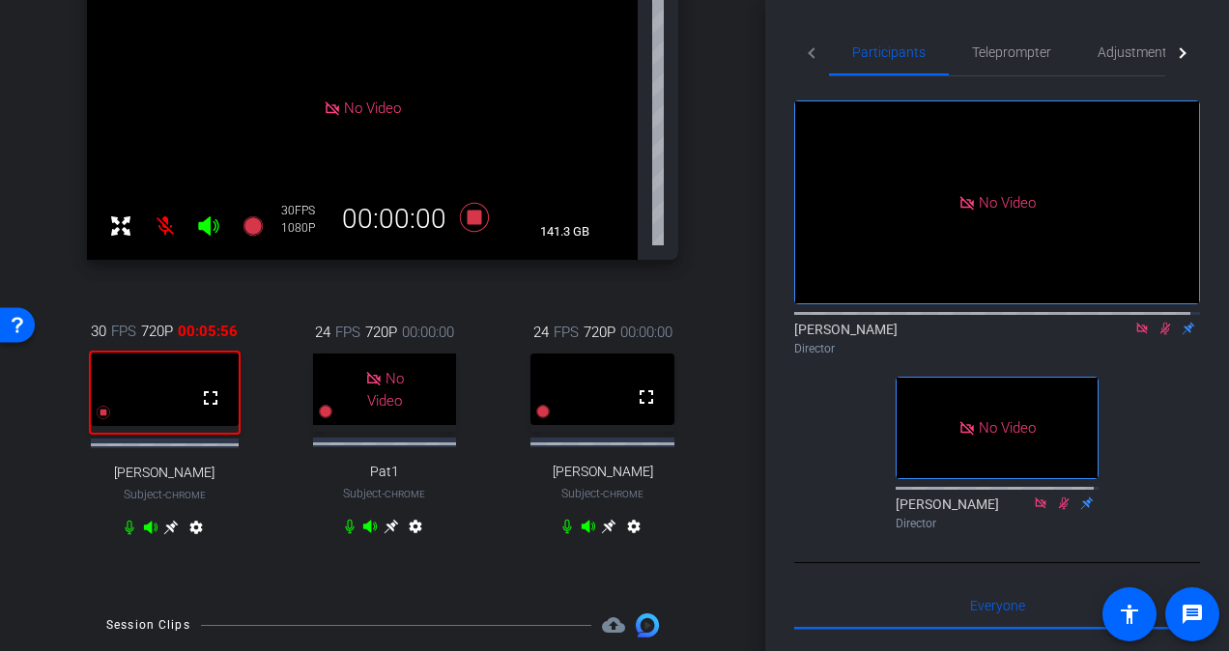
scroll to position [0, 0]
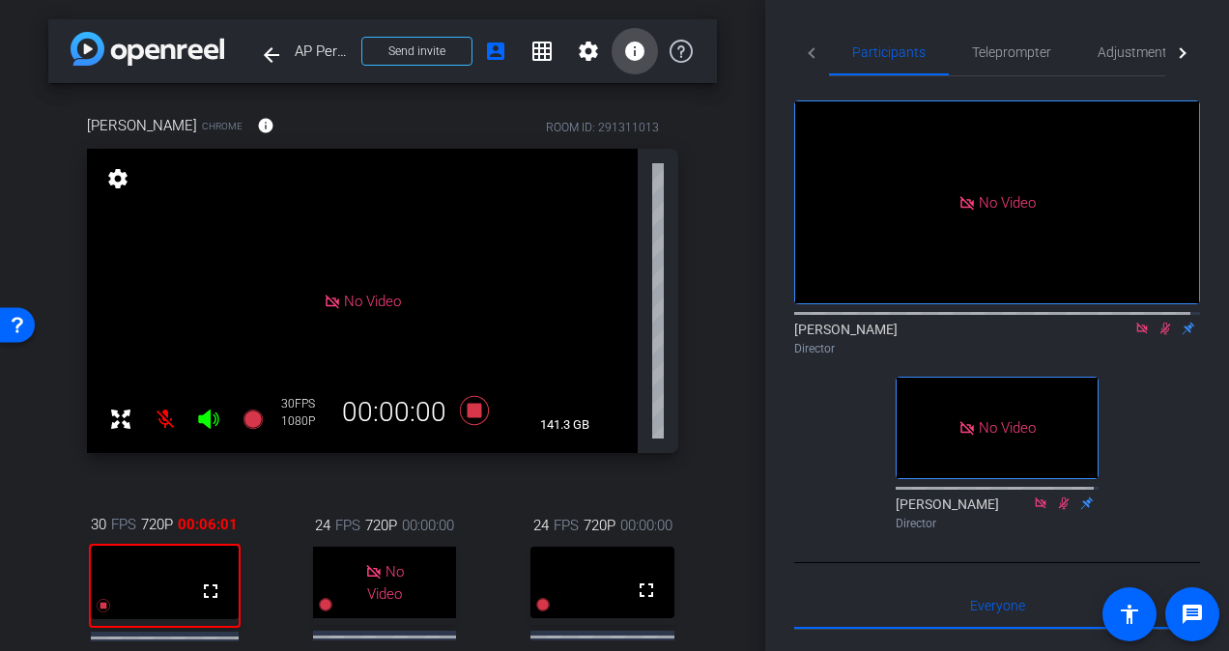
click at [635, 54] on mat-icon "info" at bounding box center [634, 51] width 23 height 23
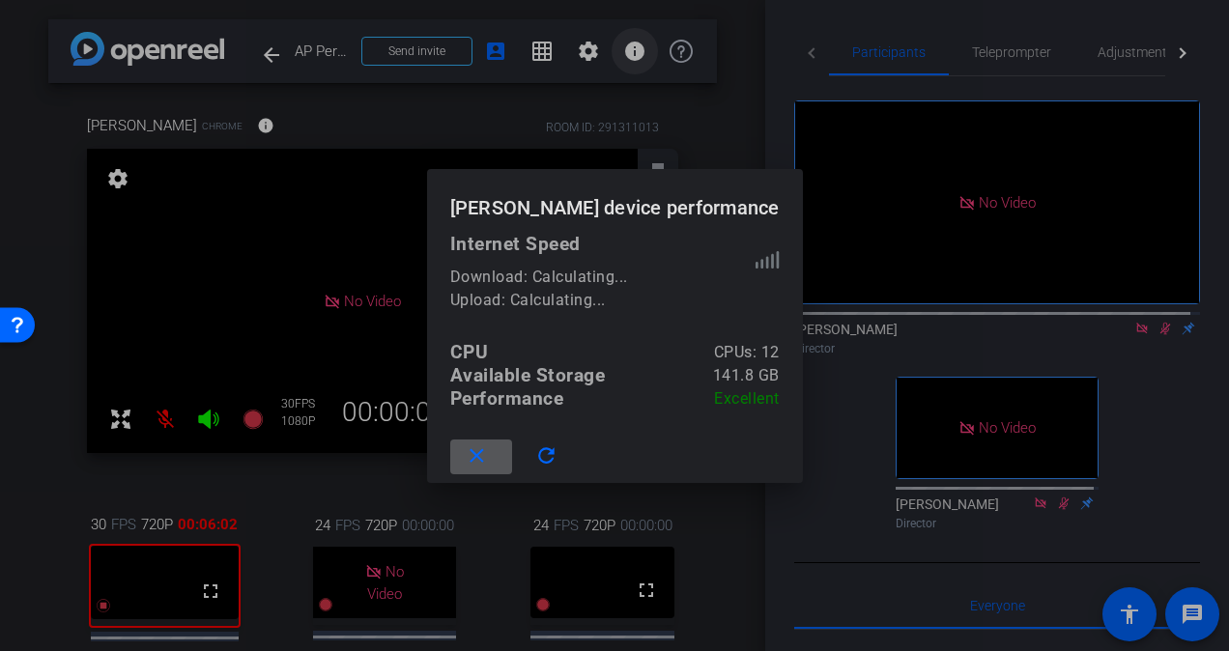
click at [635, 54] on div at bounding box center [614, 325] width 1229 height 651
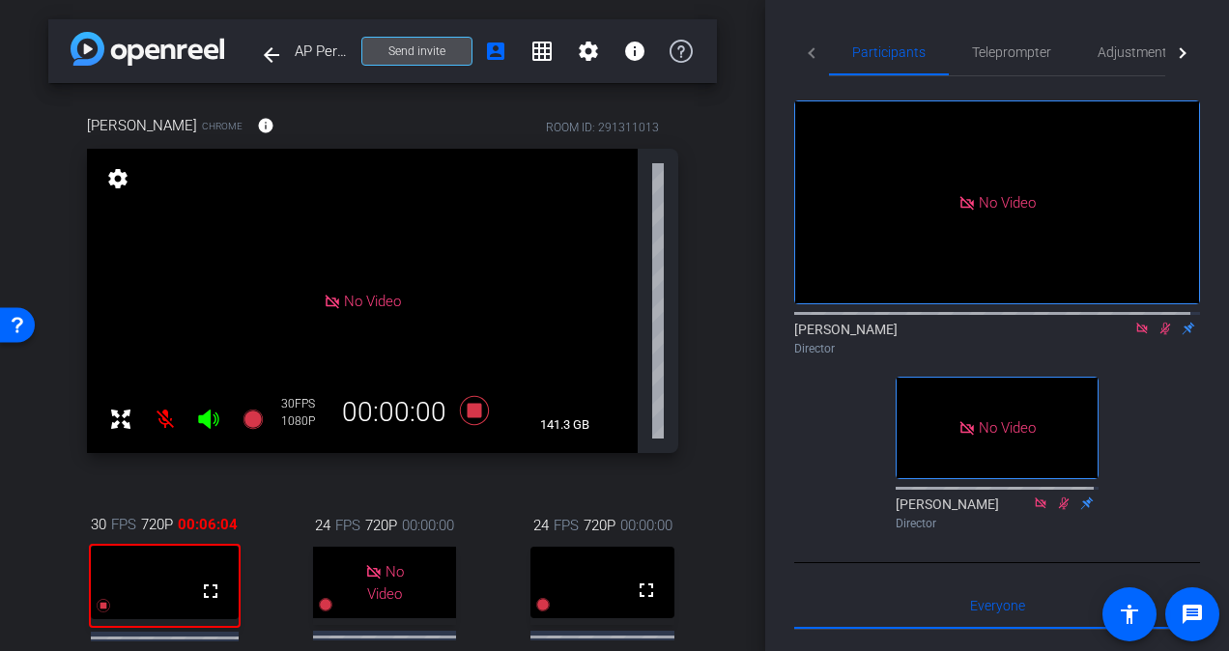
click at [406, 54] on span "Send invite" at bounding box center [416, 50] width 57 height 15
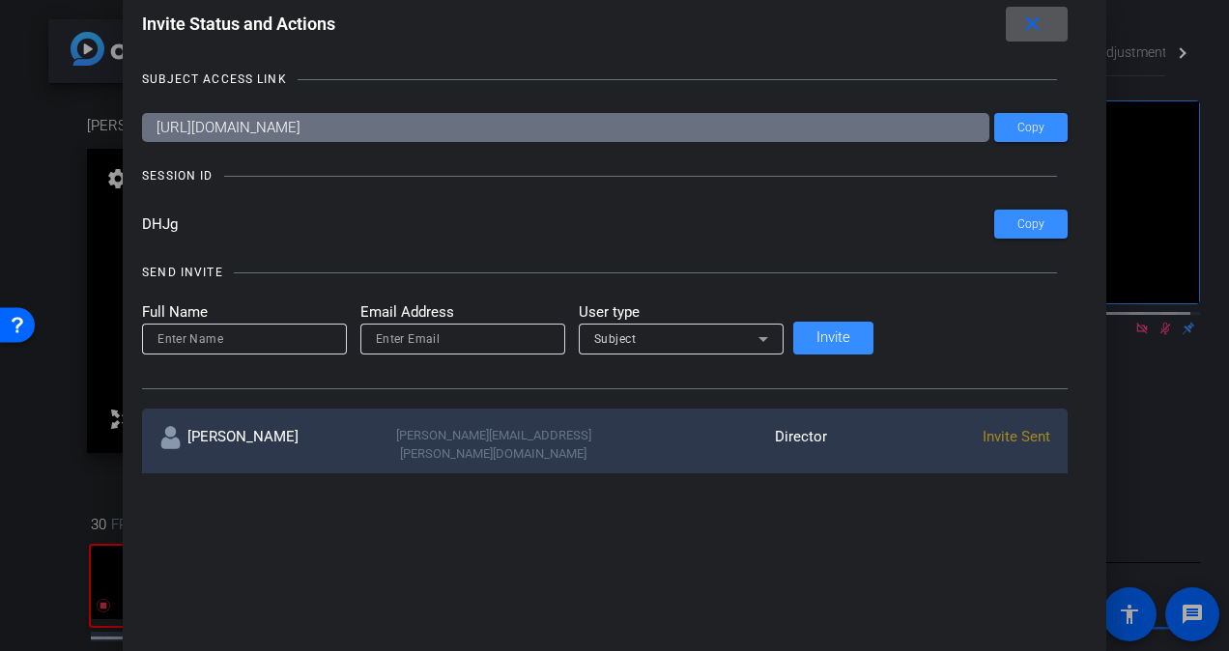
click at [1053, 17] on div at bounding box center [614, 325] width 1229 height 651
